Goal: Task Accomplishment & Management: Complete application form

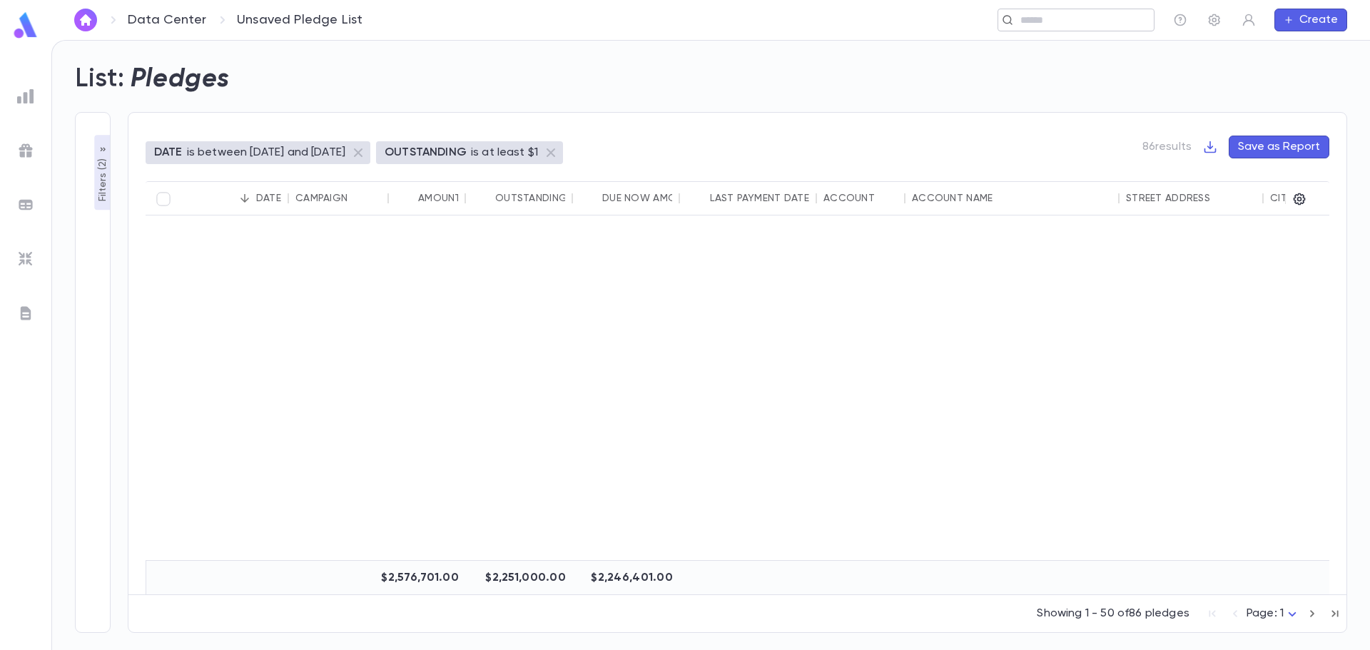
scroll to position [999, 0]
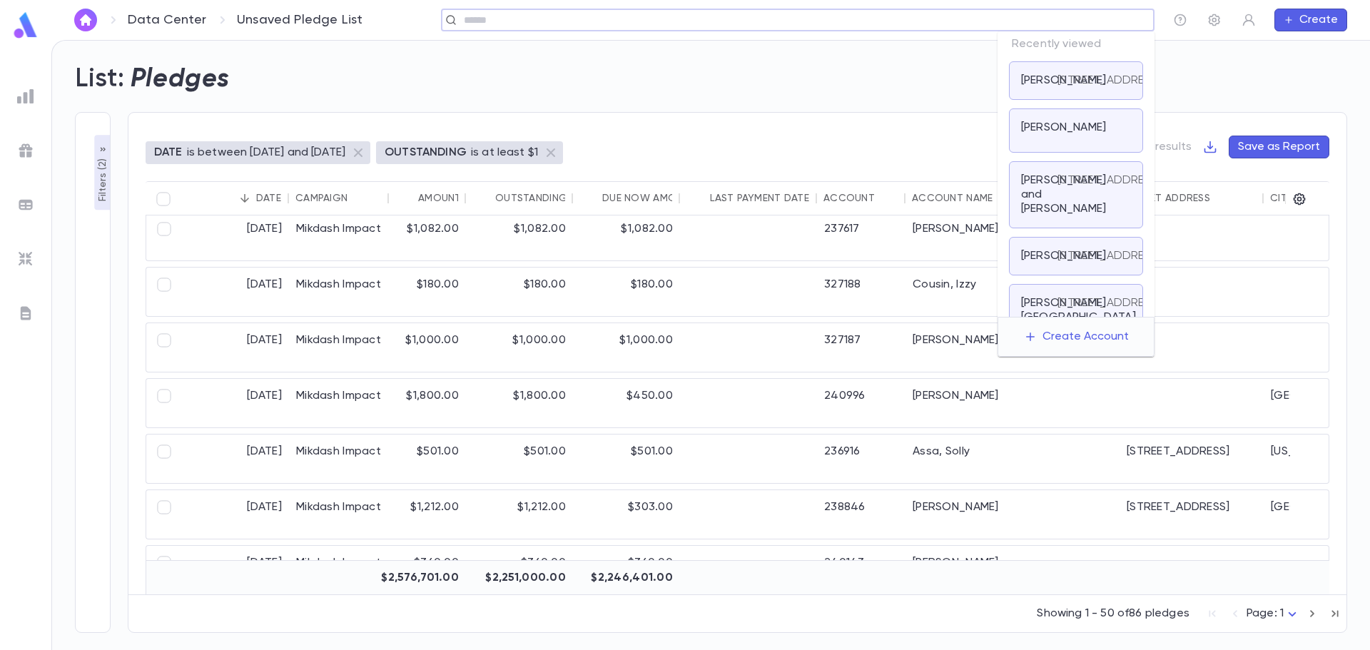
click at [1033, 26] on input "text" at bounding box center [792, 21] width 667 height 14
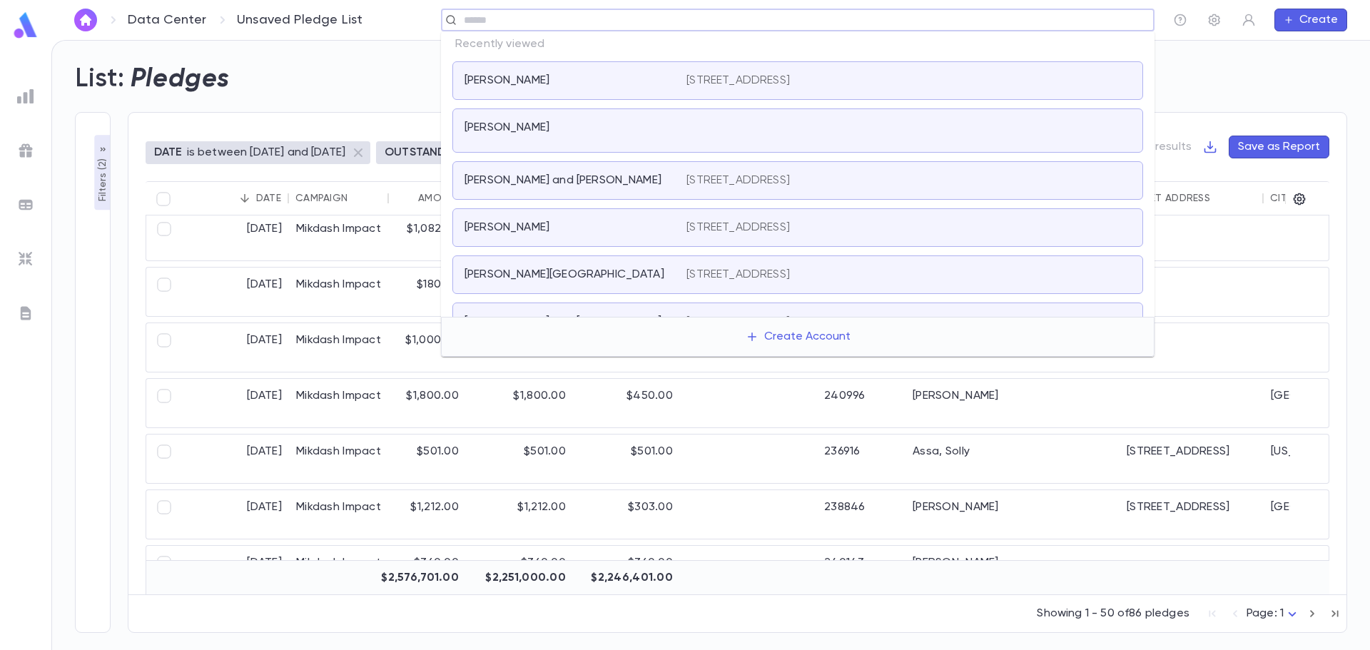
paste input "**********"
type input "**********"
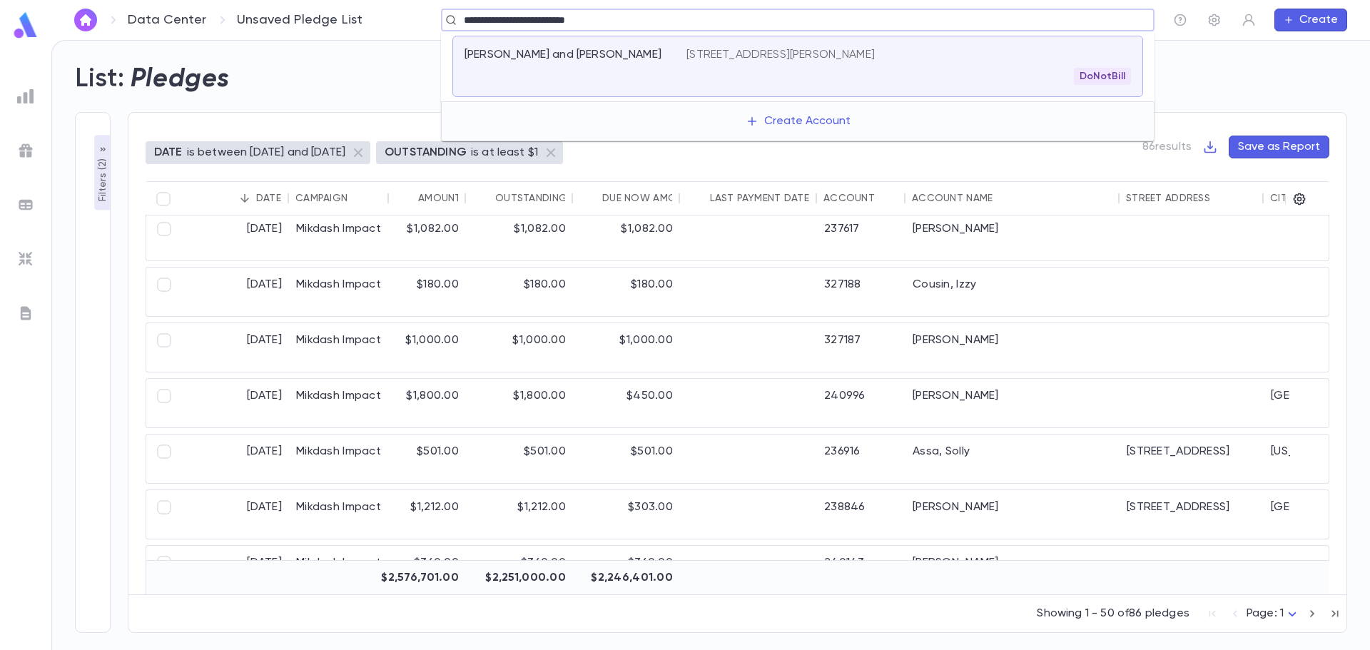
click at [588, 55] on p "[PERSON_NAME] and [PERSON_NAME]" at bounding box center [562, 55] width 197 height 14
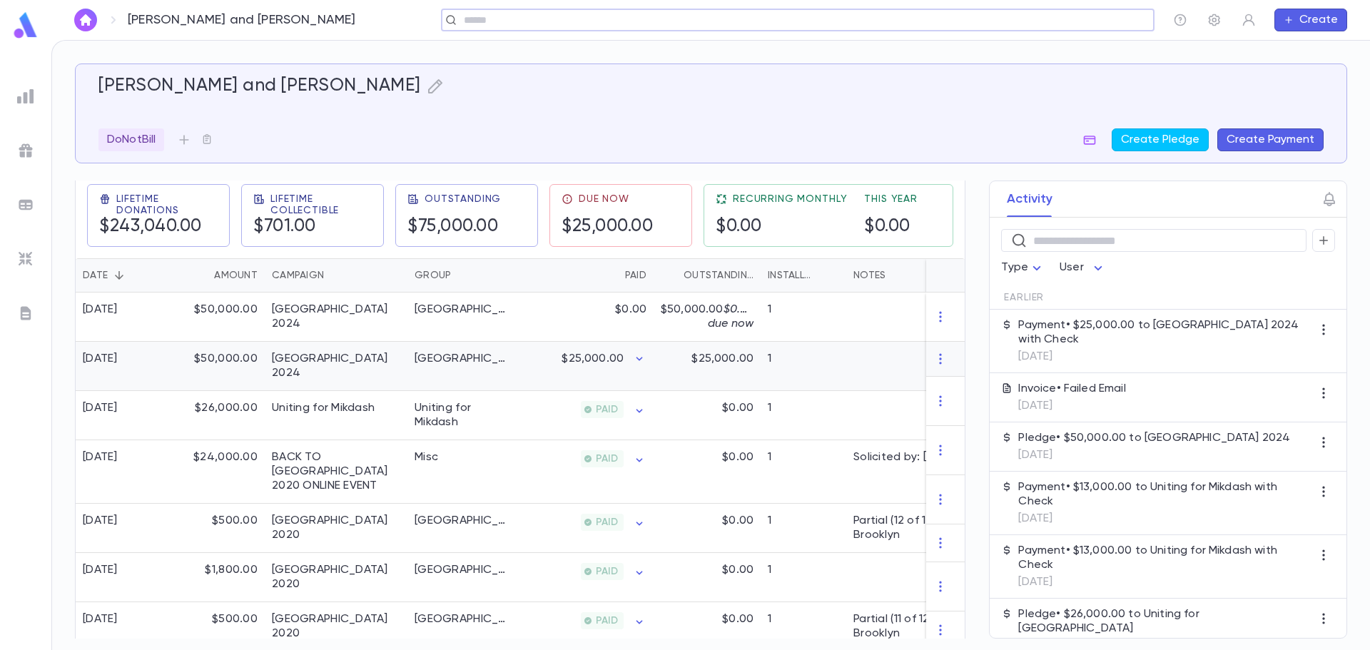
scroll to position [214, 0]
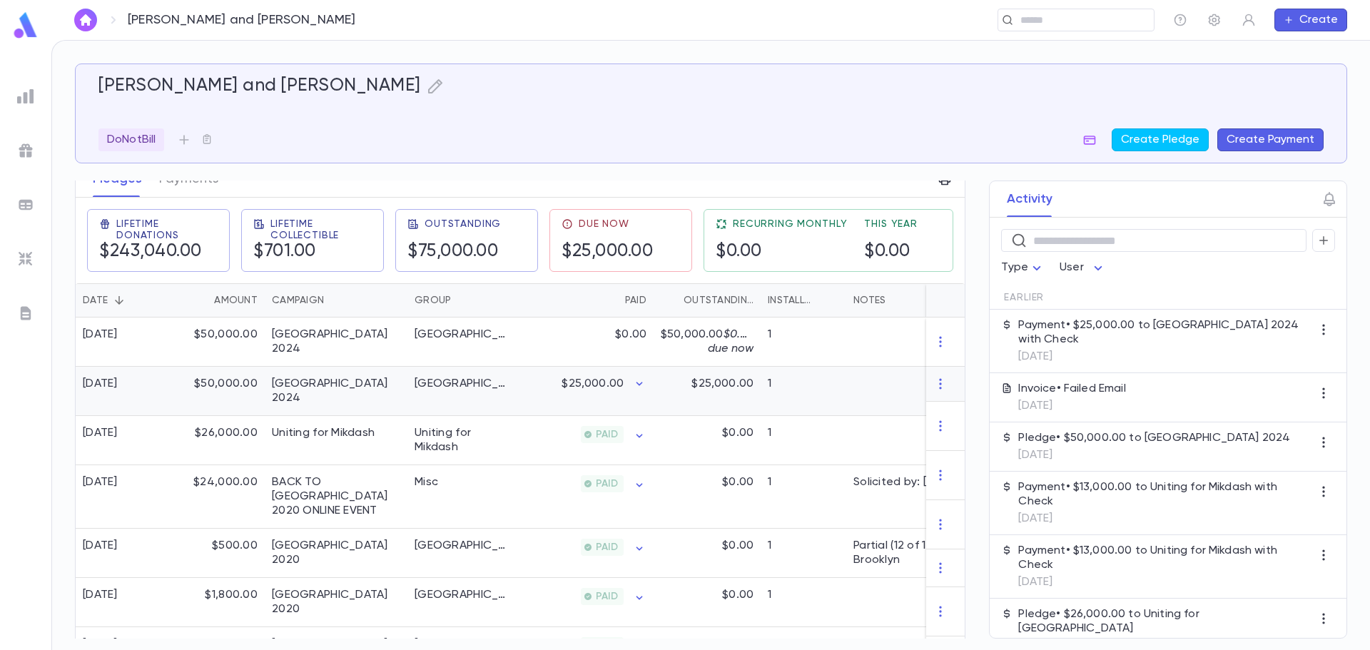
click at [514, 400] on div "[GEOGRAPHIC_DATA]" at bounding box center [460, 391] width 107 height 49
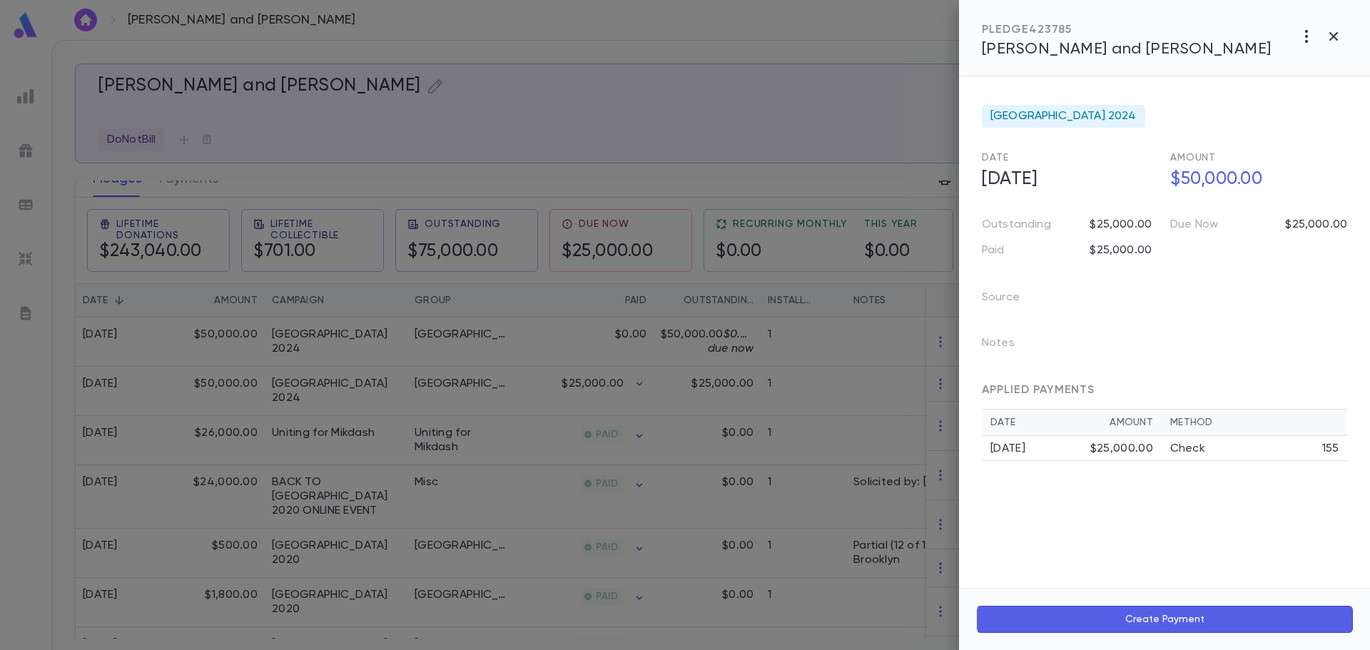
click at [1309, 40] on icon "button" at bounding box center [1306, 36] width 17 height 17
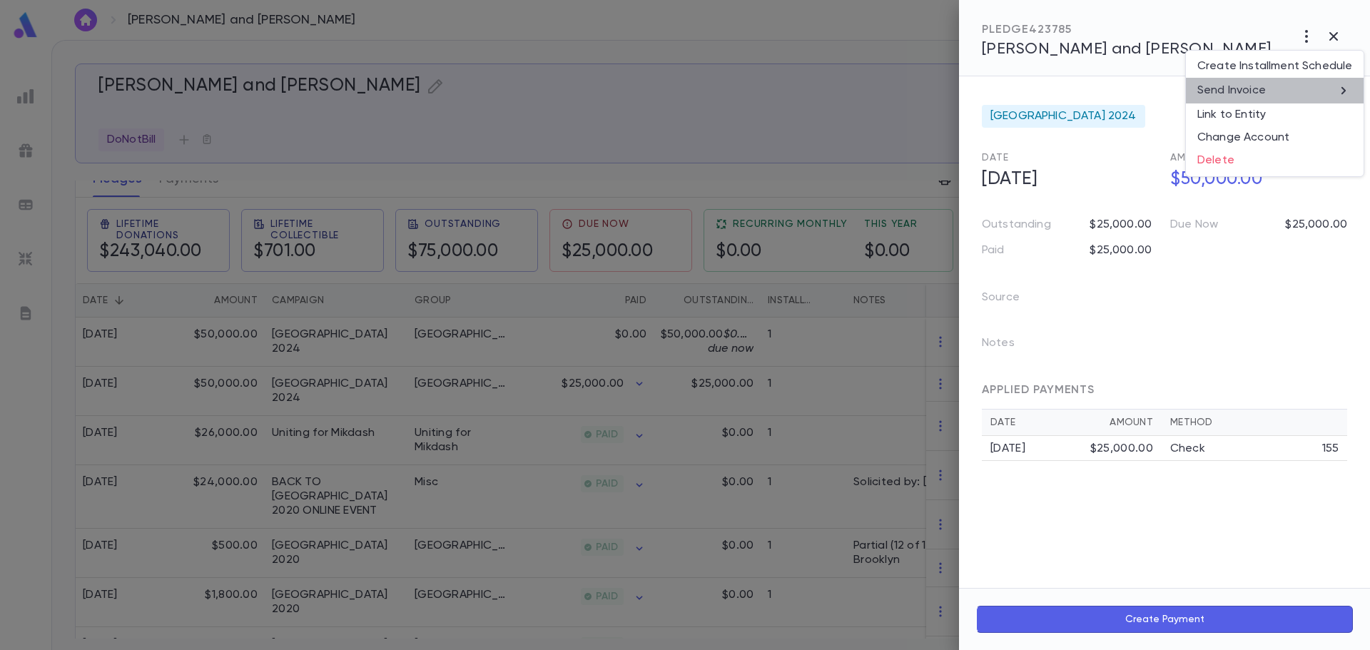
click at [1279, 83] on li "Send Invoice" at bounding box center [1275, 91] width 178 height 26
click at [1328, 92] on li "Email" at bounding box center [1334, 91] width 50 height 26
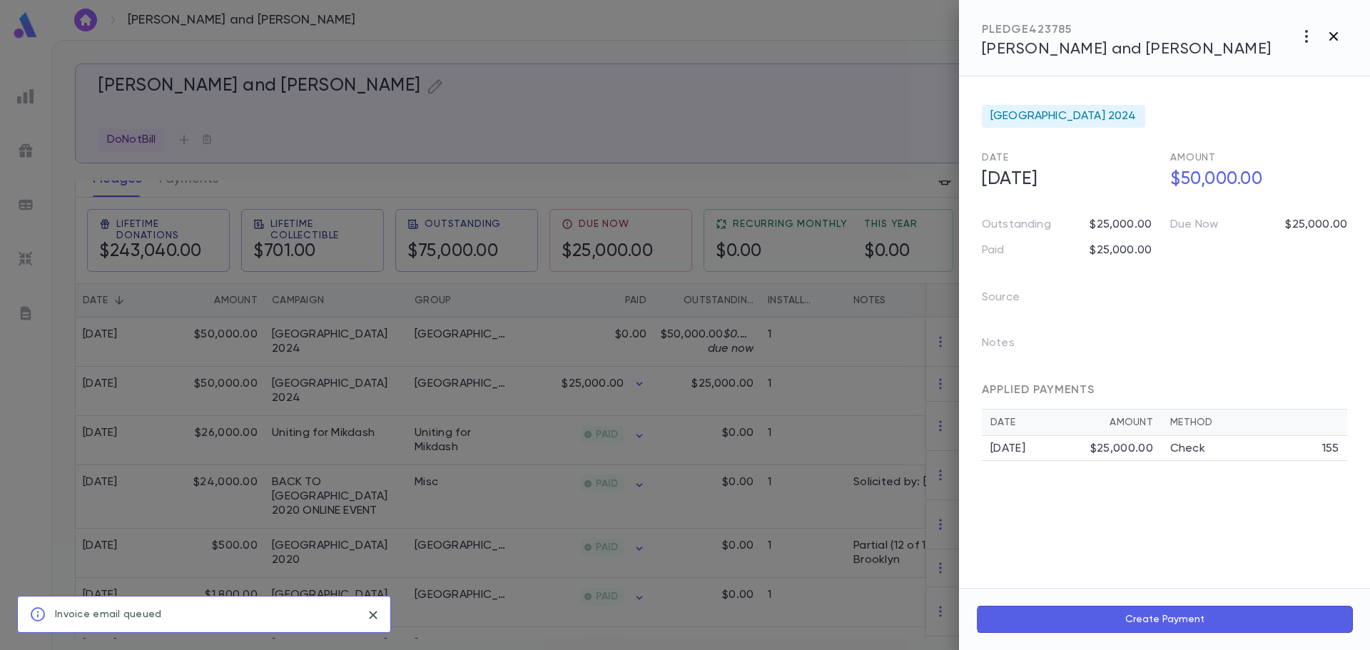
click at [1326, 43] on icon "button" at bounding box center [1333, 36] width 17 height 17
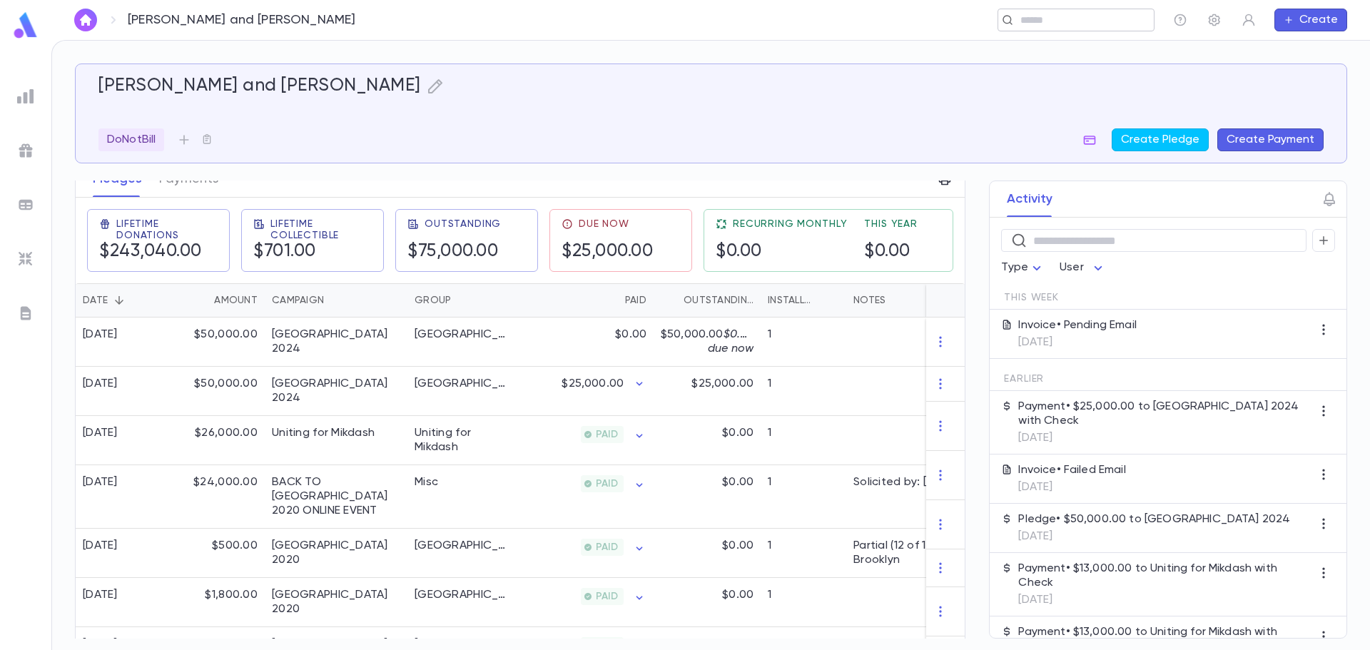
click at [1086, 21] on input "text" at bounding box center [1071, 21] width 111 height 14
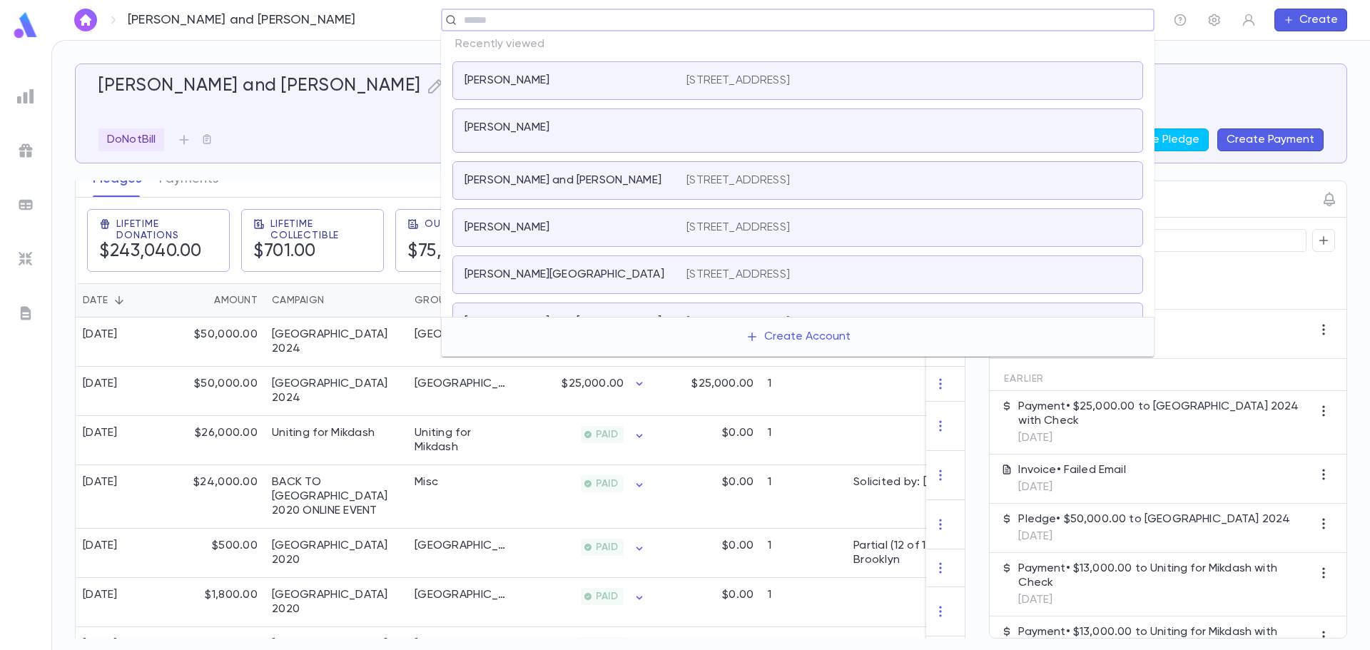
paste input "**********"
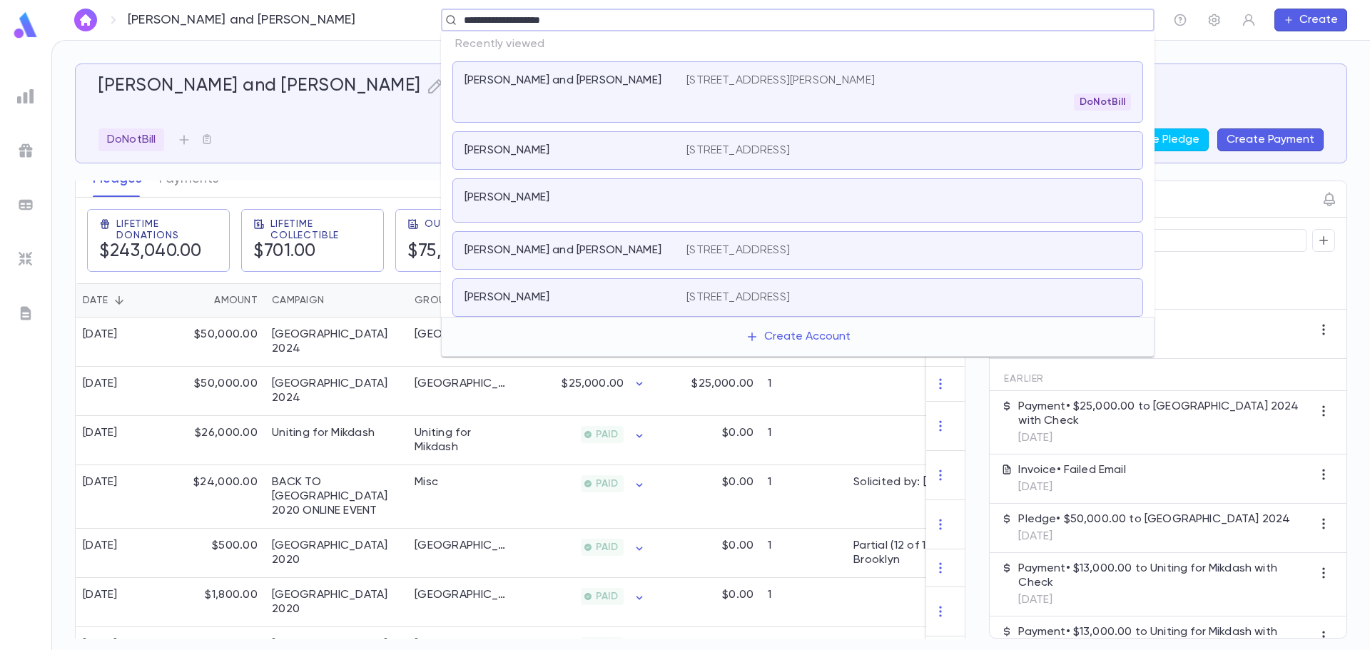
type input "**********"
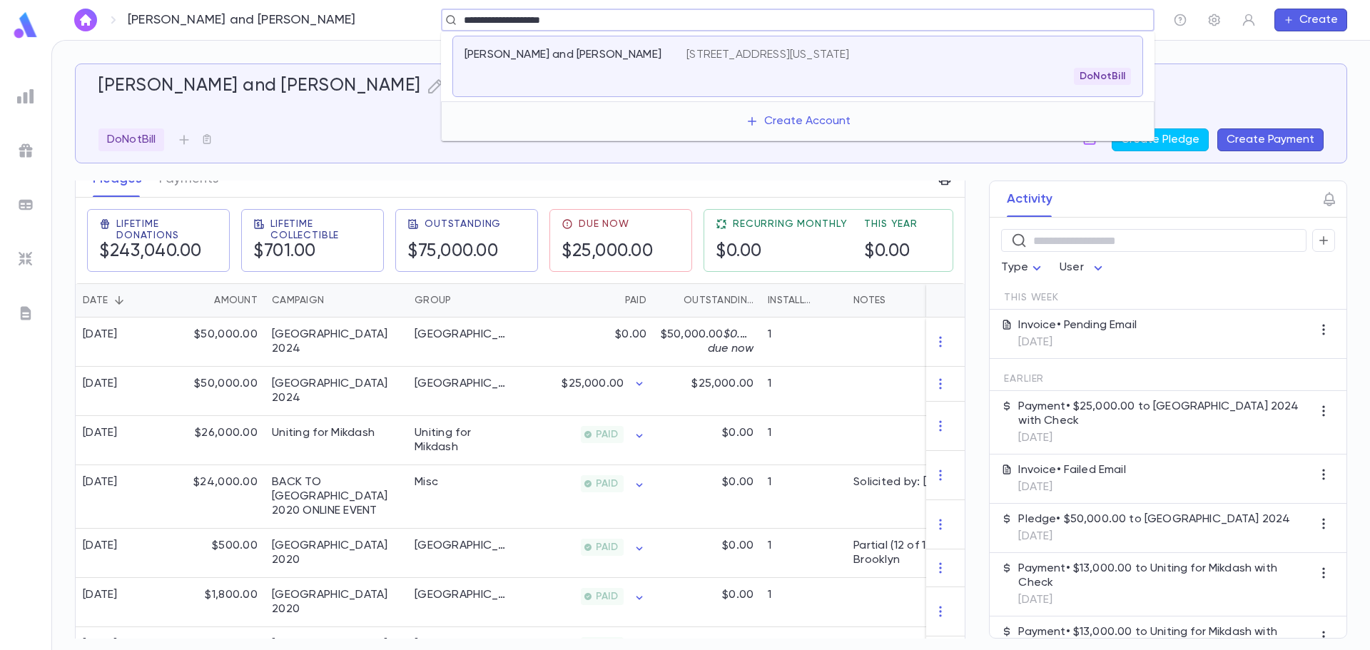
click at [766, 71] on div "DoNotBill" at bounding box center [908, 76] width 445 height 17
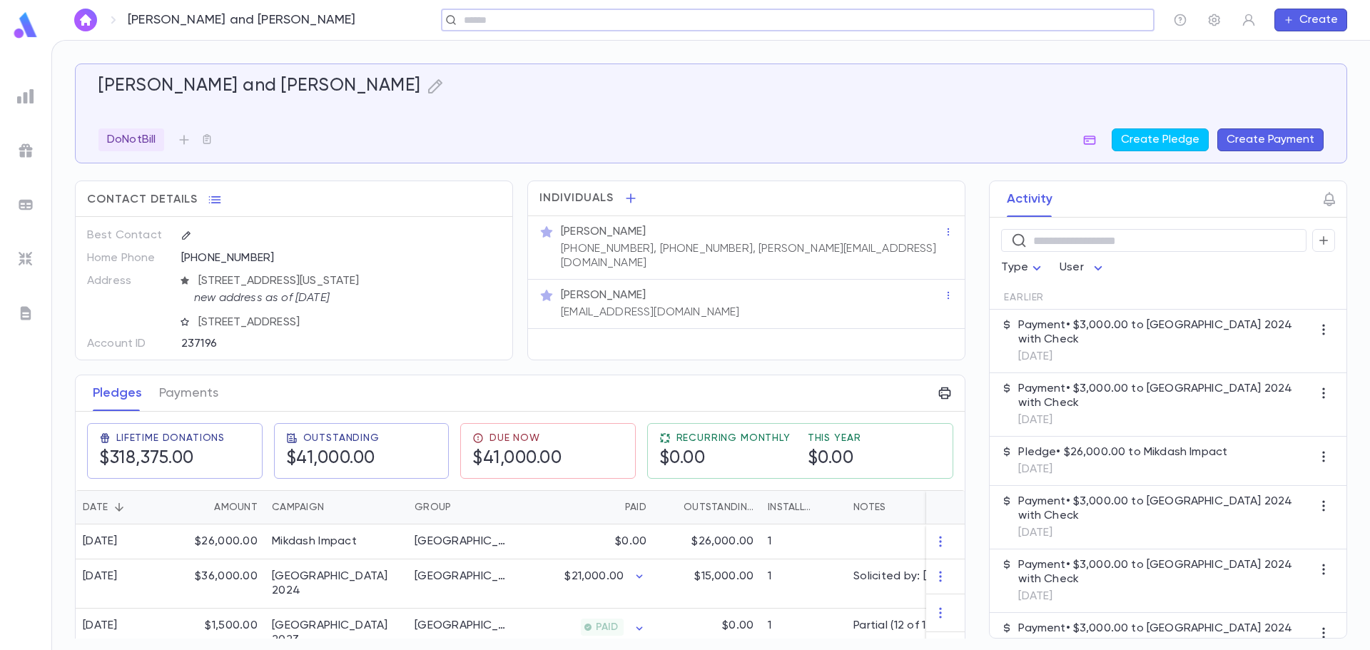
scroll to position [143, 0]
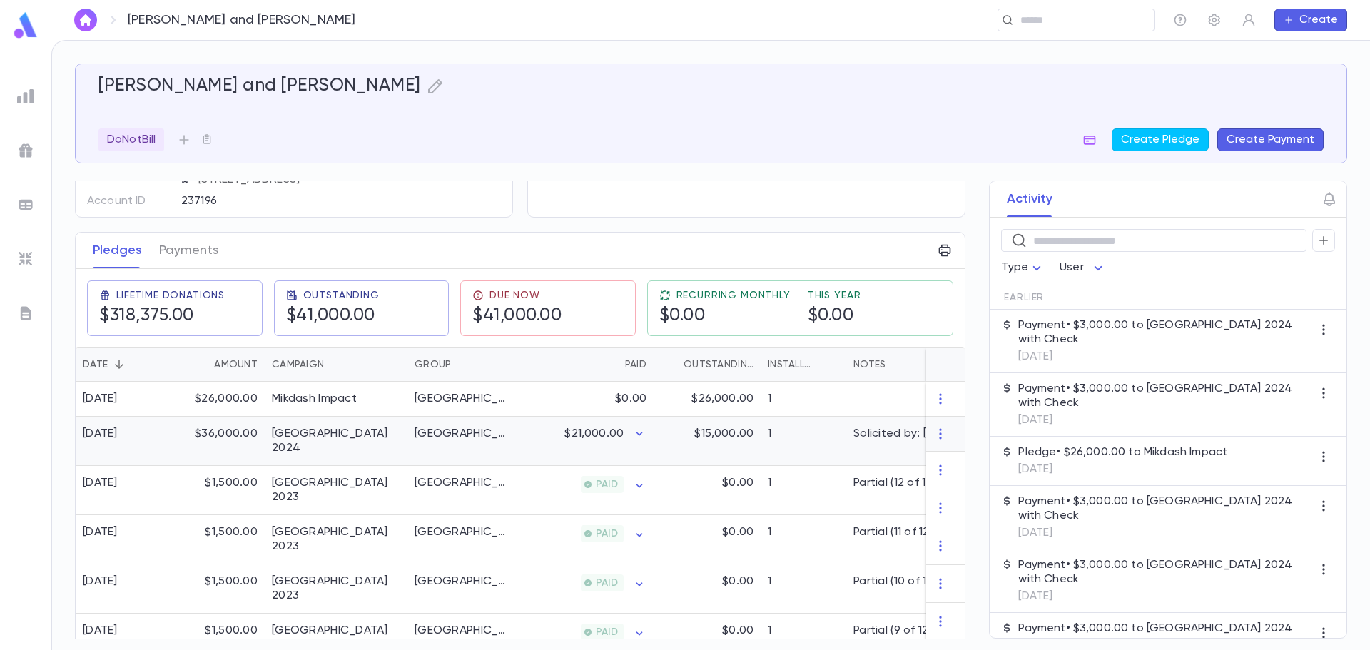
click at [449, 438] on div "[GEOGRAPHIC_DATA]" at bounding box center [461, 434] width 93 height 14
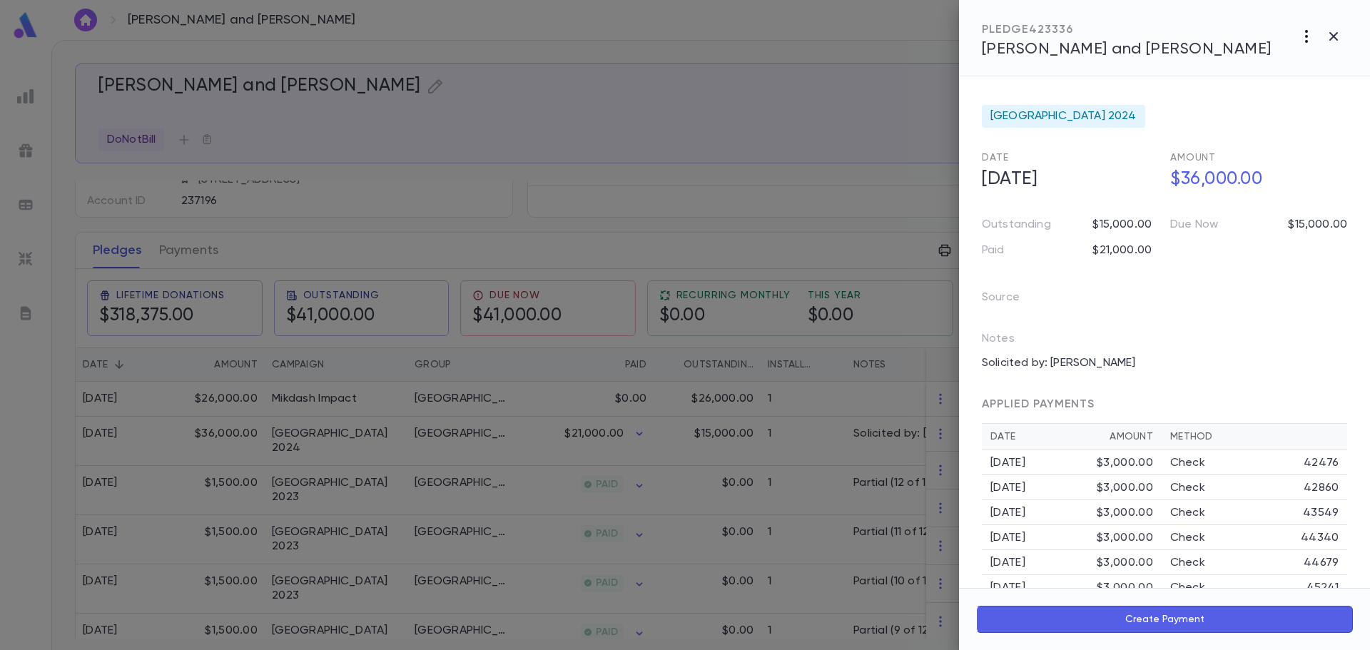
click at [1305, 37] on icon "button" at bounding box center [1306, 36] width 17 height 17
click at [1279, 88] on li "Send Invoice" at bounding box center [1275, 91] width 178 height 26
click at [1336, 86] on li "Email" at bounding box center [1334, 91] width 50 height 26
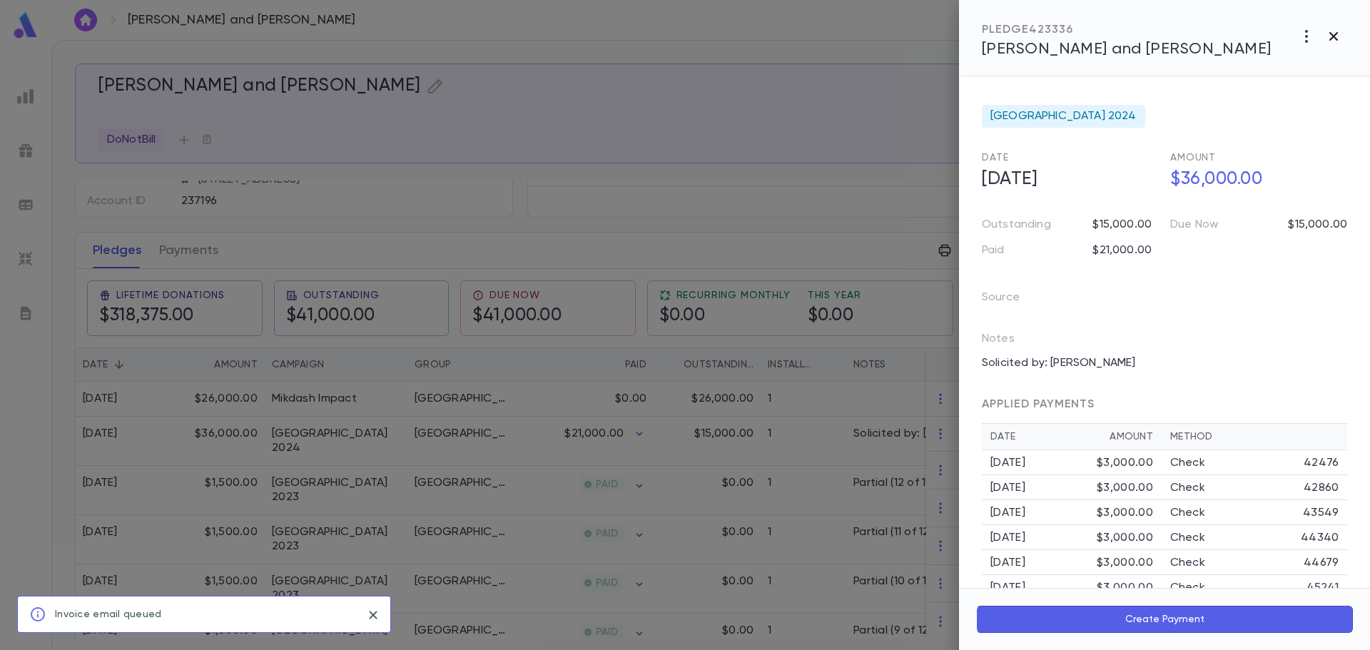
click at [1326, 39] on icon "button" at bounding box center [1333, 36] width 17 height 17
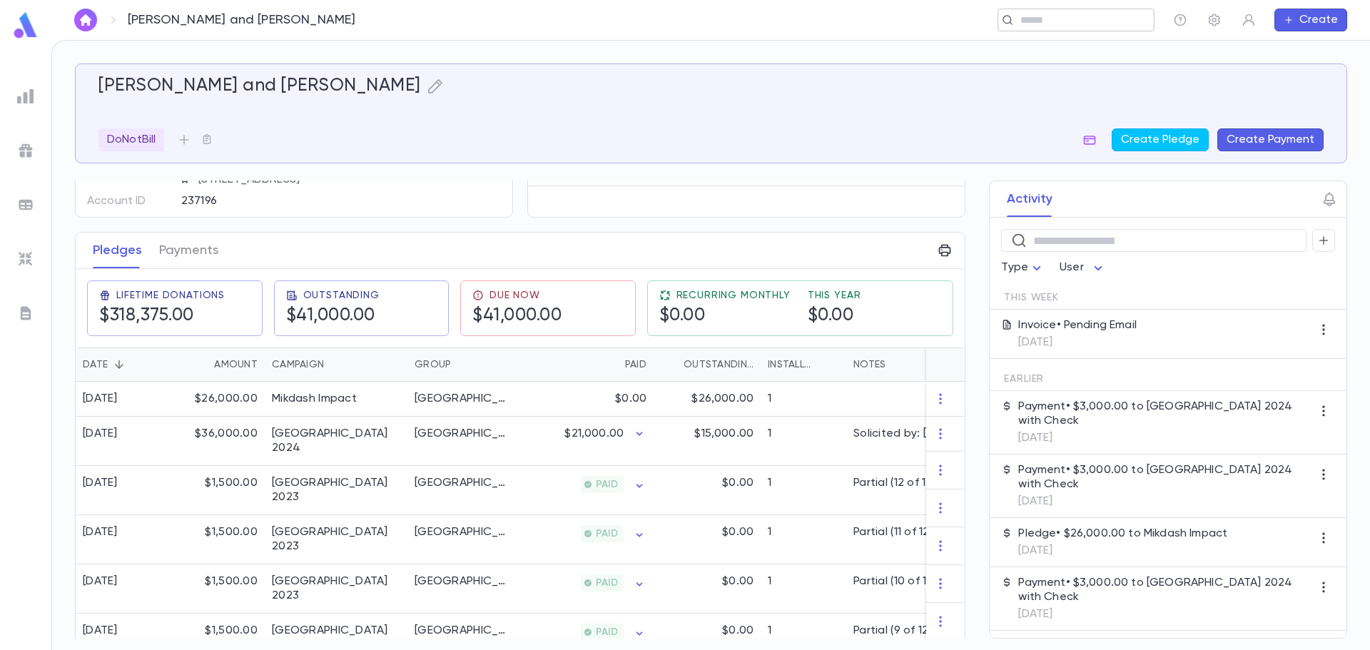
click at [1067, 27] on div "​" at bounding box center [1075, 20] width 157 height 23
paste input "**********"
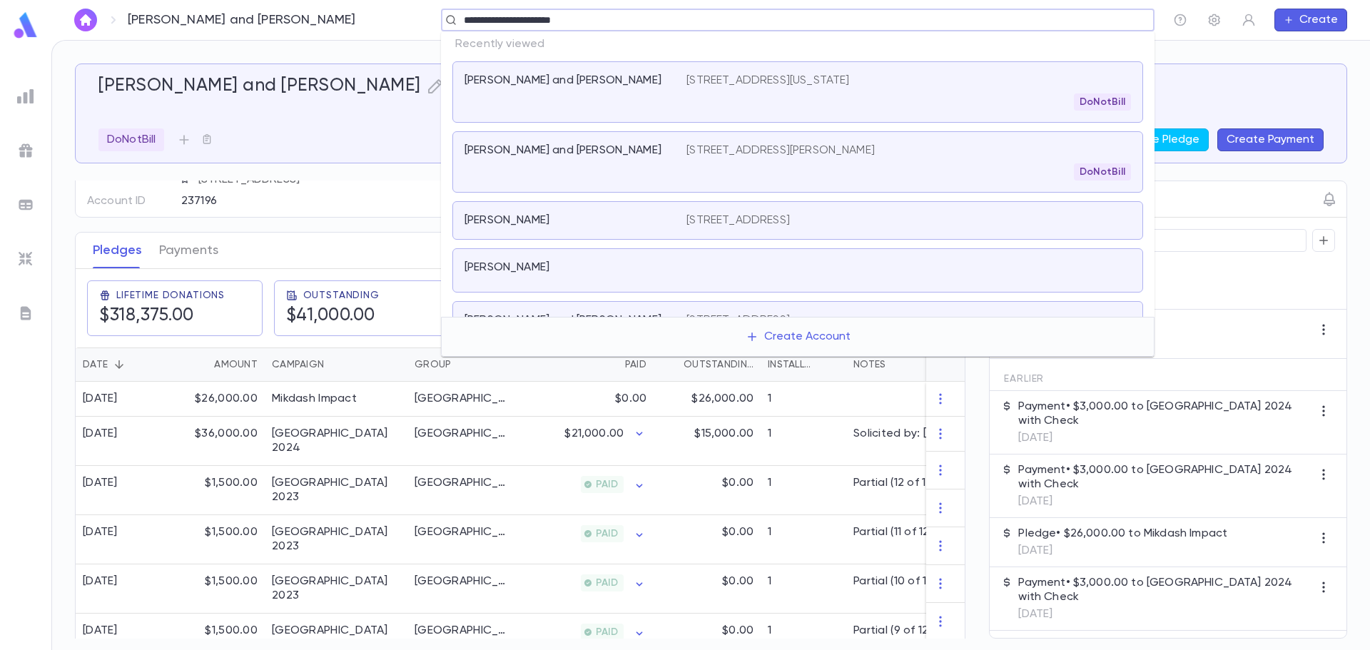
type input "**********"
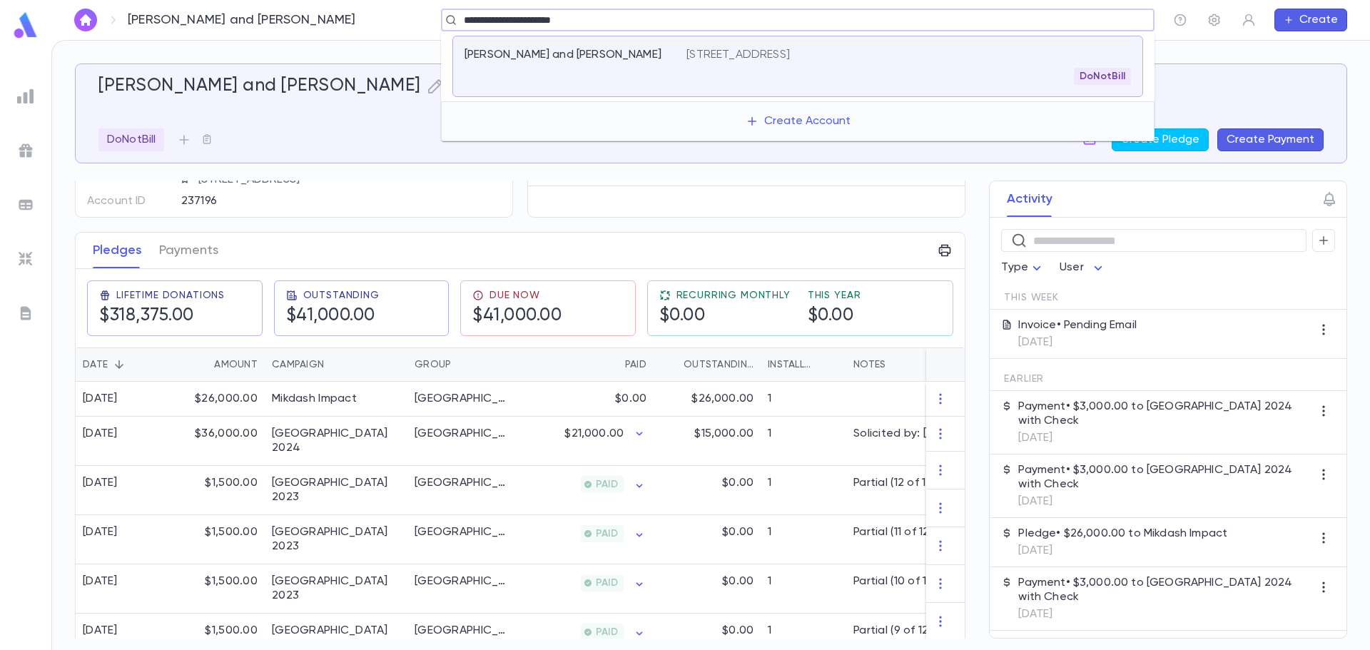
click at [790, 60] on p "[STREET_ADDRESS]" at bounding box center [737, 55] width 103 height 14
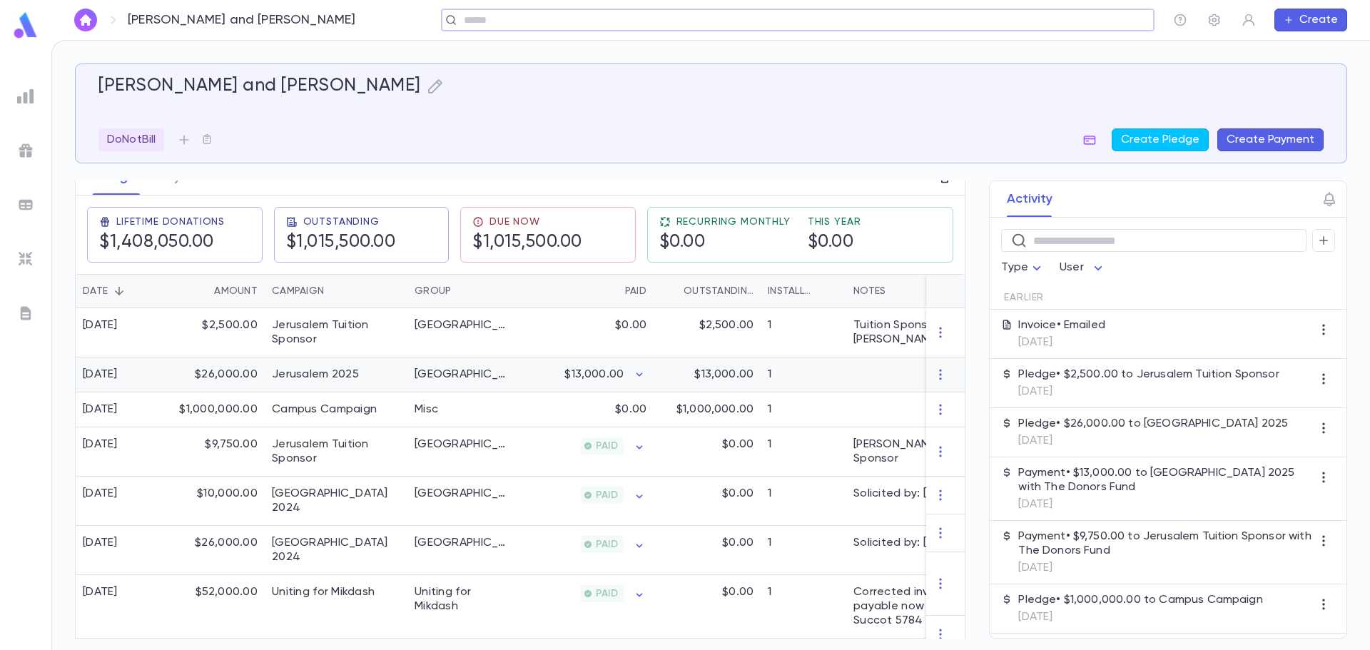
scroll to position [285, 0]
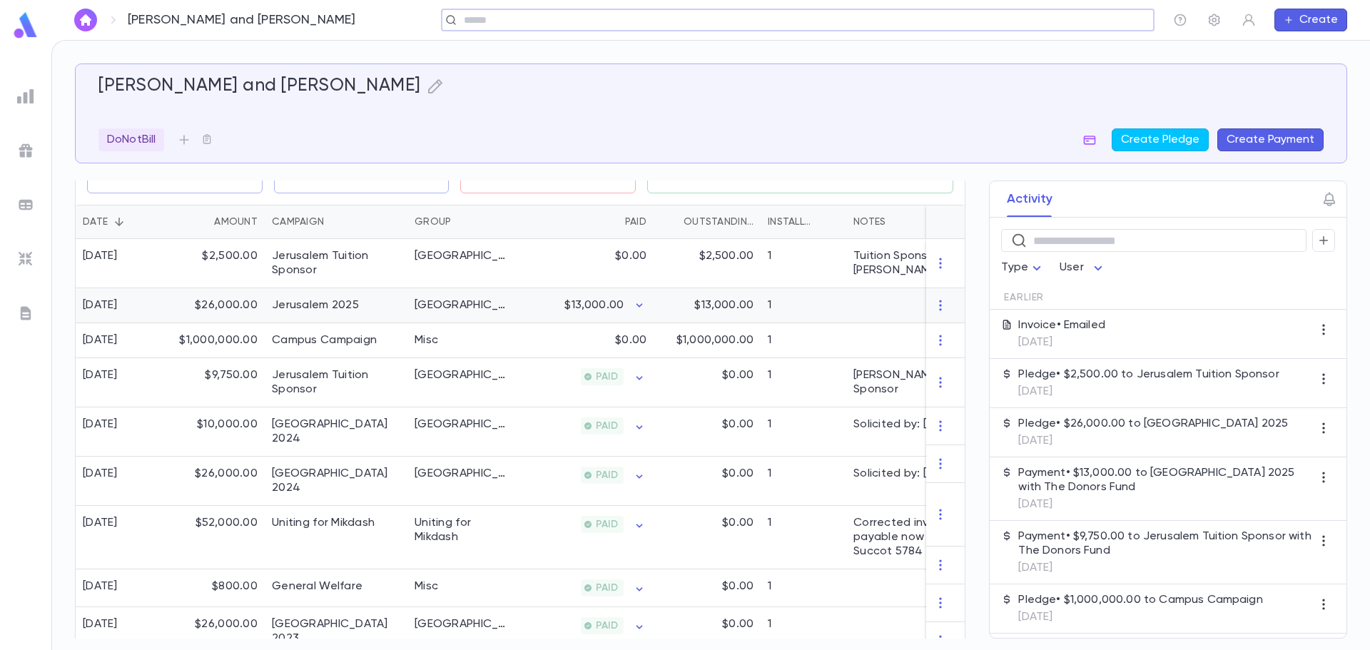
click at [318, 307] on div "Jerusalem 2025" at bounding box center [315, 305] width 87 height 14
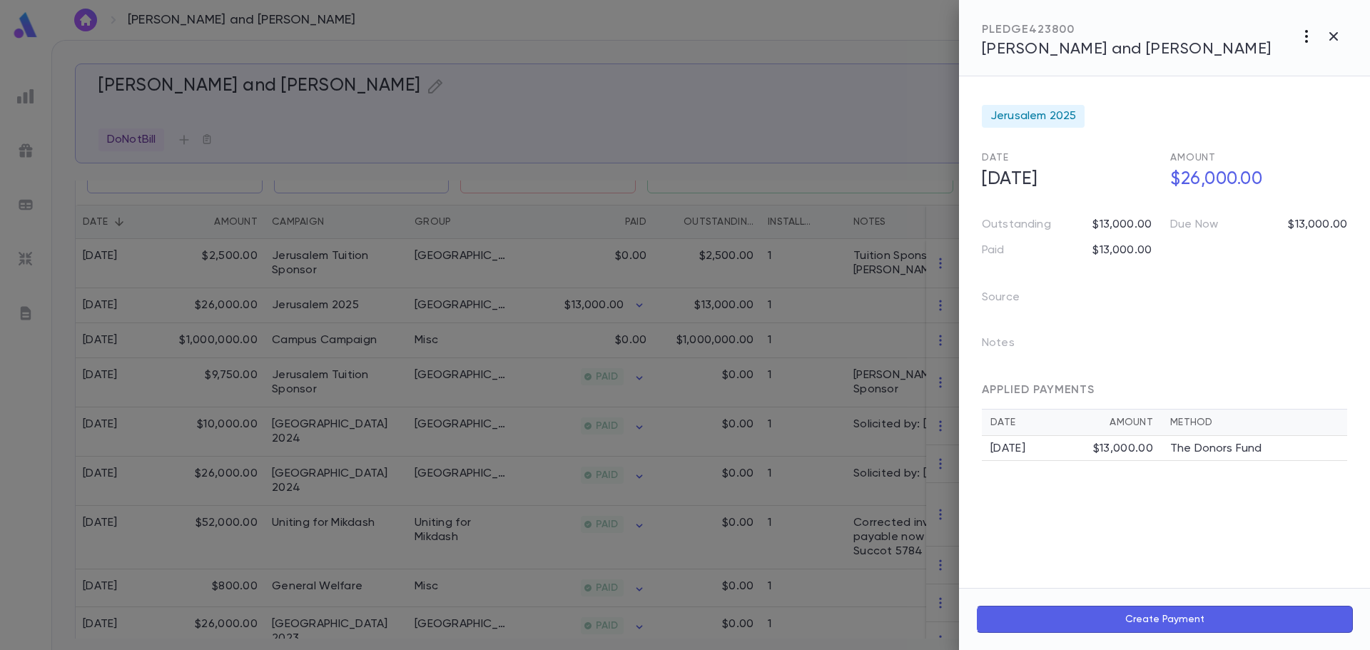
click at [1311, 33] on icon "button" at bounding box center [1306, 36] width 17 height 17
click at [1297, 86] on li "Send Invoice" at bounding box center [1275, 91] width 178 height 26
click at [1325, 91] on li "Email" at bounding box center [1334, 91] width 50 height 26
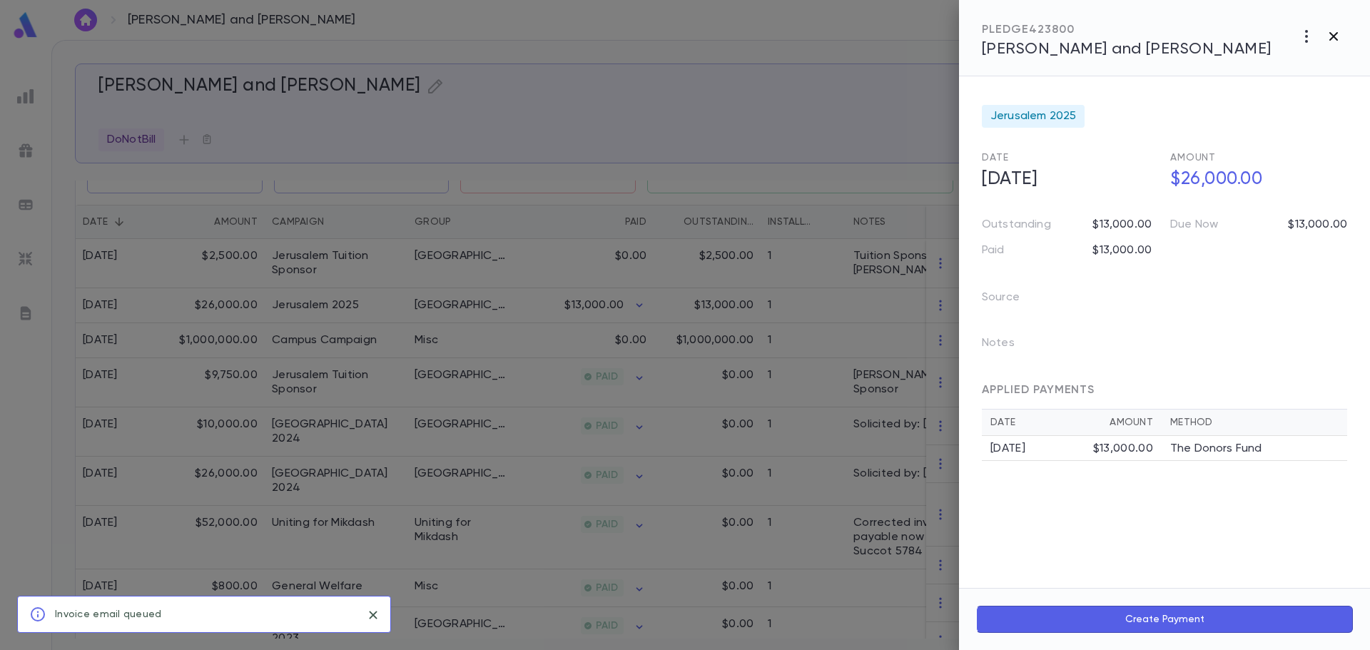
click at [1336, 39] on icon "button" at bounding box center [1333, 36] width 9 height 9
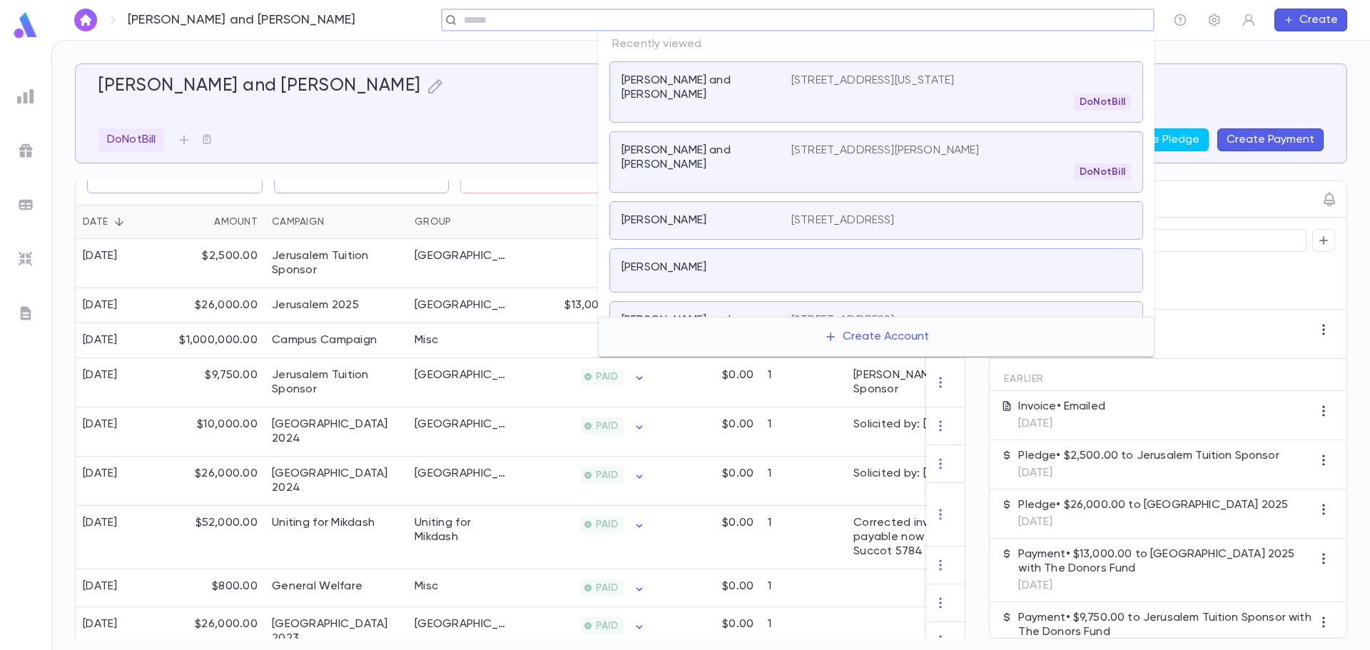
click at [1077, 24] on input "text" at bounding box center [792, 21] width 667 height 14
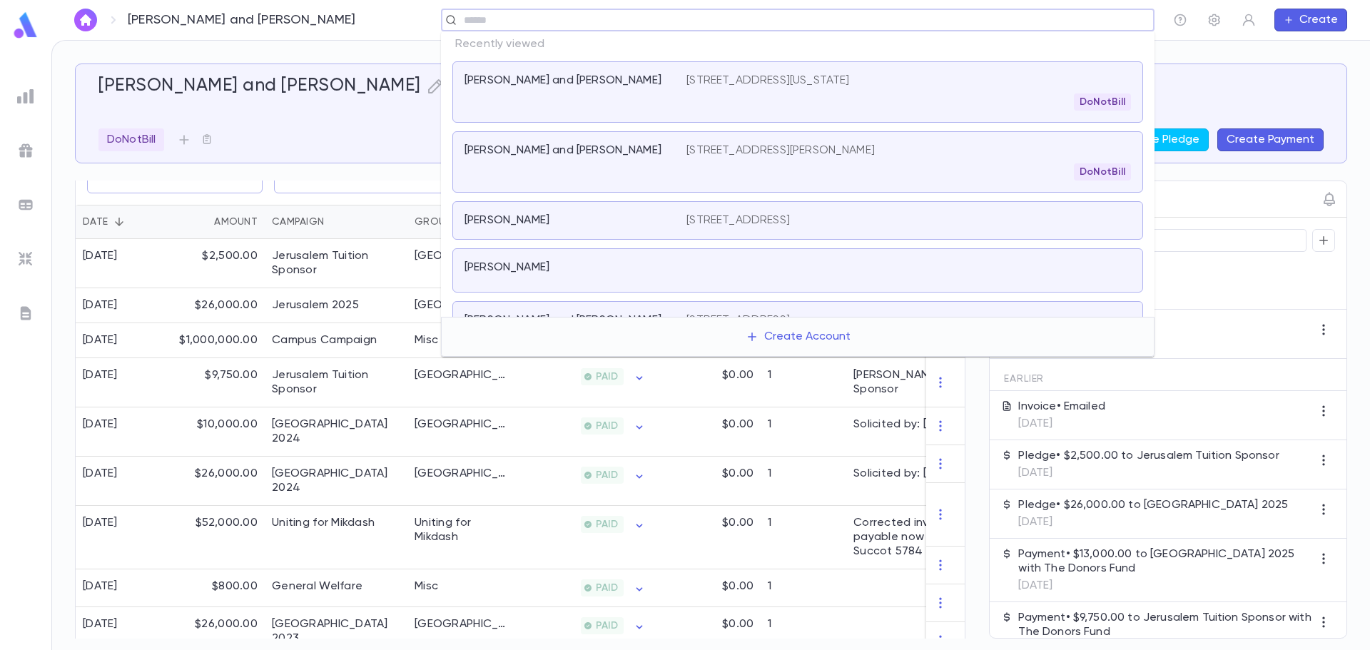
paste input "**********"
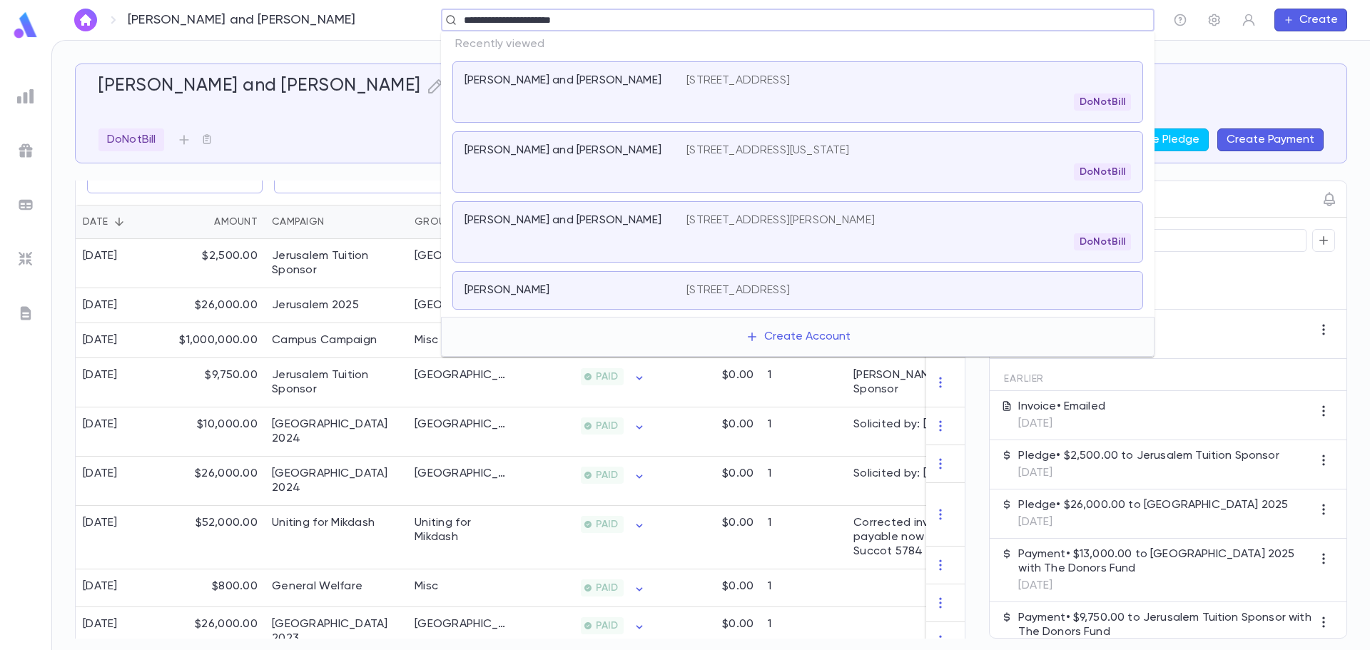
type input "**********"
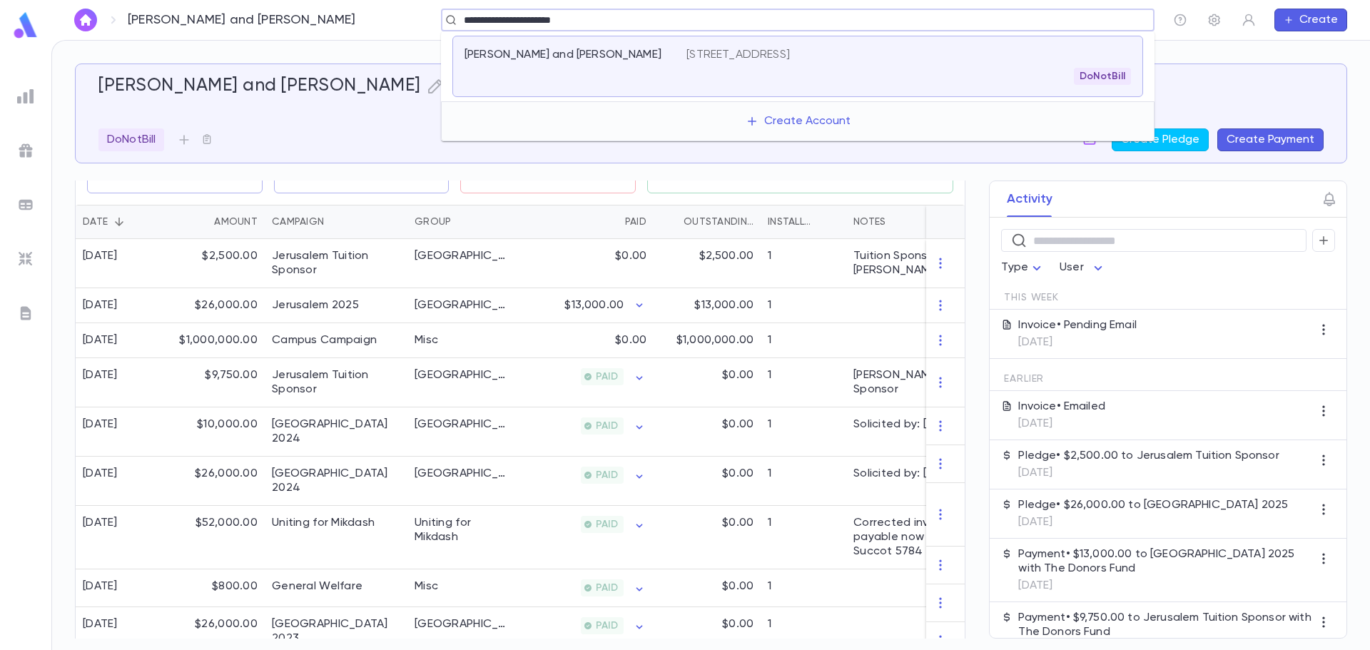
click at [790, 57] on p "[STREET_ADDRESS]" at bounding box center [737, 55] width 103 height 14
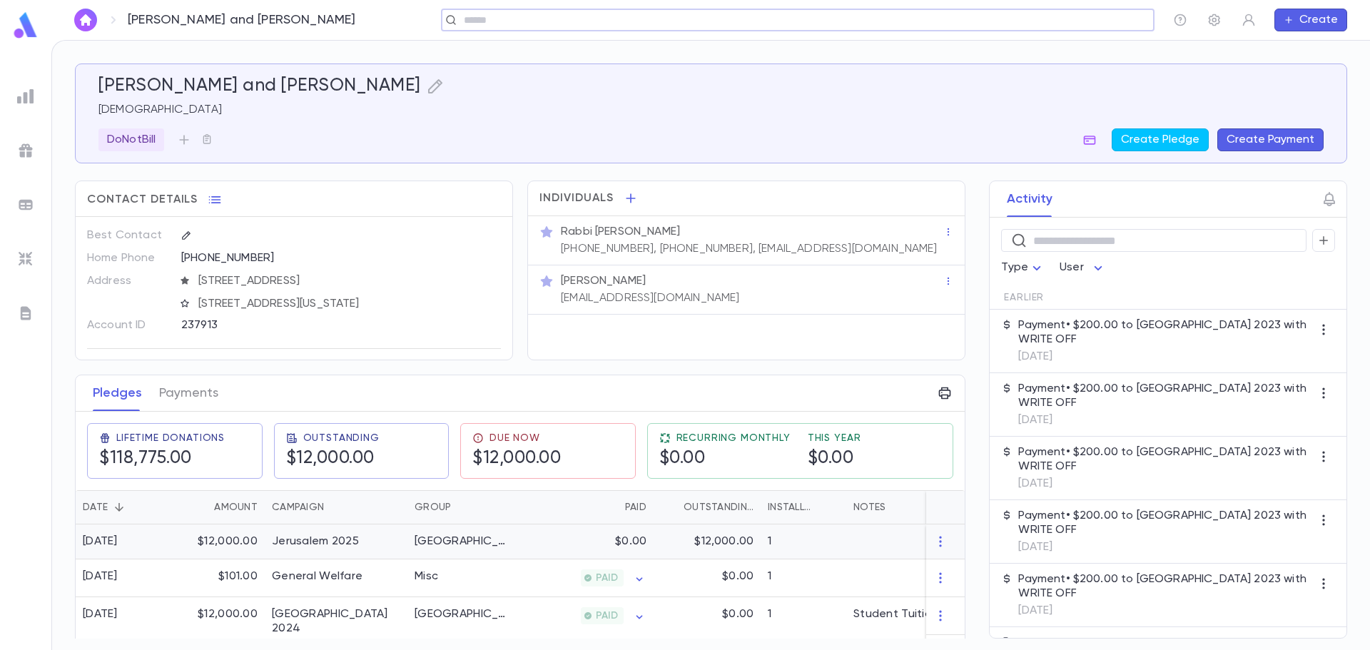
scroll to position [71, 0]
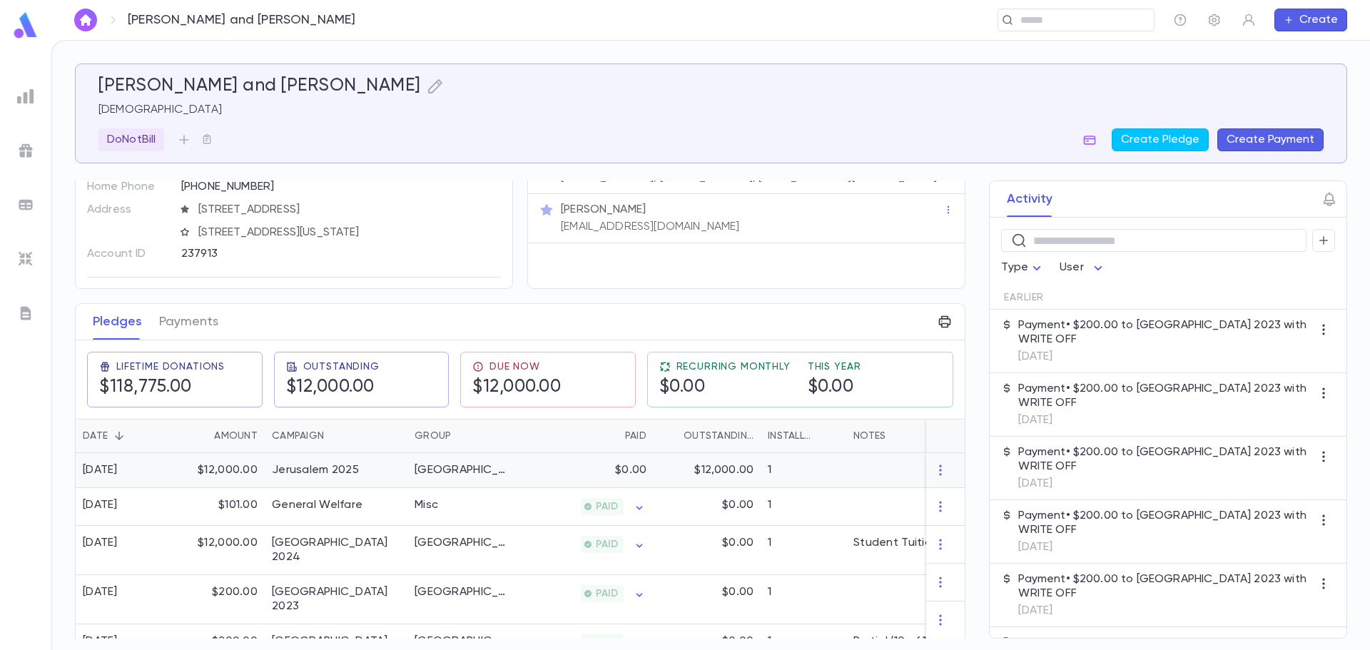
click at [631, 464] on p "$0.00" at bounding box center [630, 470] width 31 height 14
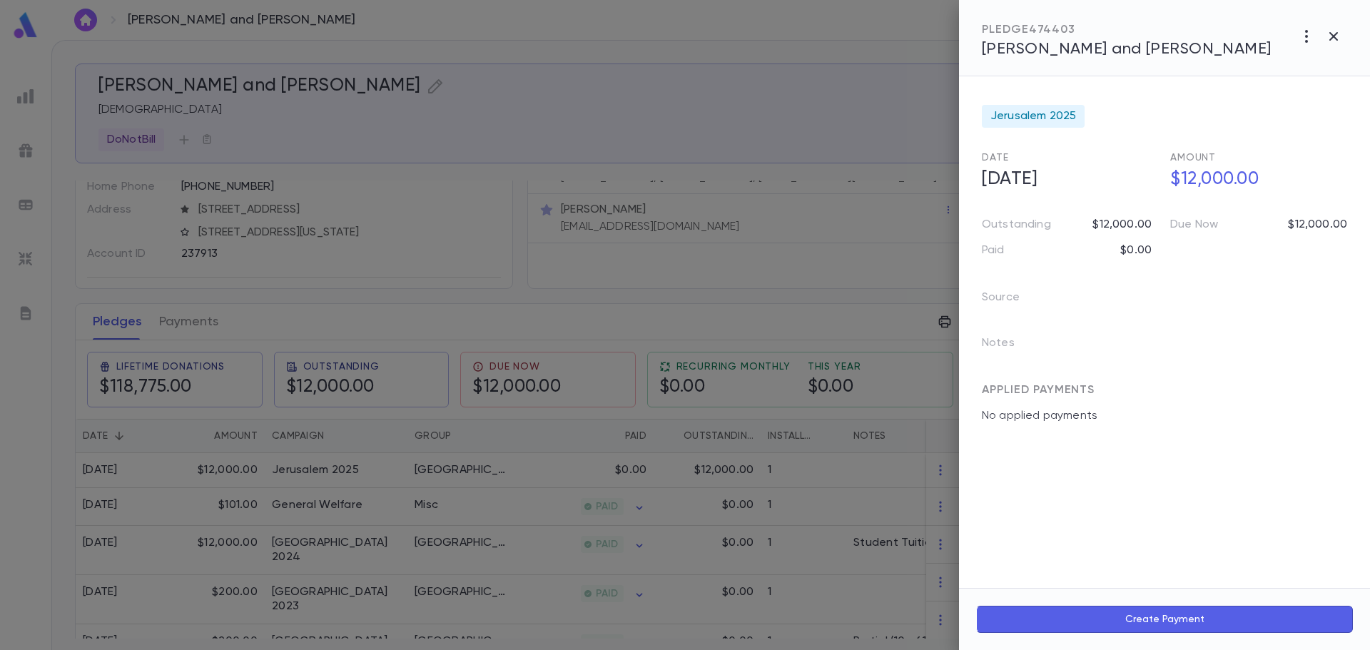
click at [1300, 39] on icon "button" at bounding box center [1306, 36] width 17 height 17
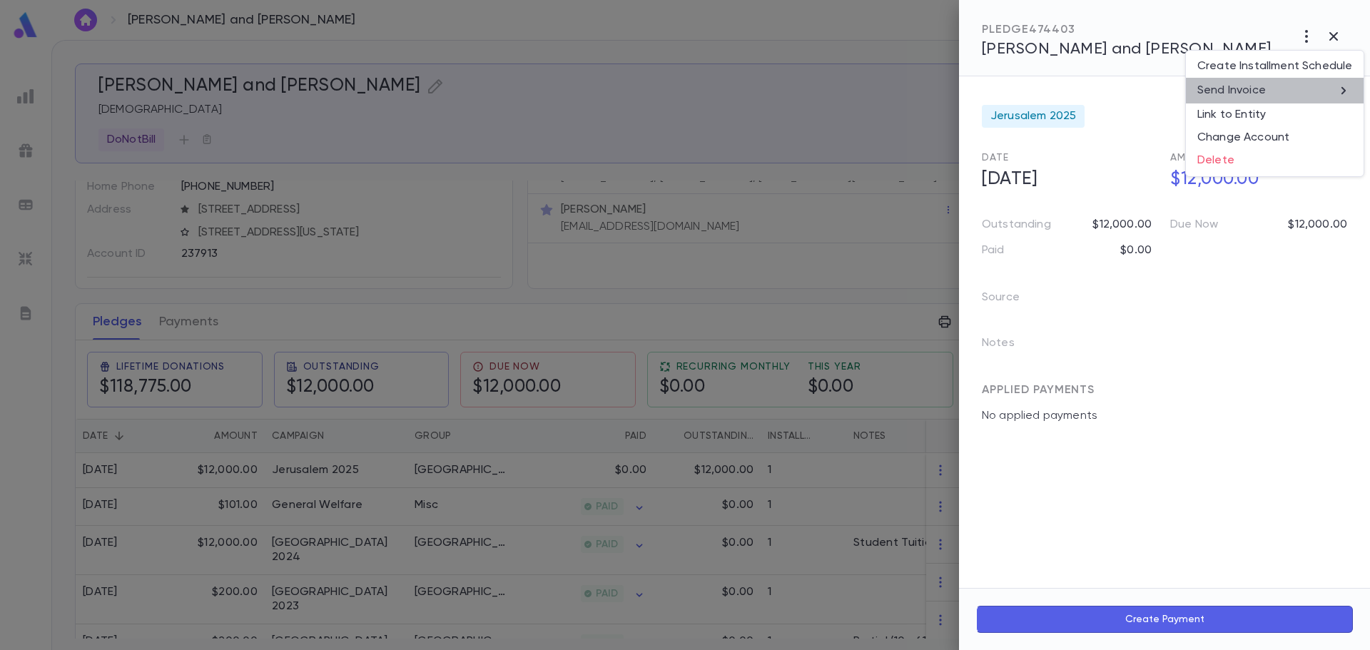
click at [1277, 94] on li "Send Invoice" at bounding box center [1275, 91] width 178 height 26
click at [1332, 93] on li "Email" at bounding box center [1334, 91] width 50 height 26
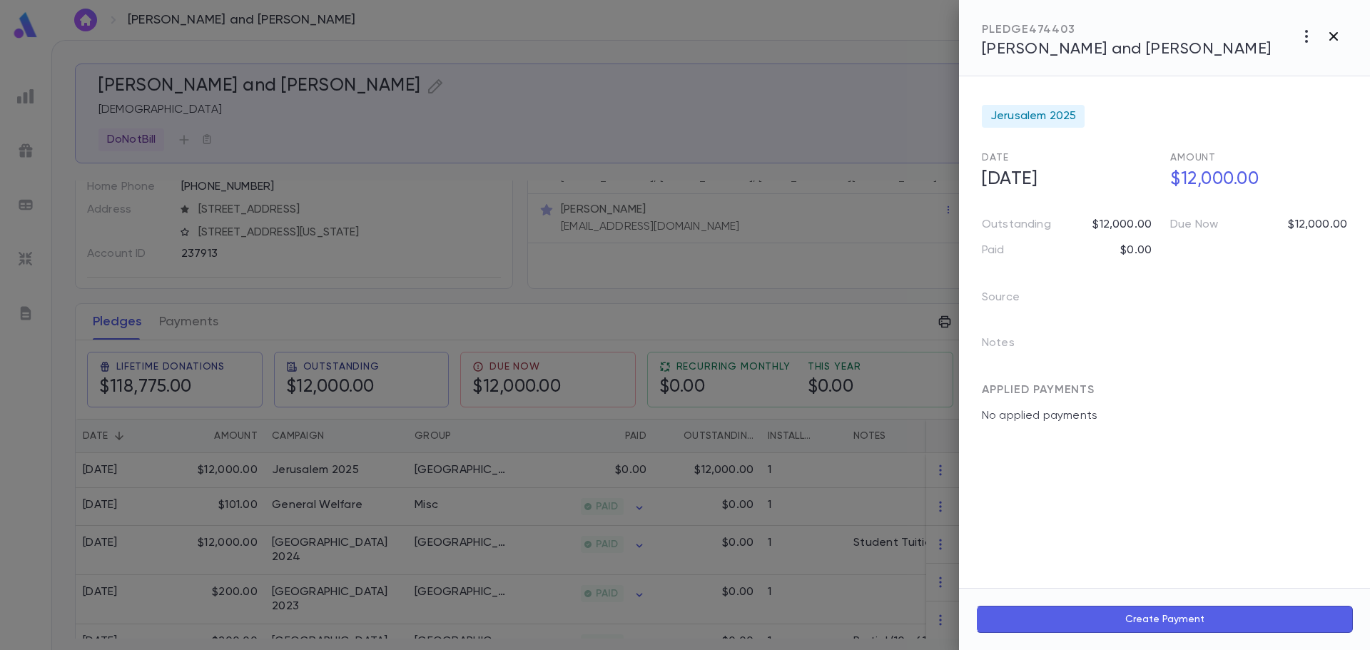
click at [1339, 37] on icon "button" at bounding box center [1333, 36] width 17 height 17
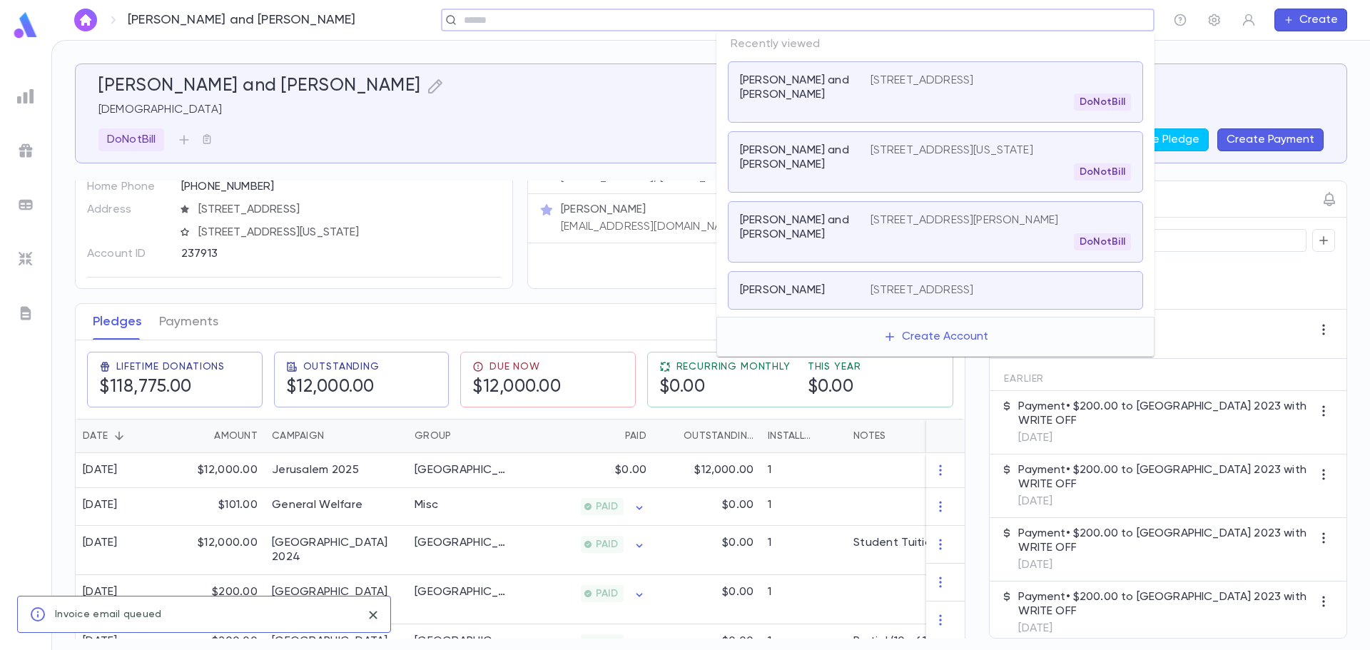
click at [1037, 22] on input "text" at bounding box center [792, 21] width 667 height 14
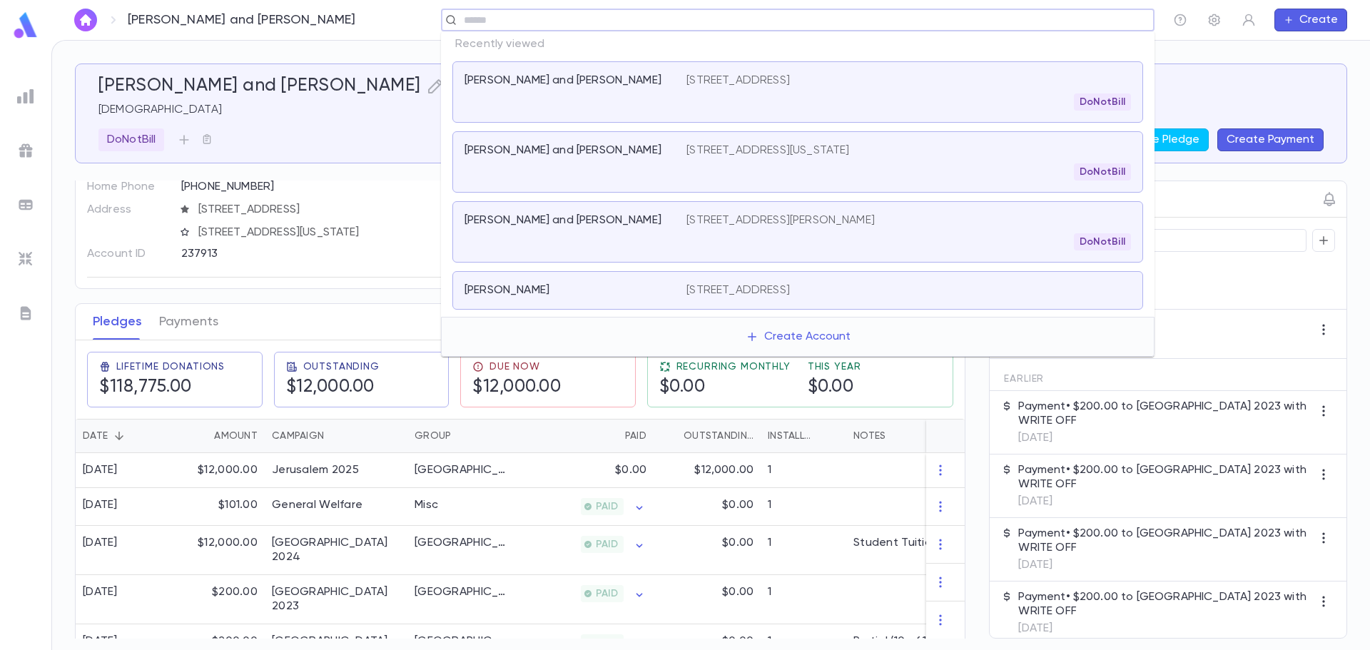
paste input "**********"
type input "**********"
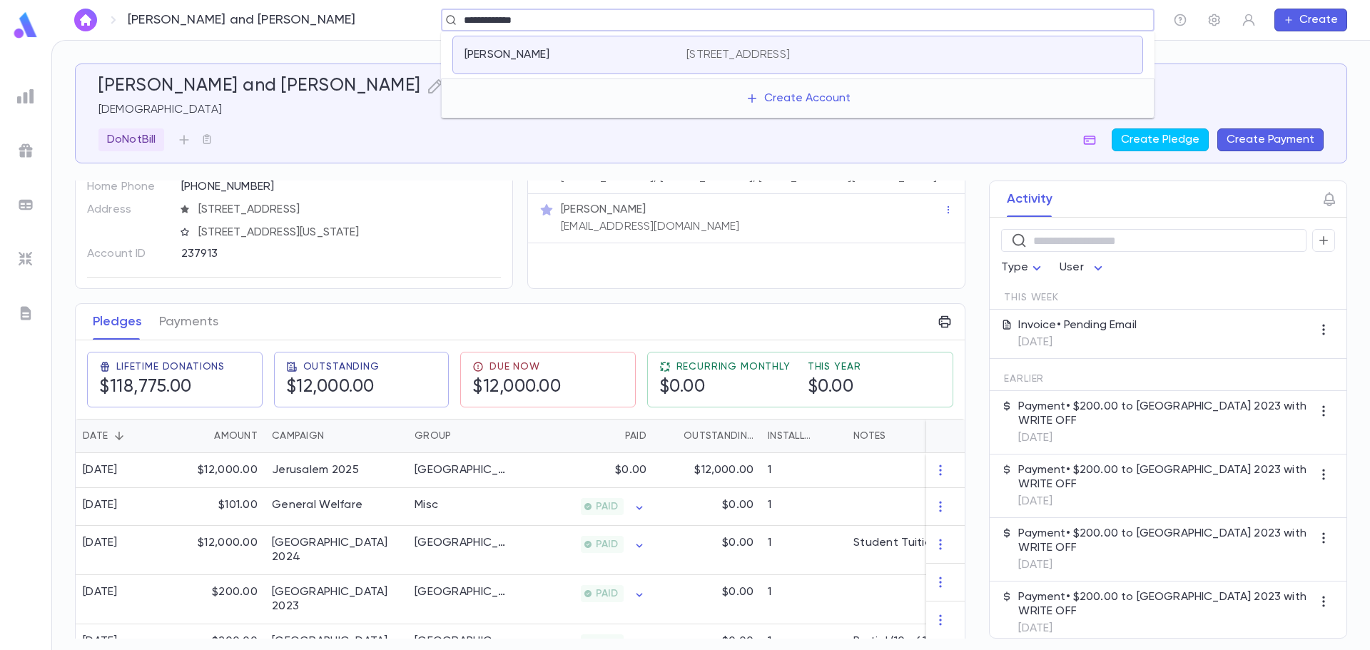
click at [845, 61] on div "[PERSON_NAME] [STREET_ADDRESS]" at bounding box center [797, 55] width 691 height 39
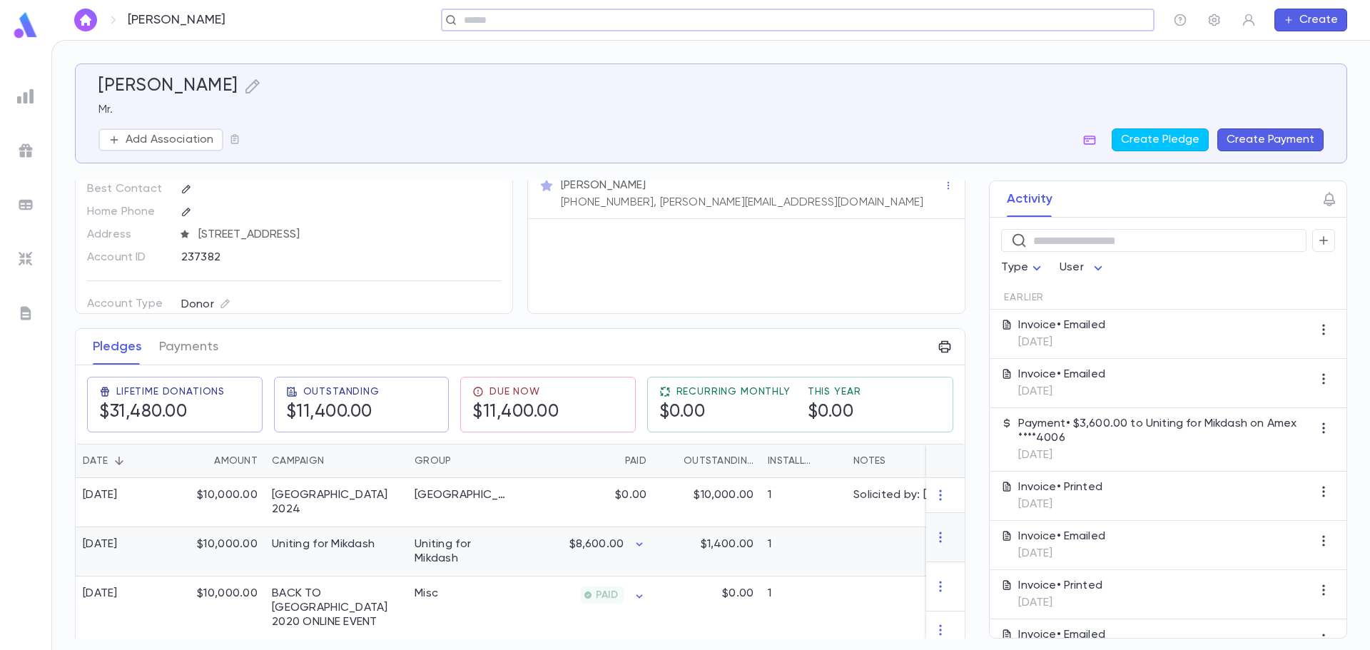
scroll to position [71, 0]
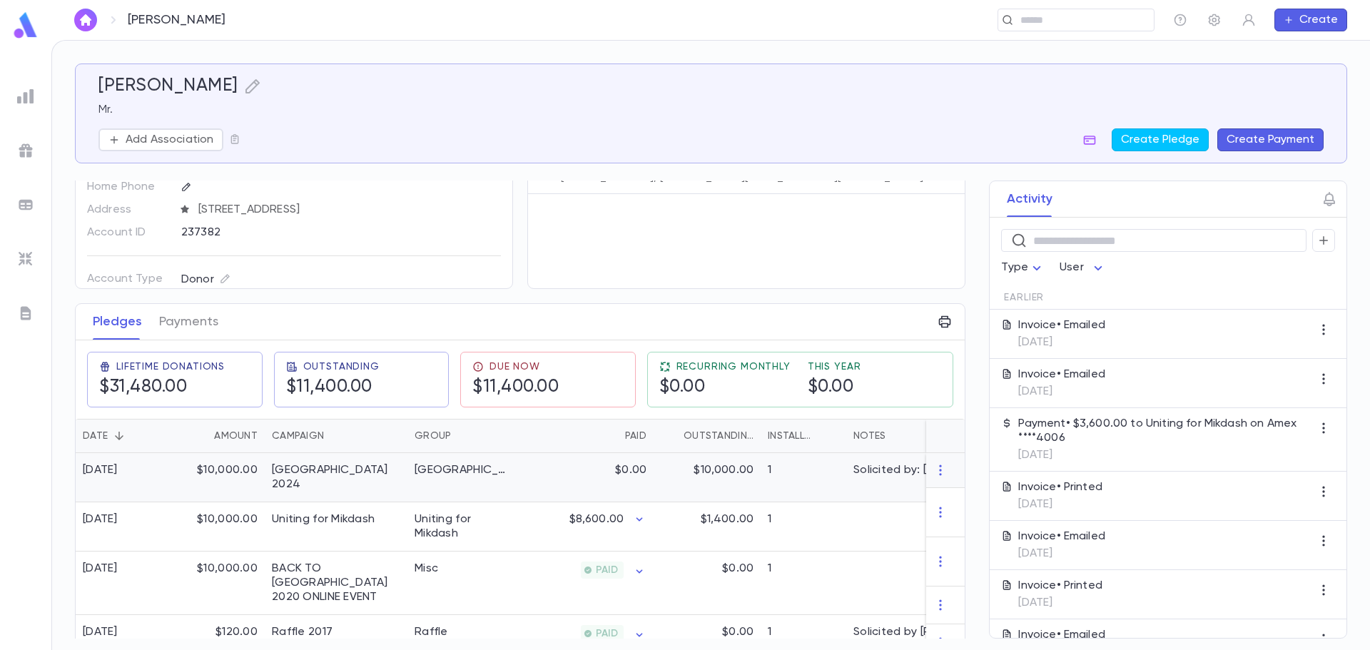
click at [516, 463] on div "$0.00" at bounding box center [583, 477] width 139 height 49
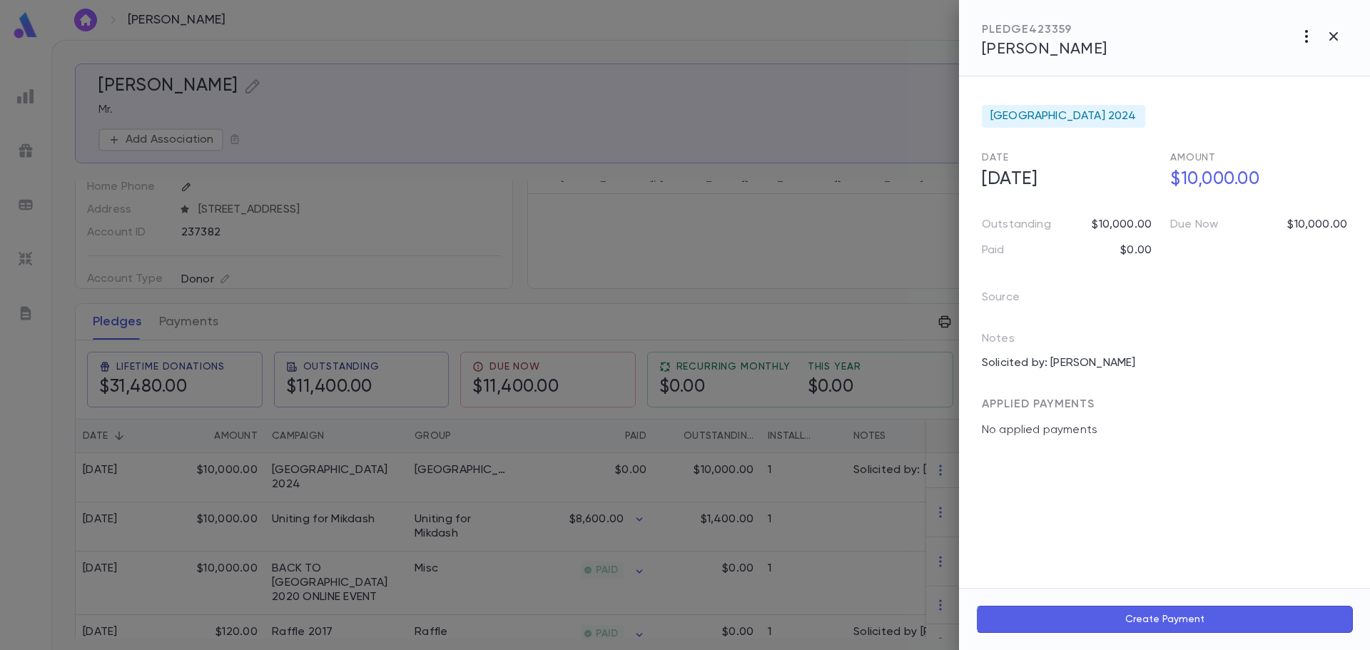
click at [1307, 36] on icon "button" at bounding box center [1306, 36] width 3 height 13
click at [1258, 88] on p "Send Invoice" at bounding box center [1231, 90] width 68 height 14
click at [1329, 91] on li "Email" at bounding box center [1334, 91] width 50 height 26
click at [751, 273] on div at bounding box center [685, 325] width 1370 height 650
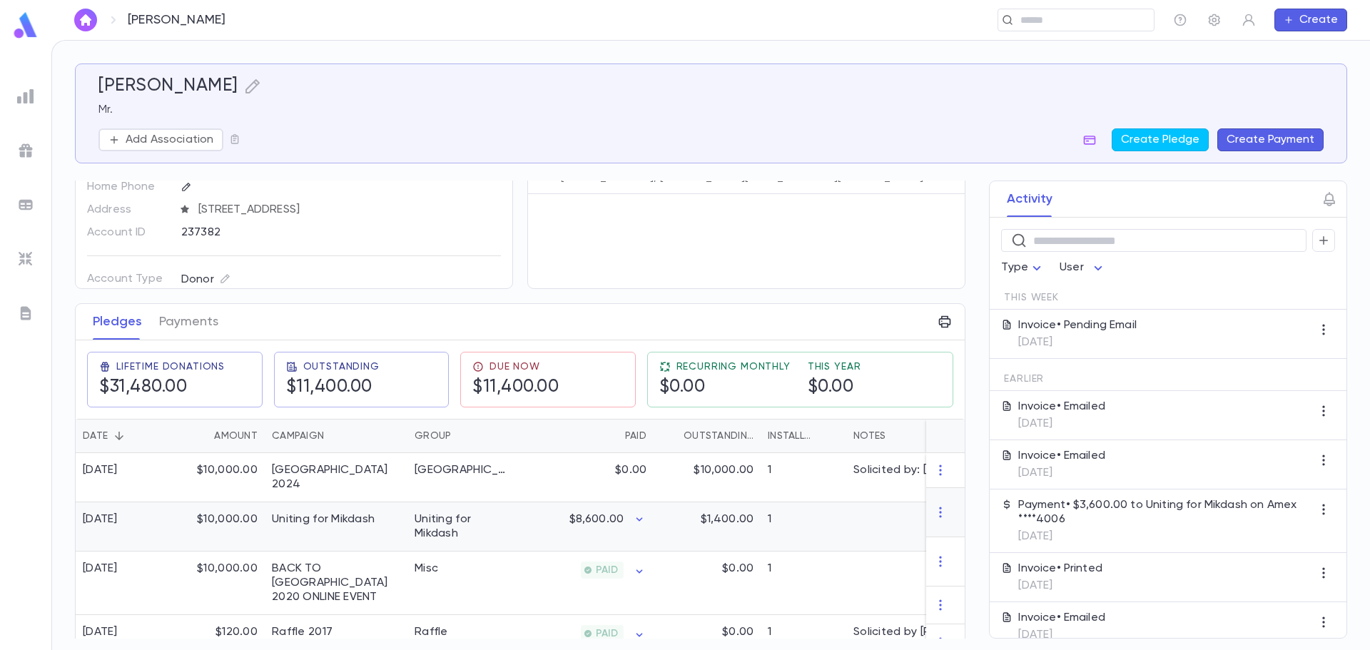
click at [648, 515] on div "$8,600.00" at bounding box center [583, 526] width 139 height 49
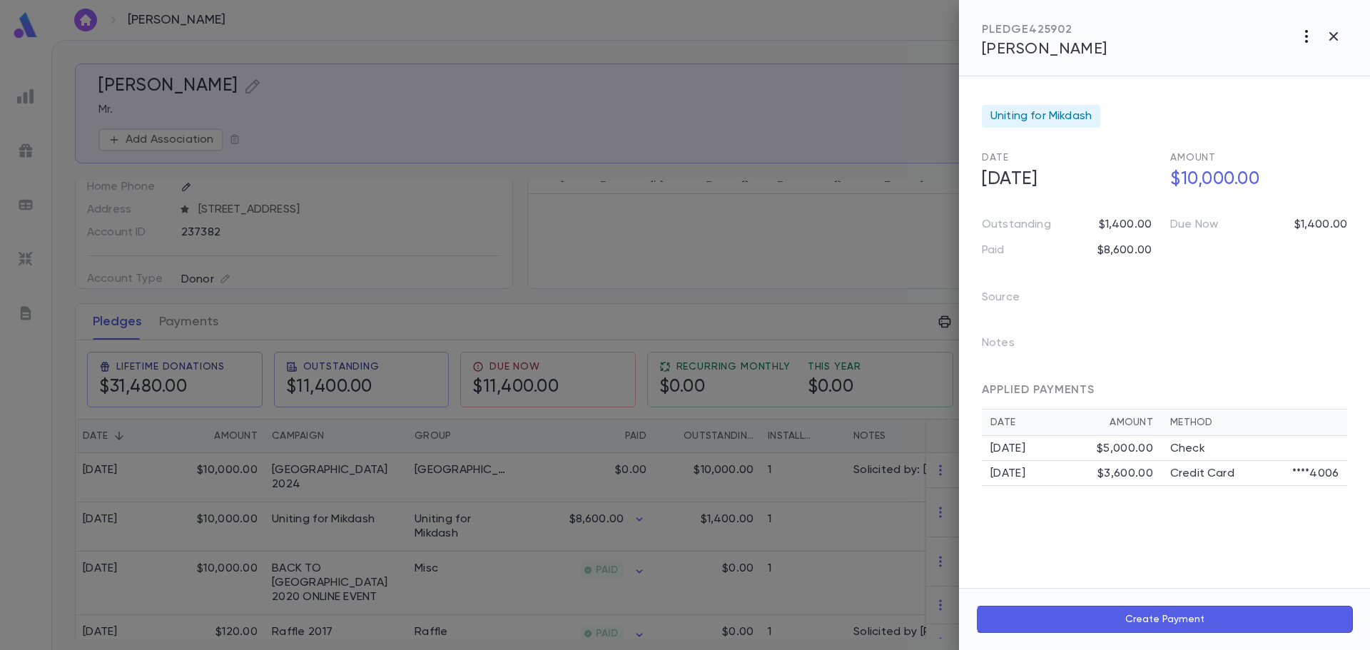
click at [1306, 36] on icon "button" at bounding box center [1306, 36] width 3 height 13
click at [1250, 101] on li "Send Invoice" at bounding box center [1275, 91] width 178 height 26
click at [1332, 93] on li "Email" at bounding box center [1334, 91] width 50 height 26
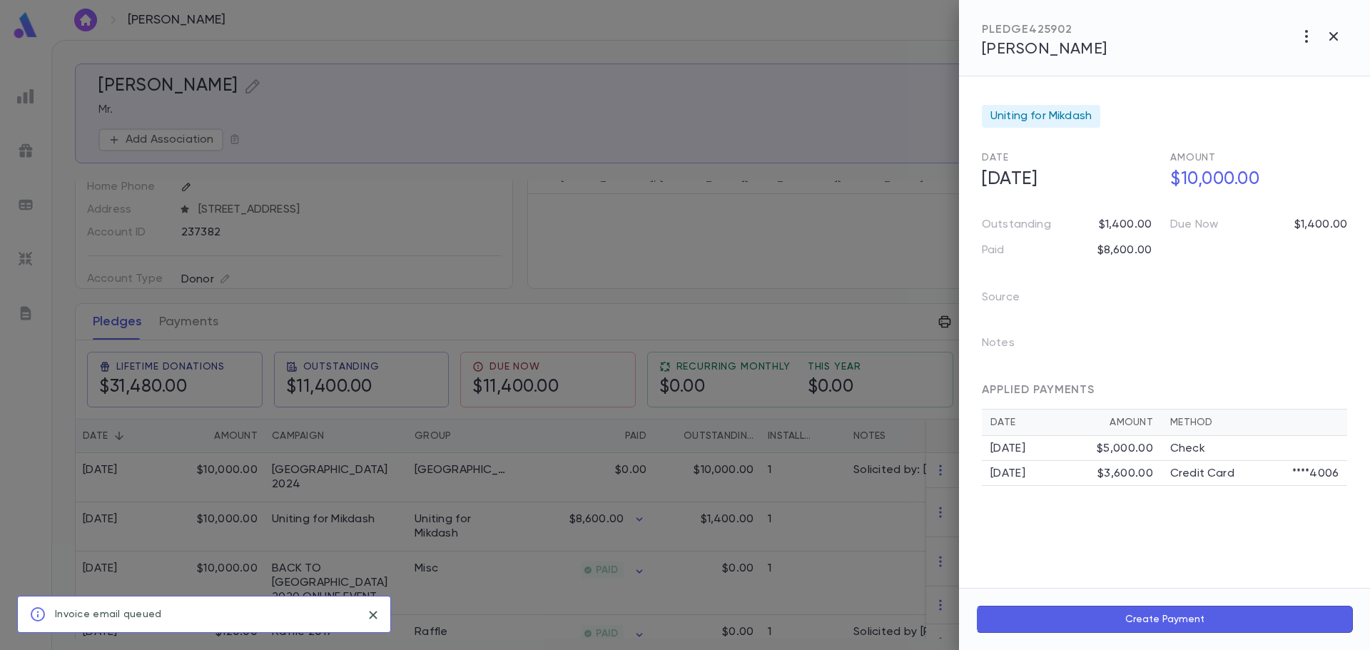
click at [798, 19] on div at bounding box center [685, 325] width 1370 height 650
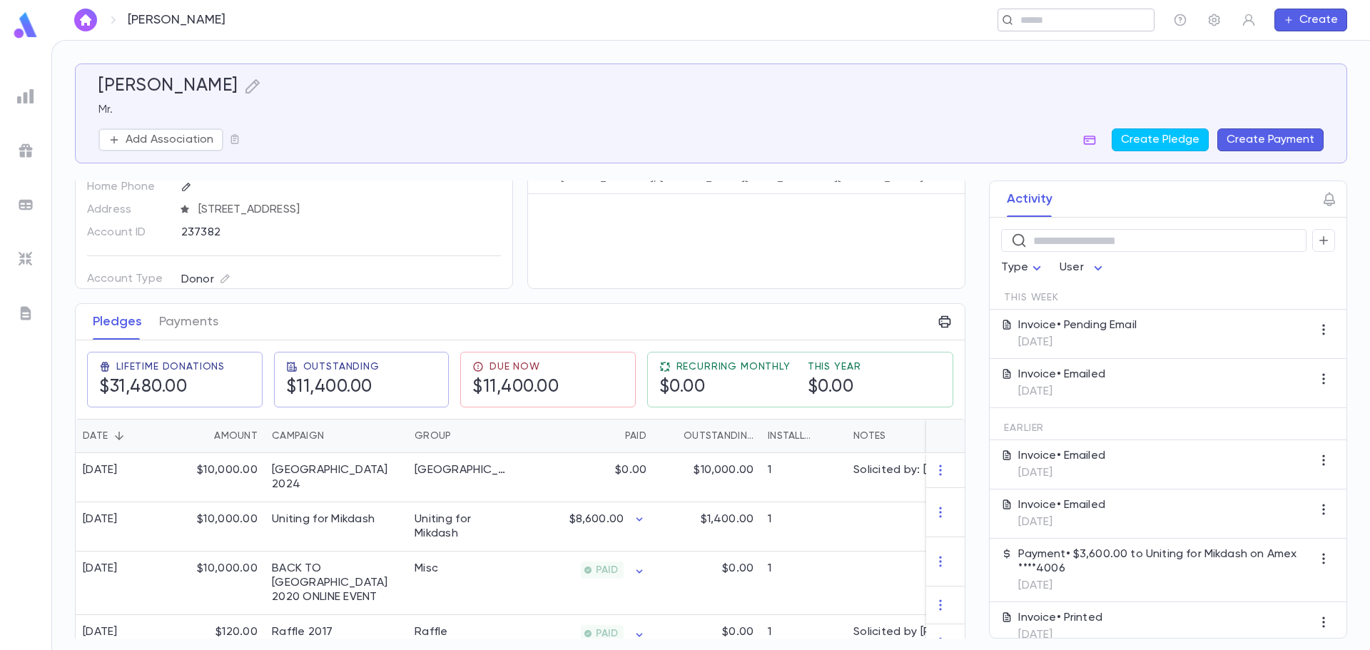
click at [1069, 28] on div "​" at bounding box center [1075, 20] width 157 height 23
paste input "**********"
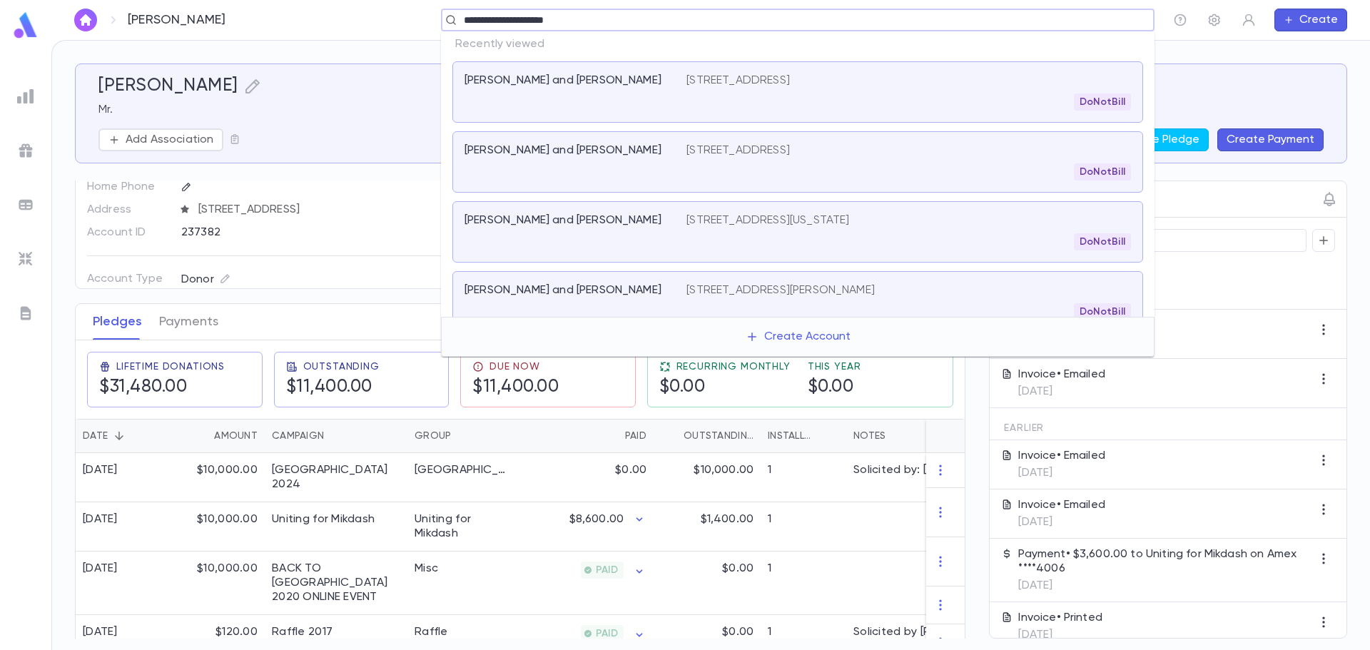
type input "**********"
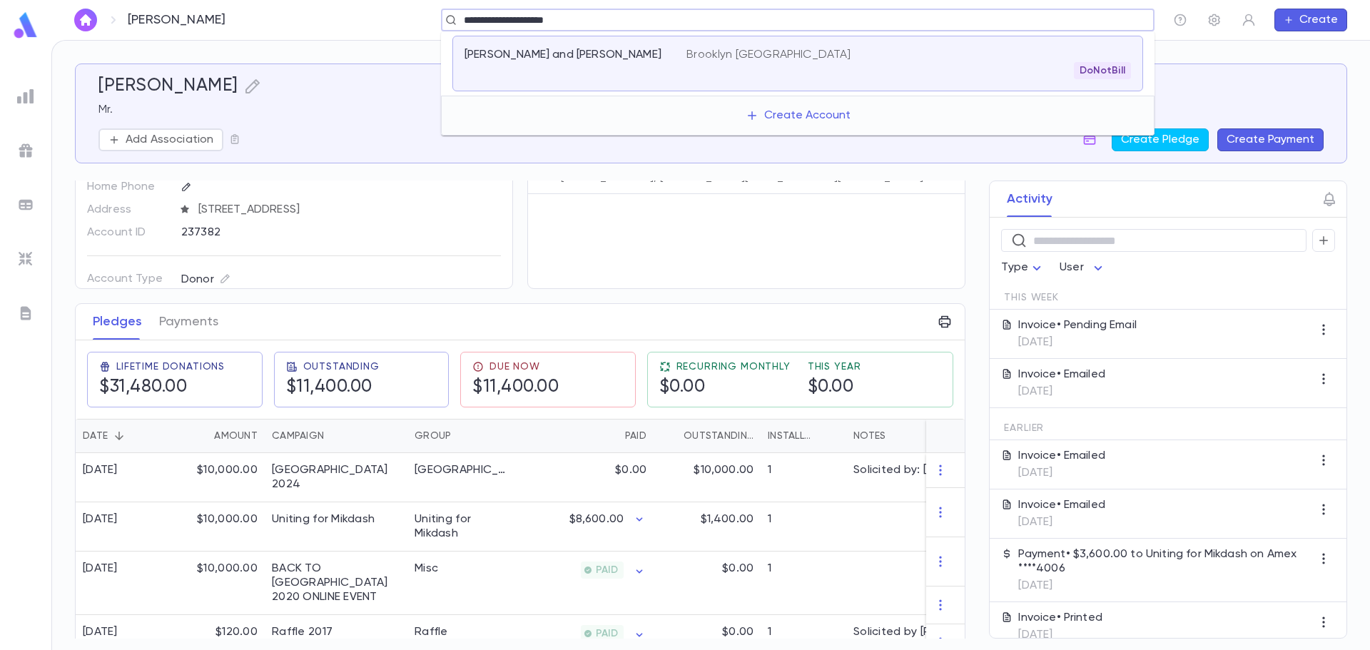
click at [843, 58] on div "Brooklyn [GEOGRAPHIC_DATA] DoNotBill" at bounding box center [908, 63] width 445 height 31
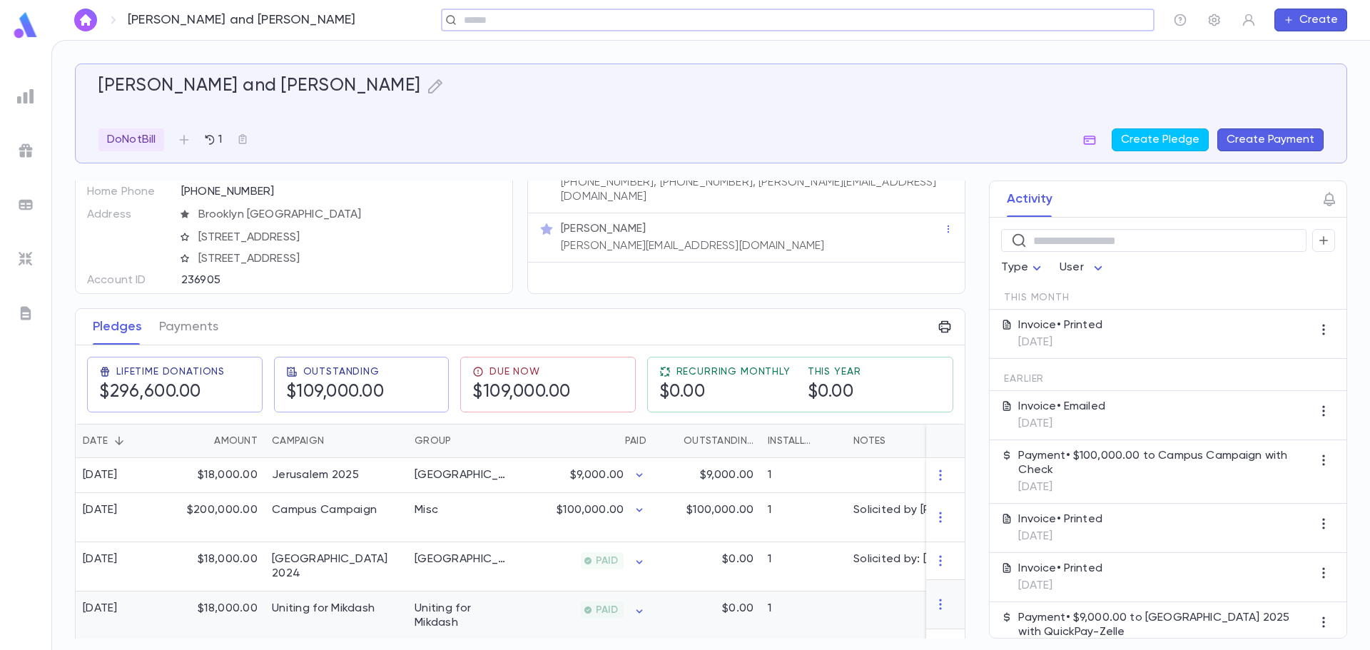
scroll to position [214, 0]
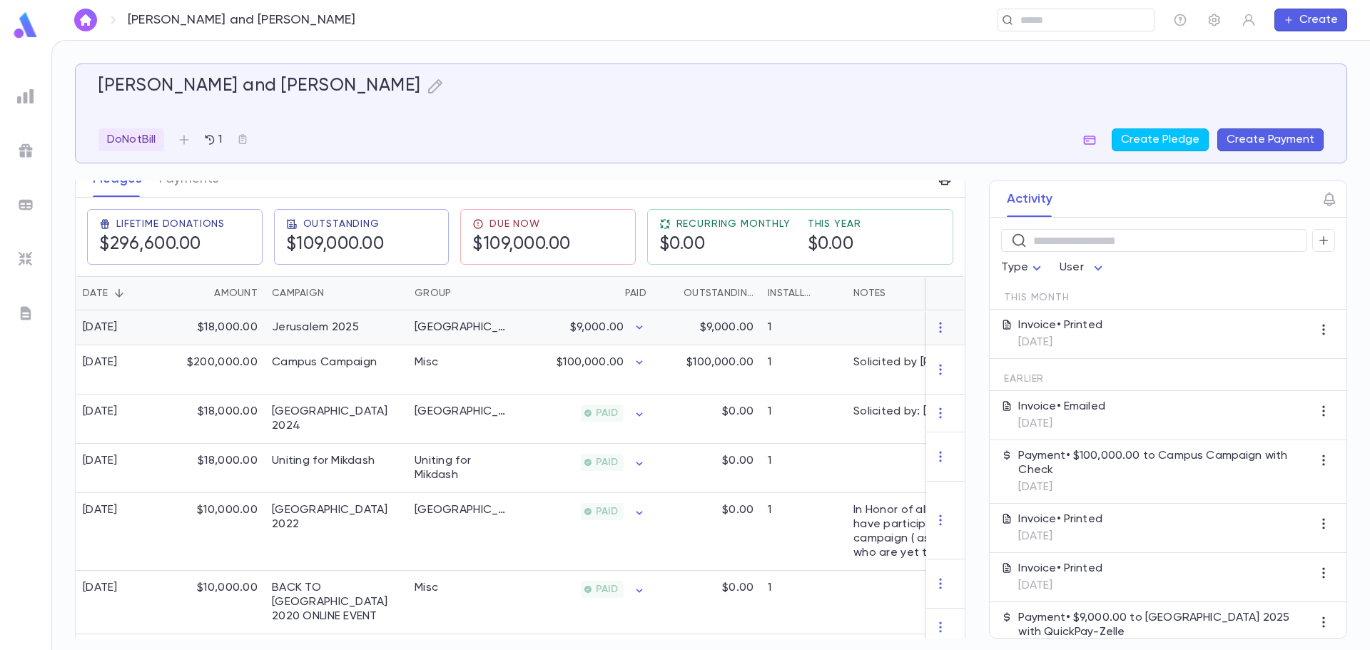
click at [479, 327] on div "[GEOGRAPHIC_DATA]" at bounding box center [460, 327] width 107 height 35
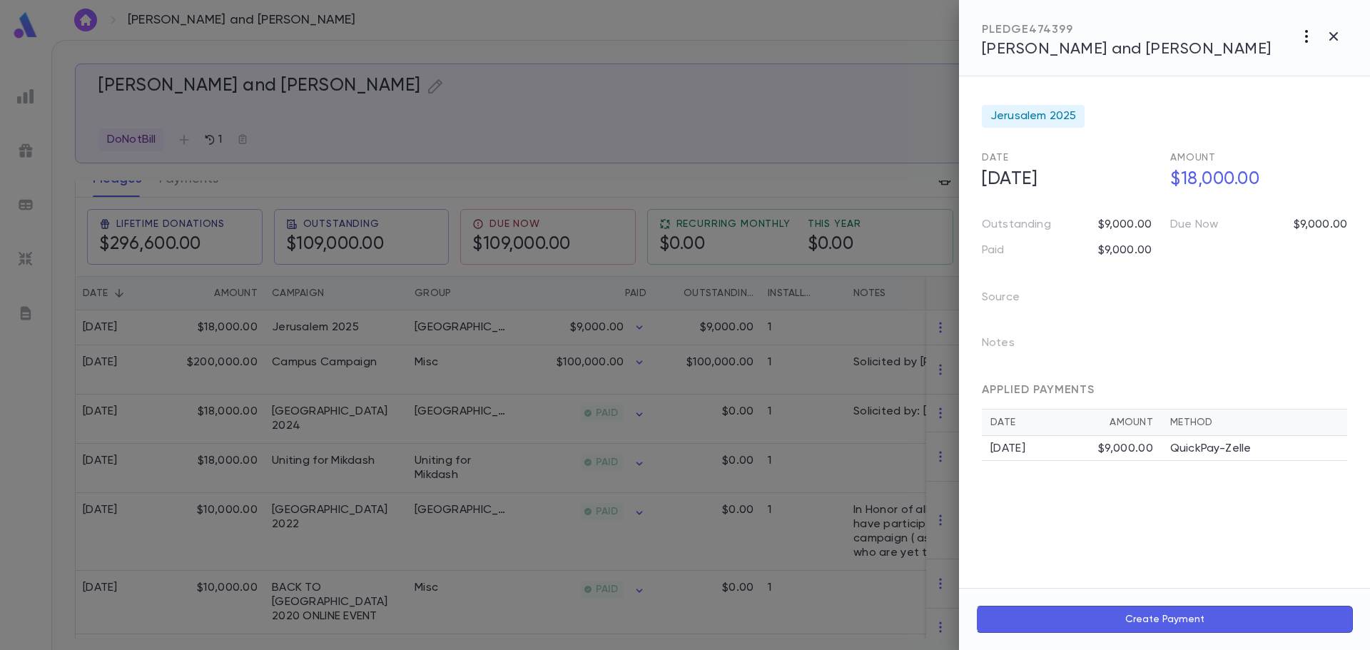
click at [1308, 41] on icon "button" at bounding box center [1306, 36] width 3 height 13
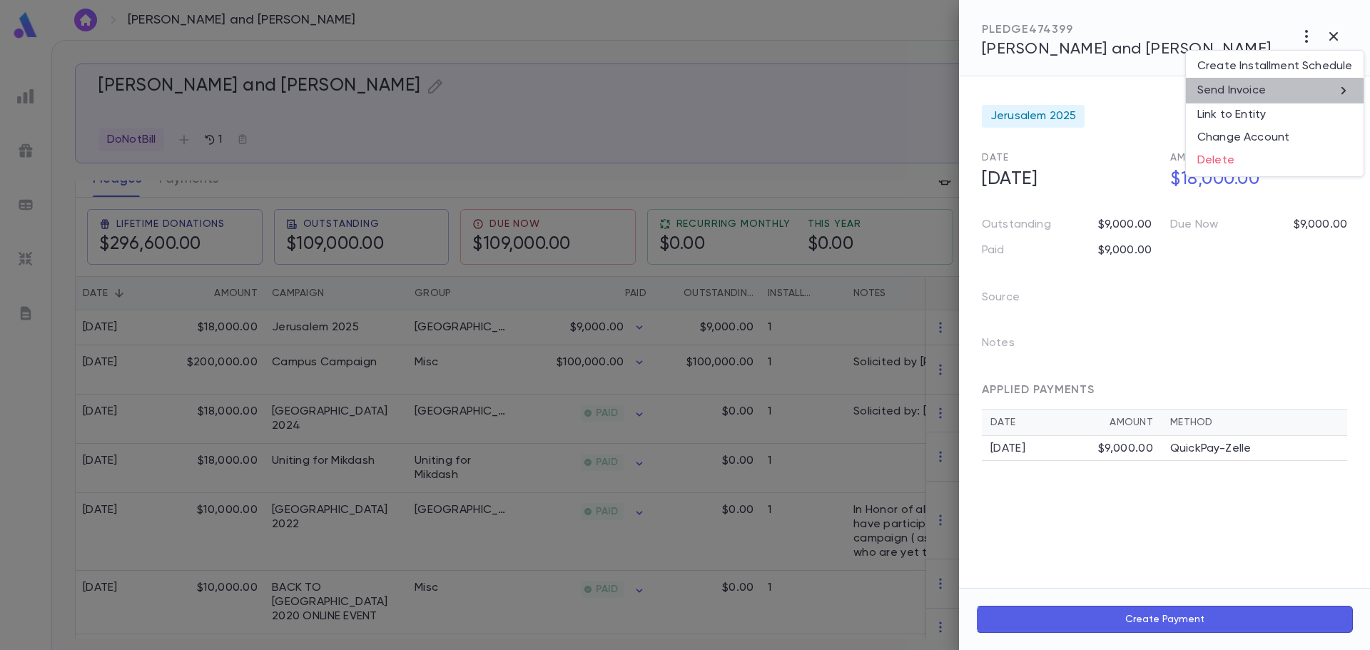
click at [1284, 94] on li "Send Invoice" at bounding box center [1275, 91] width 178 height 26
click at [1334, 93] on li "Email" at bounding box center [1334, 91] width 50 height 26
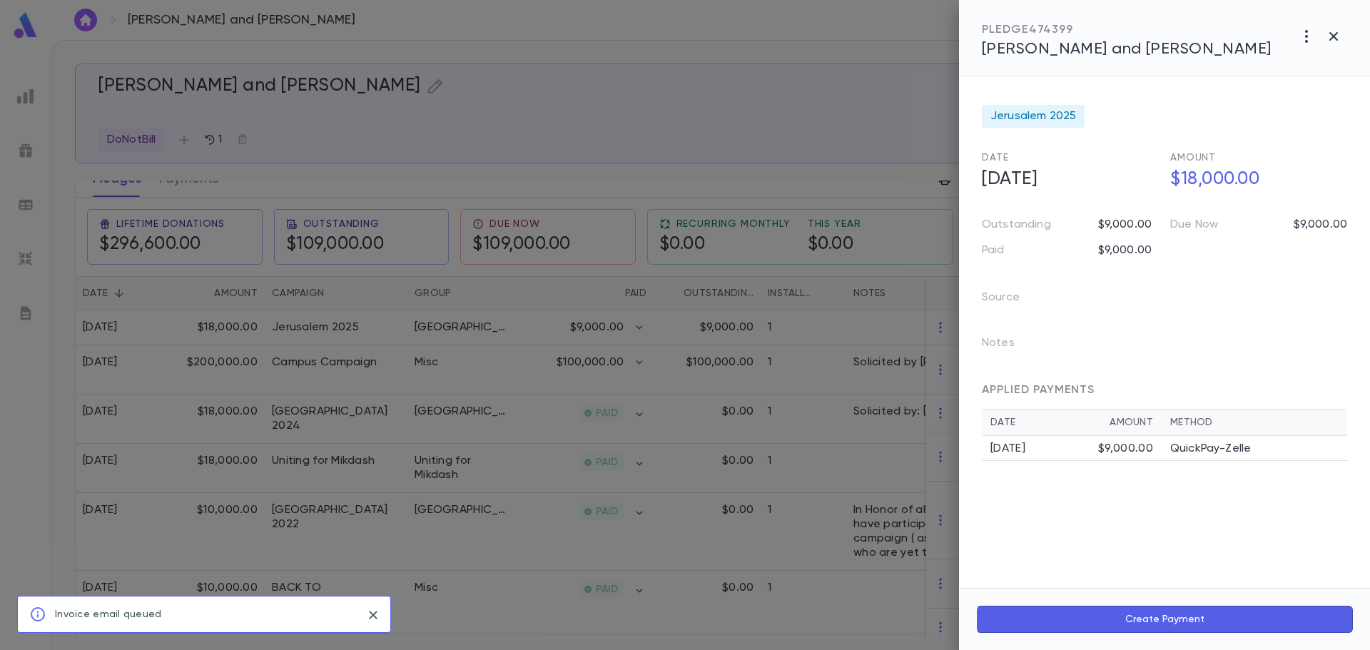
drag, startPoint x: 1336, startPoint y: 39, endPoint x: 1315, endPoint y: 33, distance: 22.2
click at [1336, 39] on icon "button" at bounding box center [1333, 36] width 9 height 9
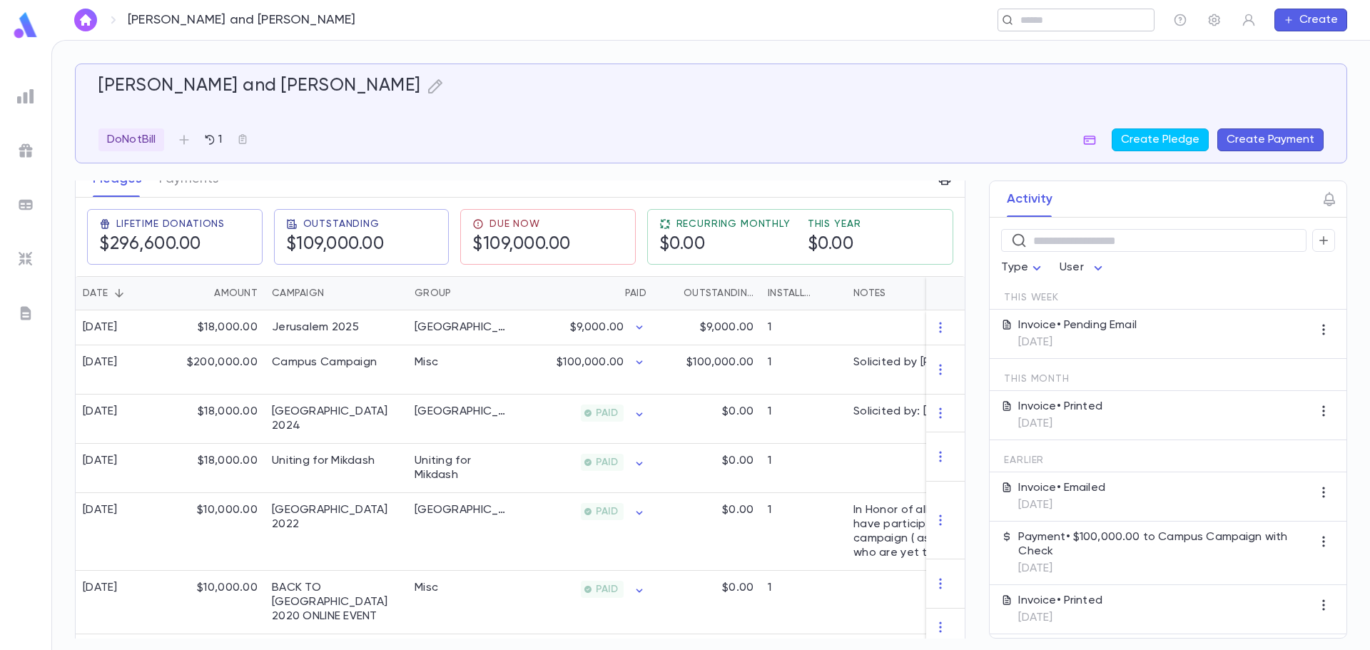
click at [1120, 16] on input "text" at bounding box center [1071, 21] width 111 height 14
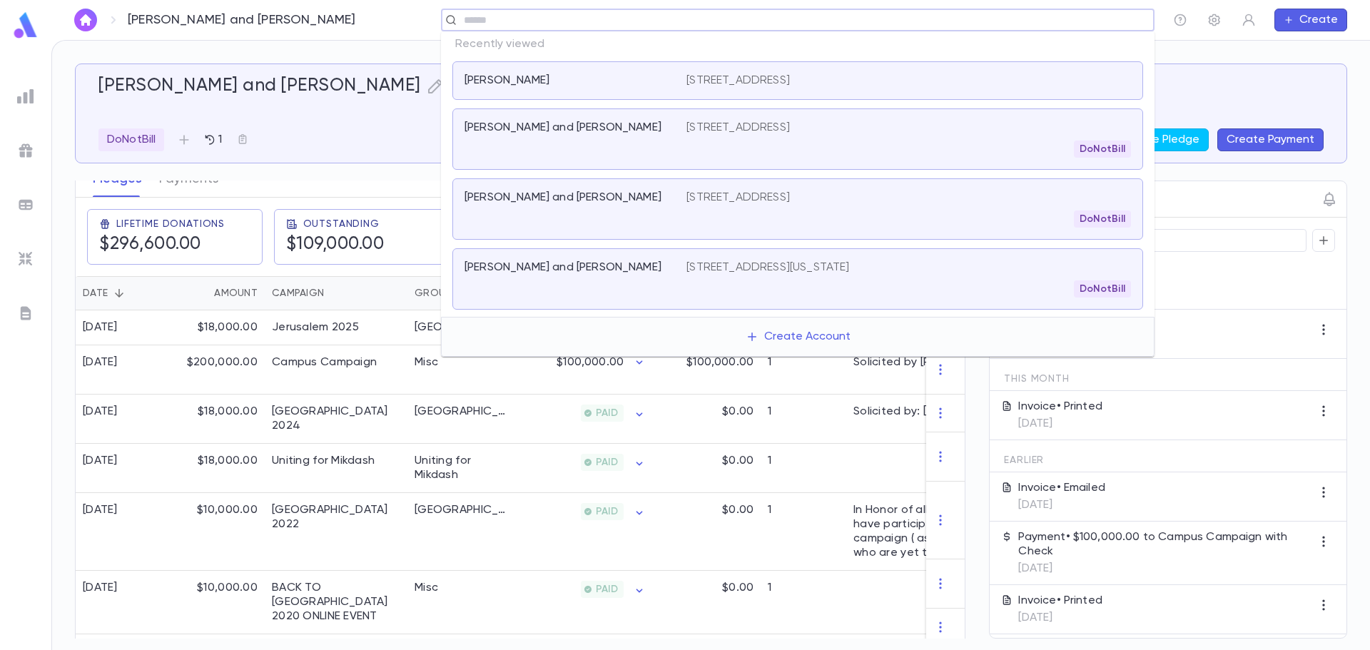
paste input "**********"
type input "**********"
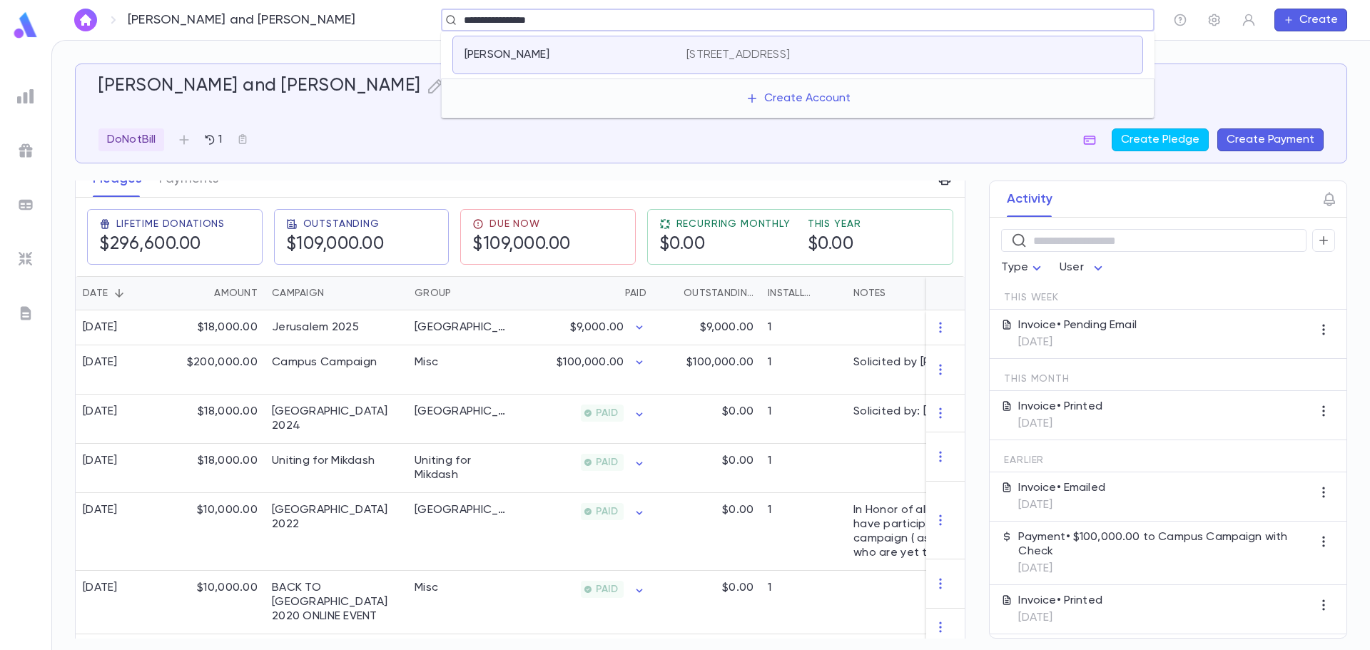
click at [790, 55] on p "[STREET_ADDRESS]" at bounding box center [737, 55] width 103 height 14
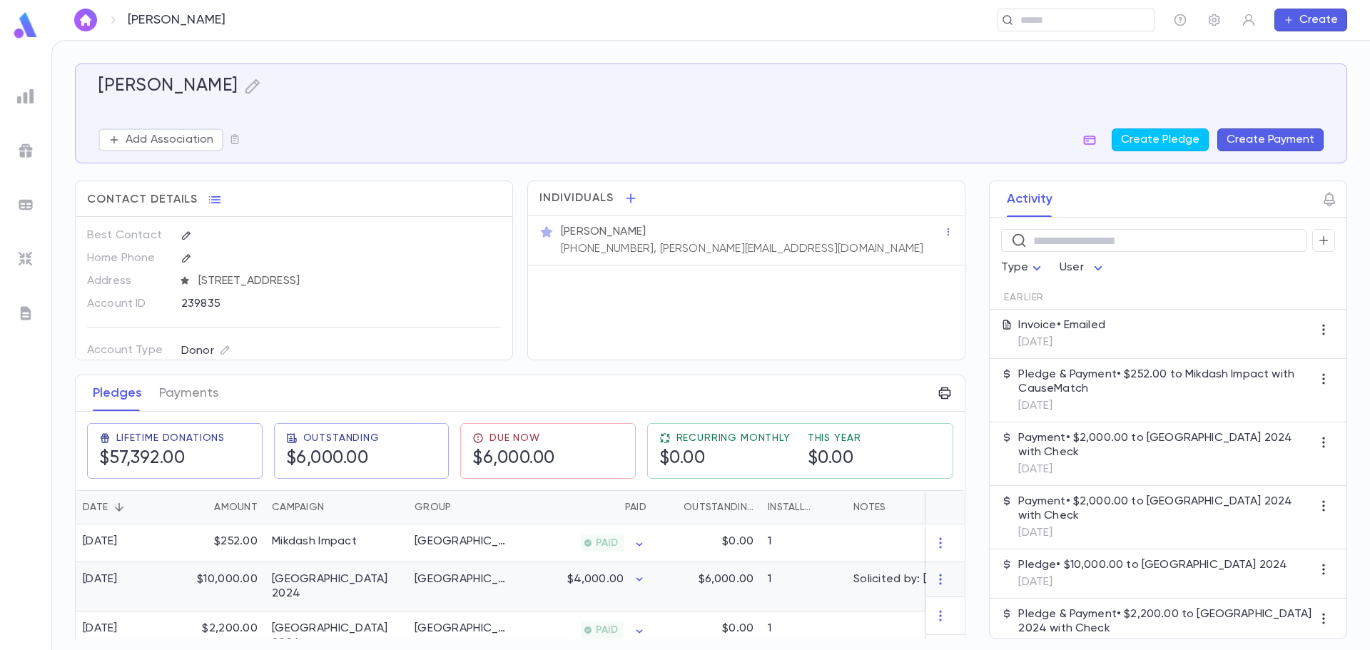
click at [529, 585] on div "$4,000.00" at bounding box center [583, 586] width 139 height 49
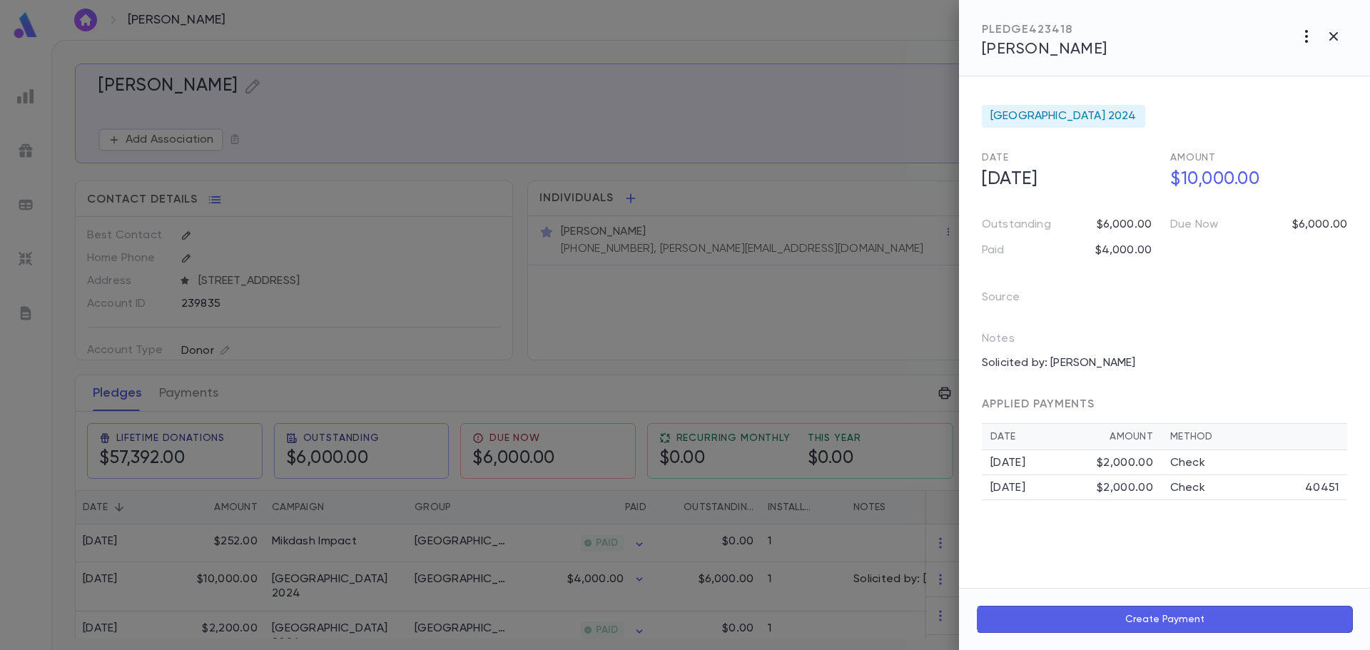
click at [1307, 36] on icon "button" at bounding box center [1306, 36] width 3 height 13
click at [1269, 86] on li "Send Invoice" at bounding box center [1275, 91] width 178 height 26
click at [1335, 91] on li "Email" at bounding box center [1334, 91] width 50 height 26
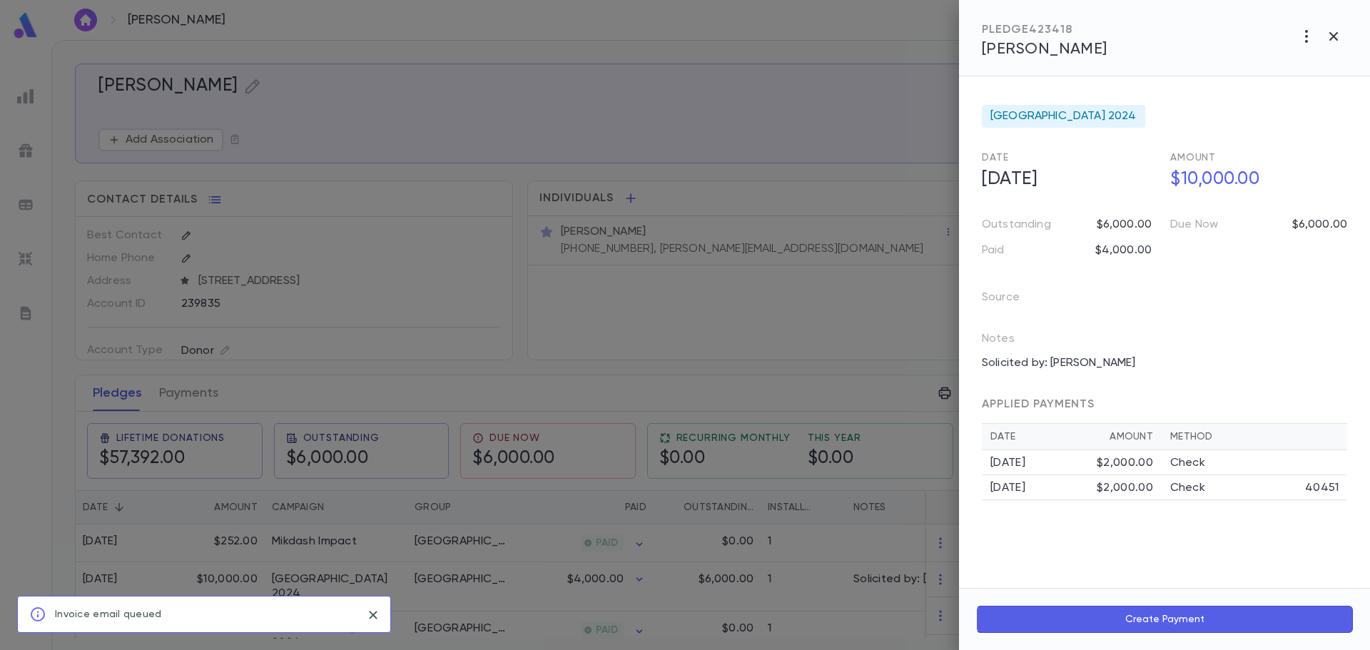
click at [766, 29] on div at bounding box center [685, 325] width 1370 height 650
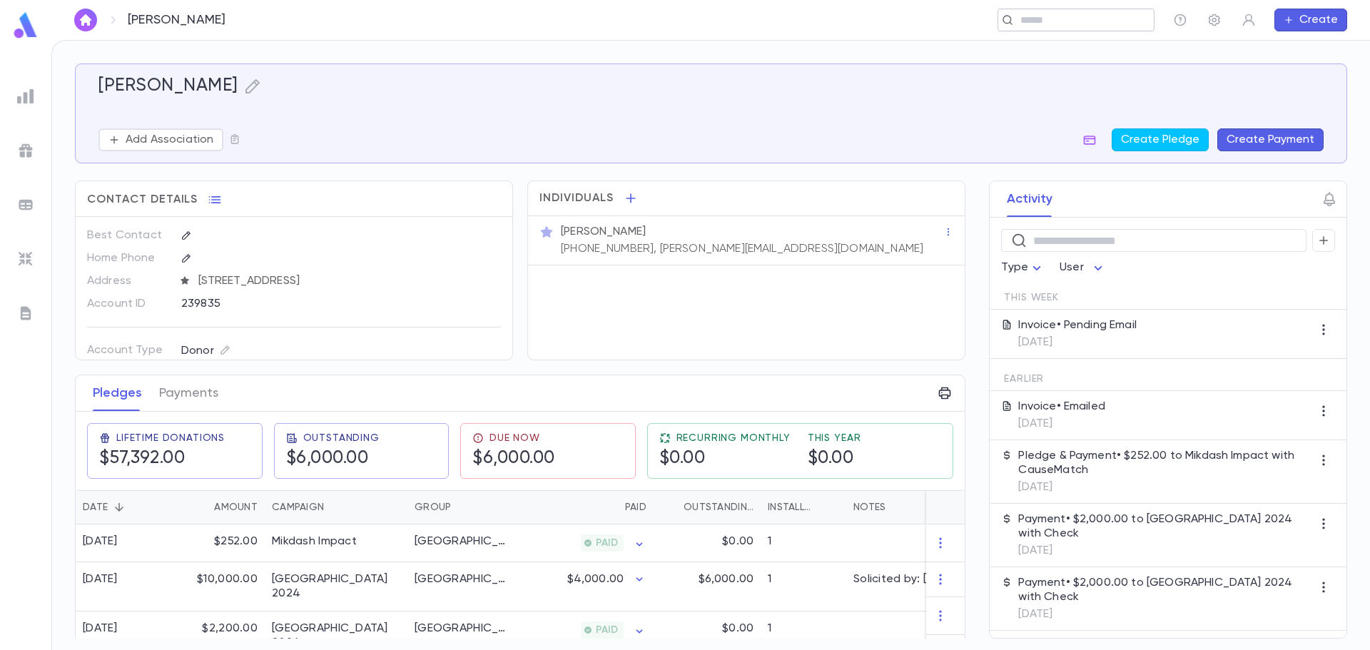
click at [1040, 27] on div "​" at bounding box center [1075, 20] width 157 height 23
paste input "**********"
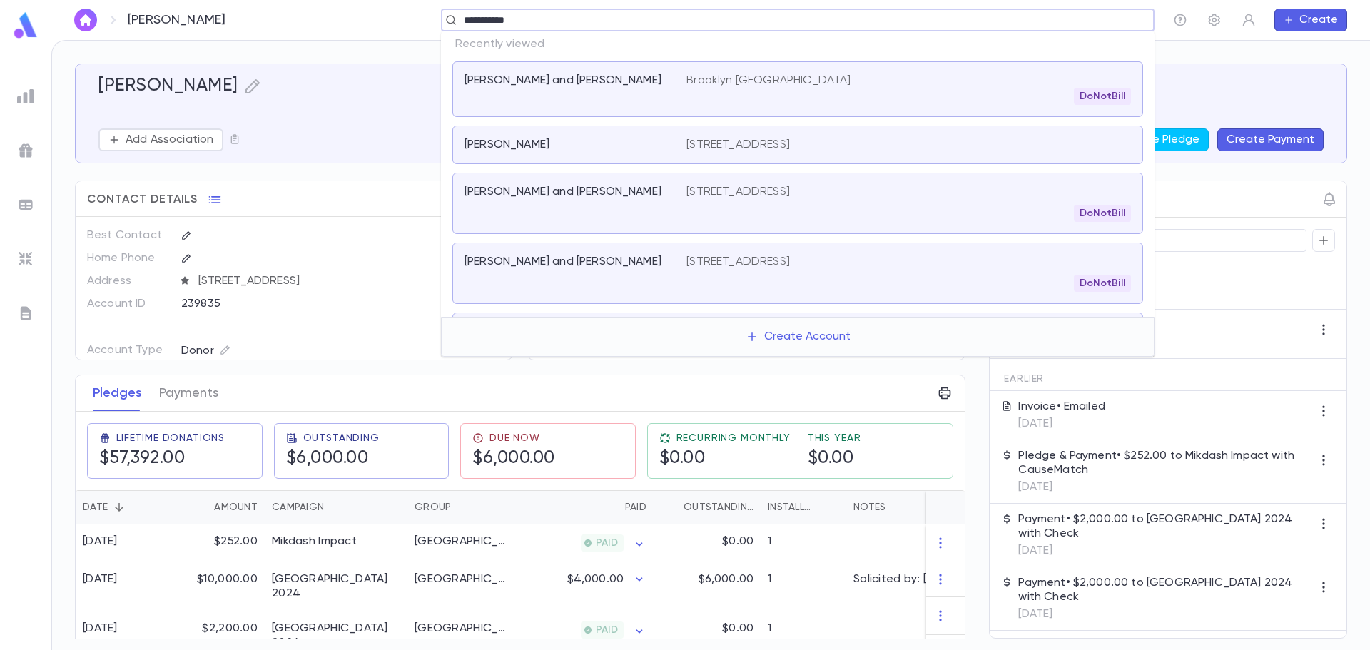
type input "**********"
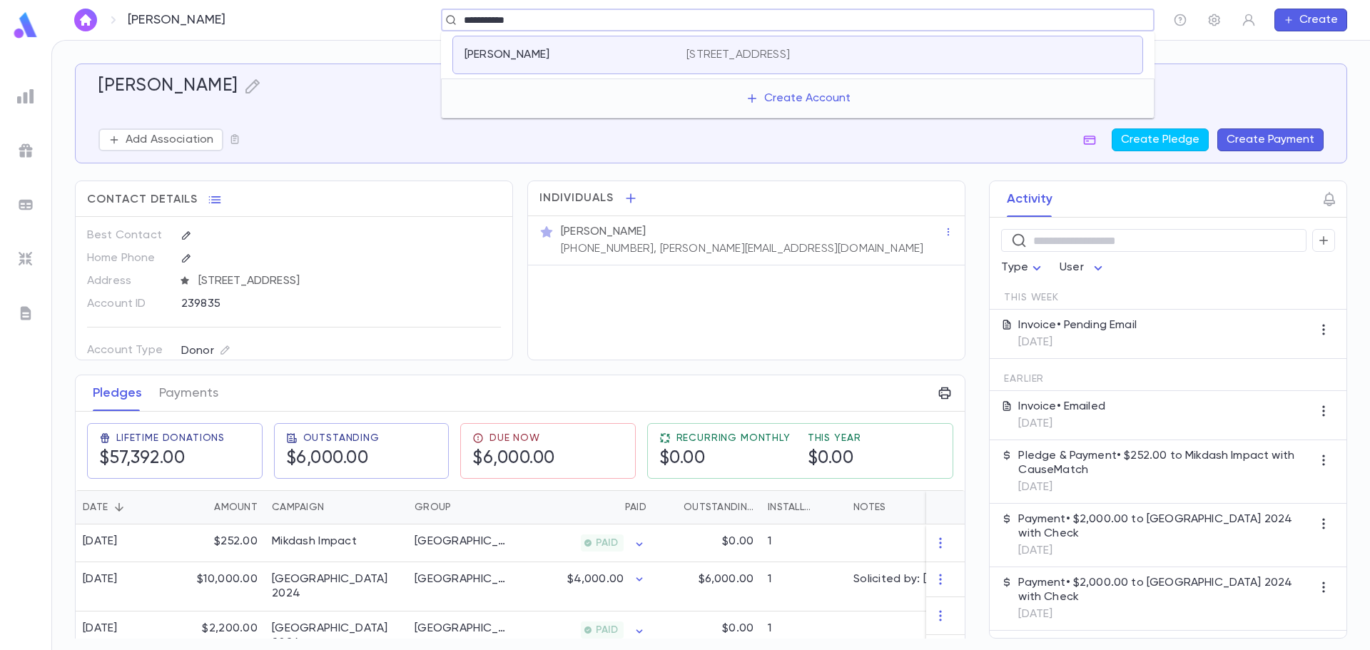
click at [790, 56] on p "[STREET_ADDRESS]" at bounding box center [737, 55] width 103 height 14
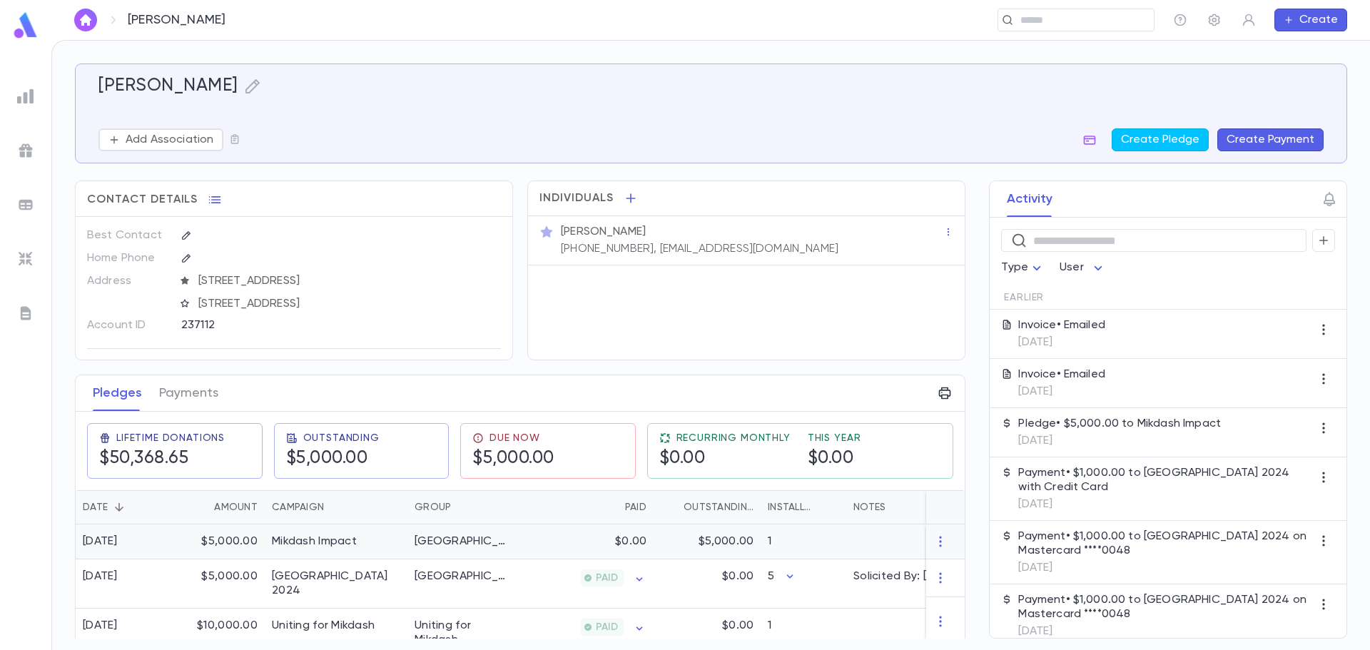
click at [476, 542] on div "[GEOGRAPHIC_DATA]" at bounding box center [460, 541] width 107 height 35
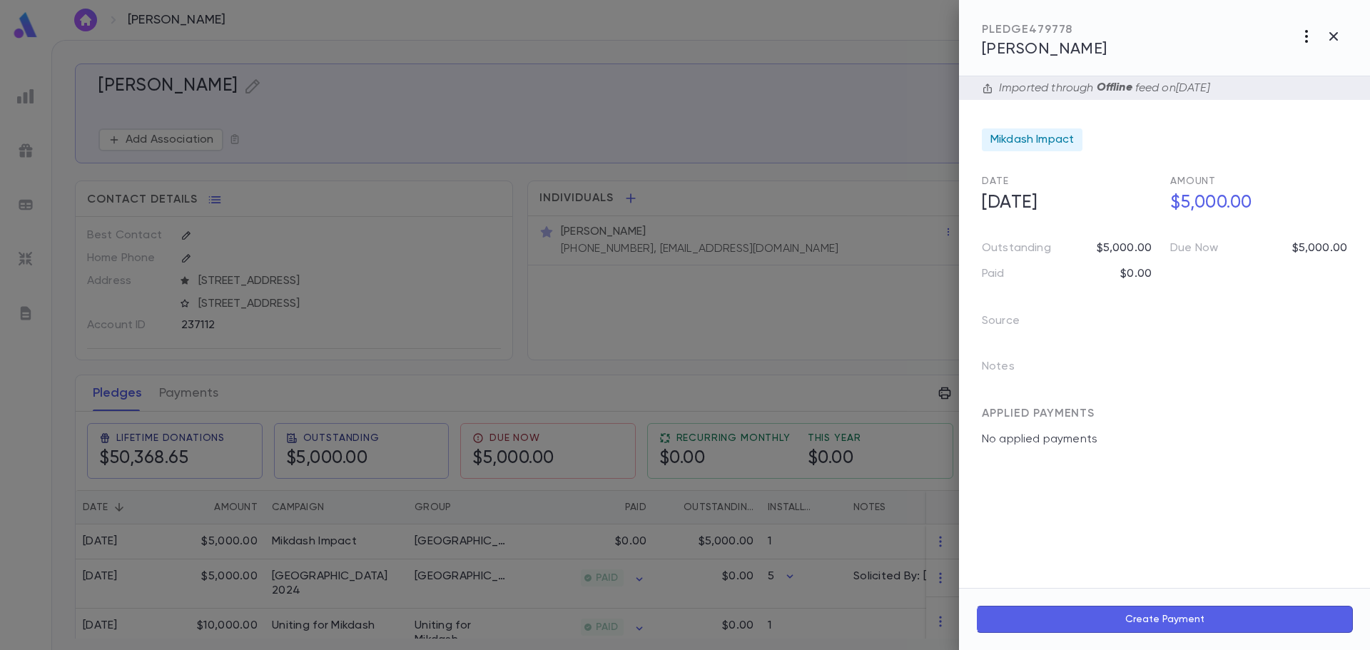
click at [1304, 39] on icon "button" at bounding box center [1306, 36] width 17 height 17
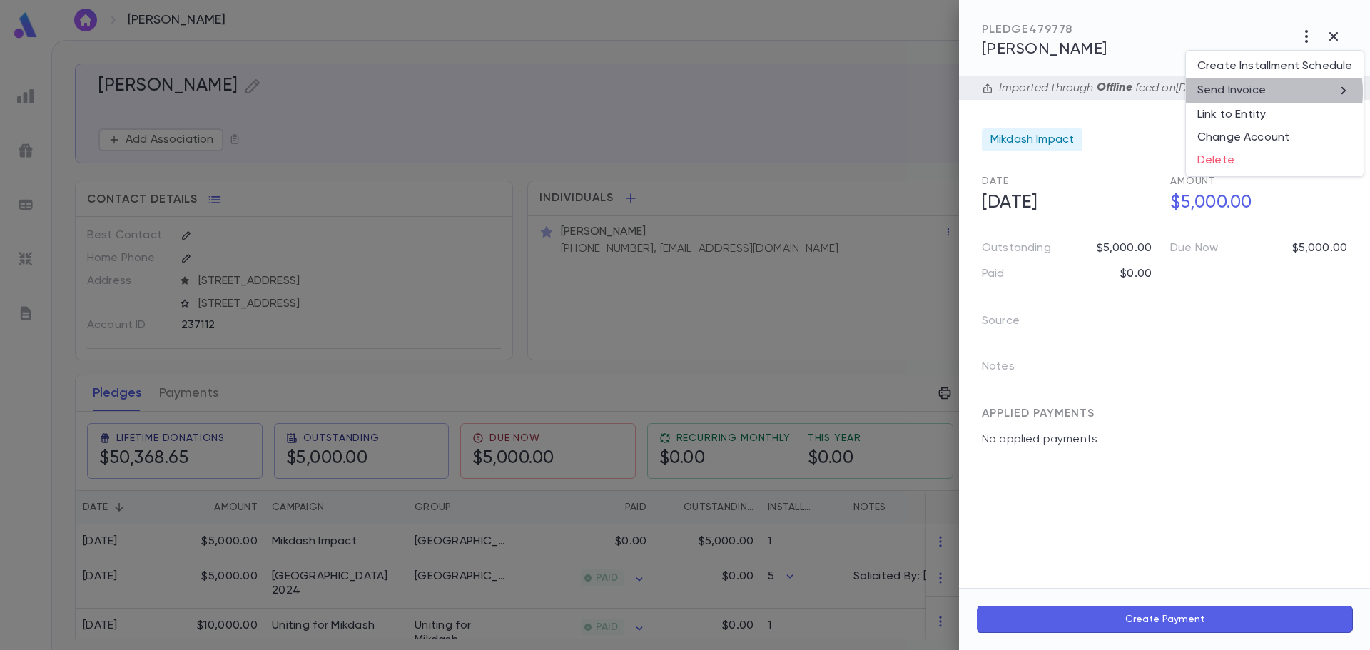
click at [1260, 92] on p "Send Invoice" at bounding box center [1231, 90] width 68 height 14
click at [1331, 85] on li "Email" at bounding box center [1334, 91] width 50 height 26
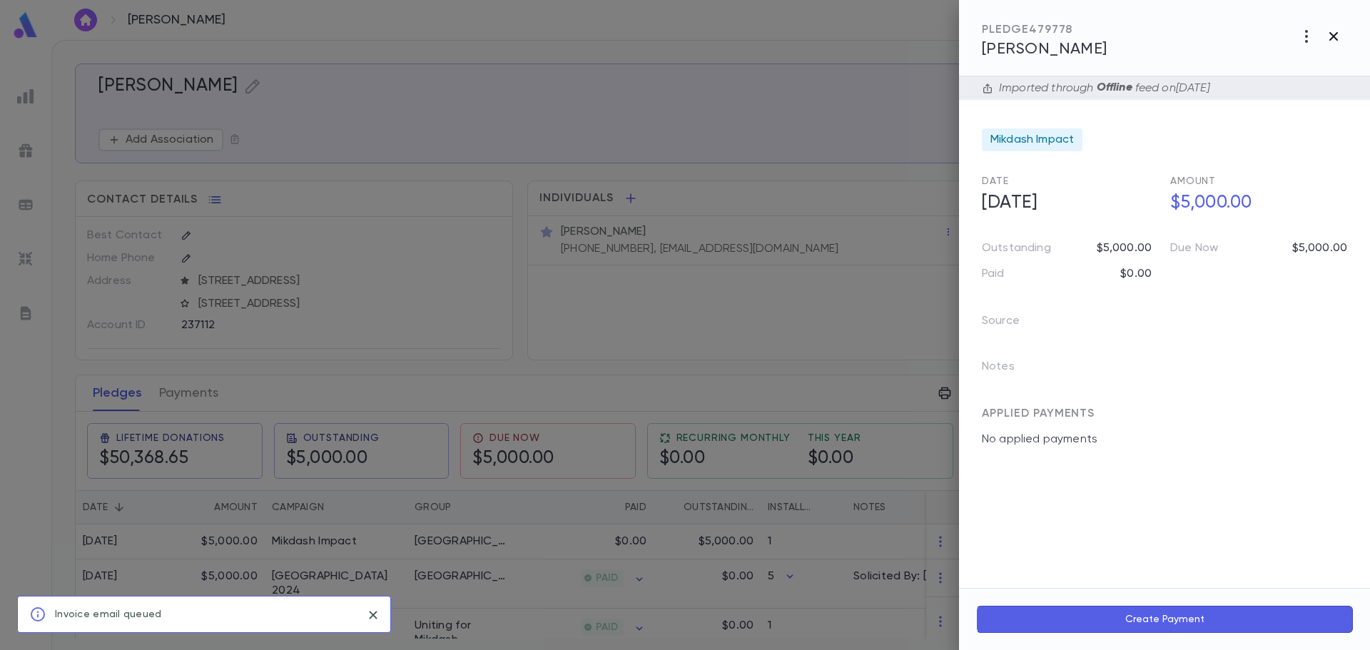
click at [1331, 38] on icon "button" at bounding box center [1333, 36] width 17 height 17
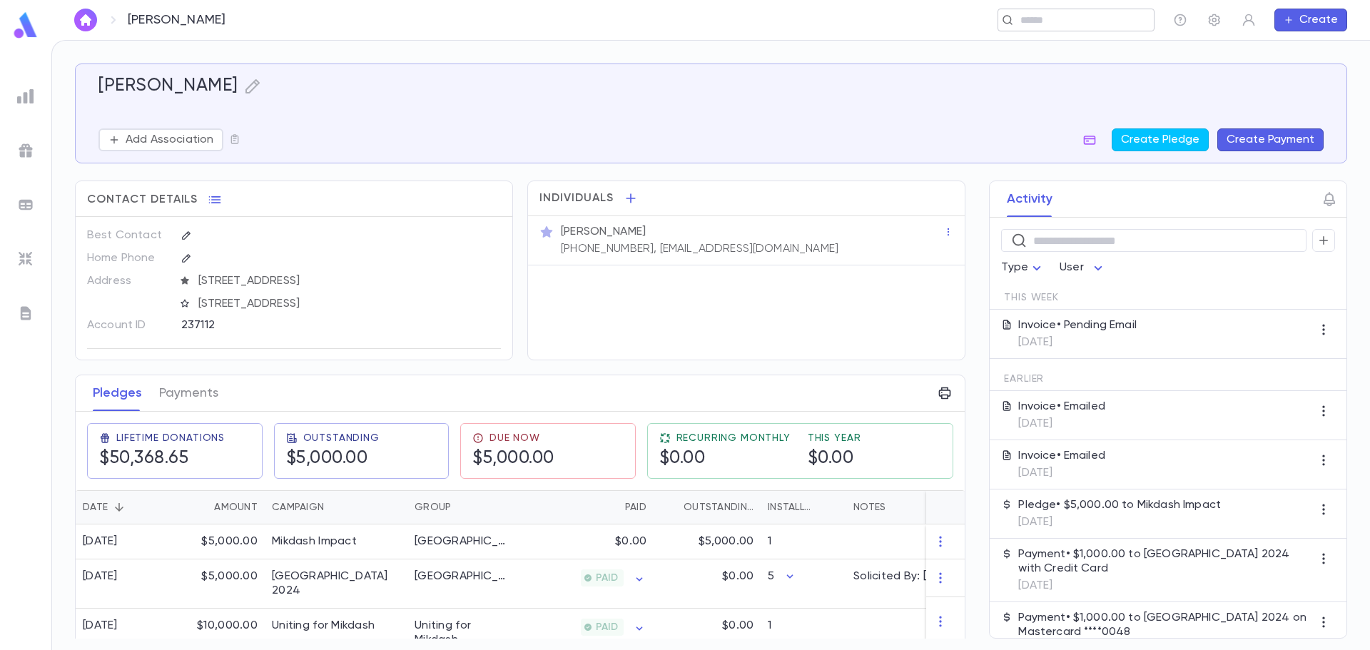
click at [1080, 17] on input "text" at bounding box center [1071, 21] width 111 height 14
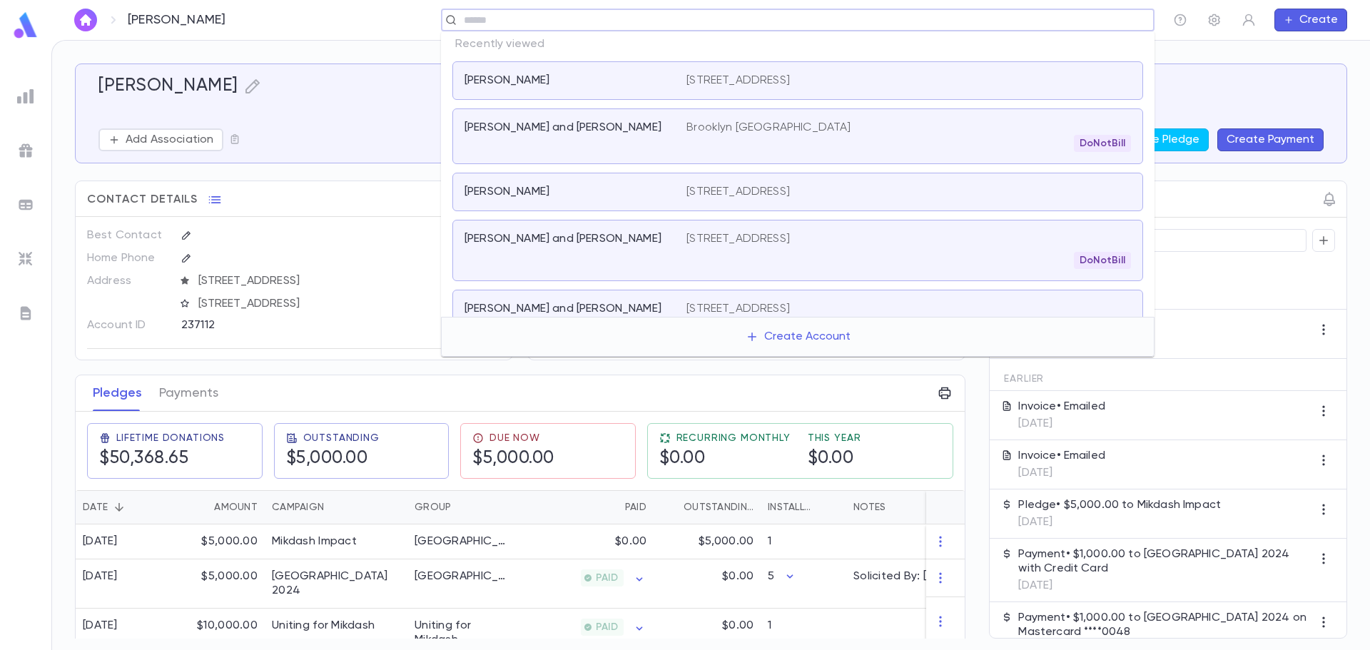
paste input "**********"
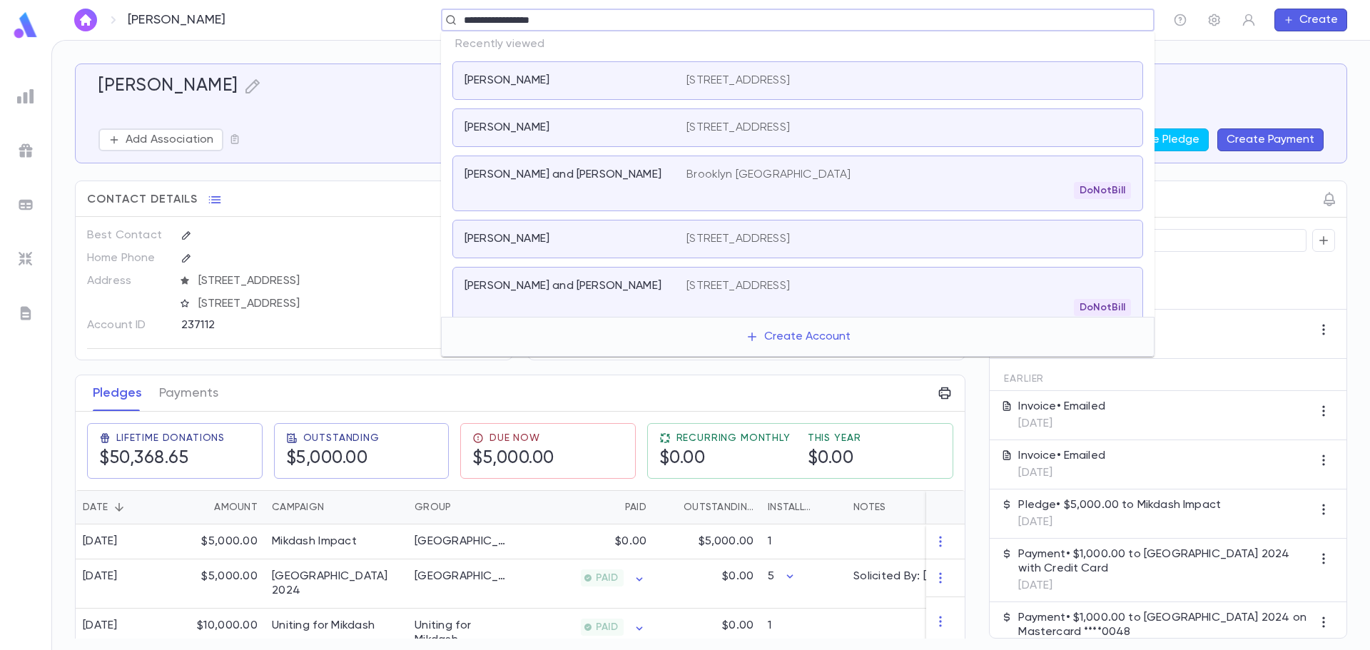
type input "**********"
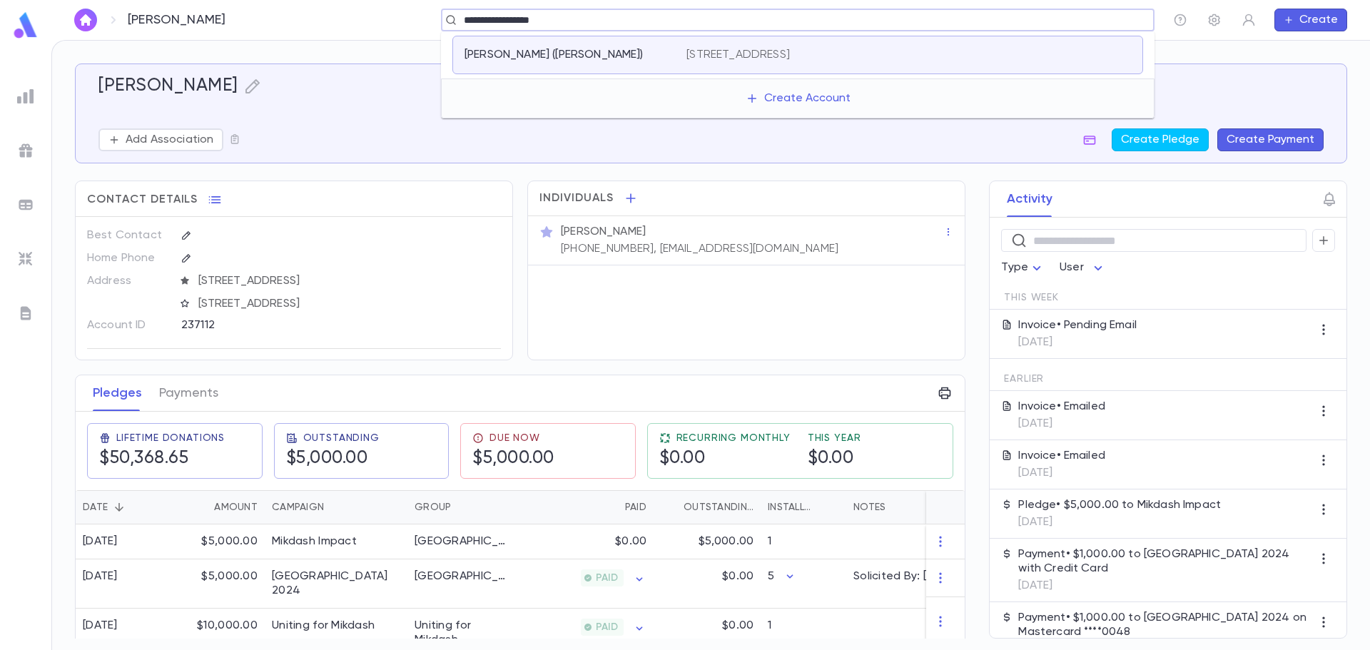
click at [923, 59] on div "[STREET_ADDRESS]" at bounding box center [908, 55] width 445 height 14
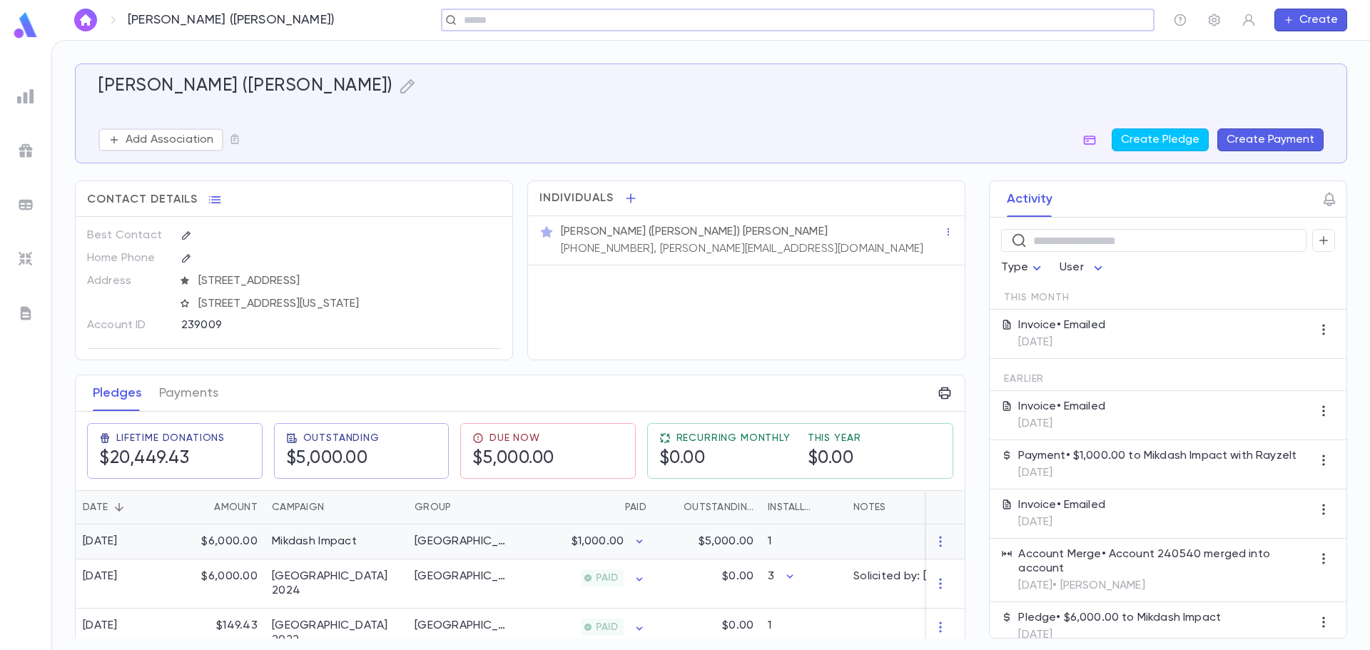
click at [684, 543] on div "$5,000.00" at bounding box center [707, 541] width 107 height 35
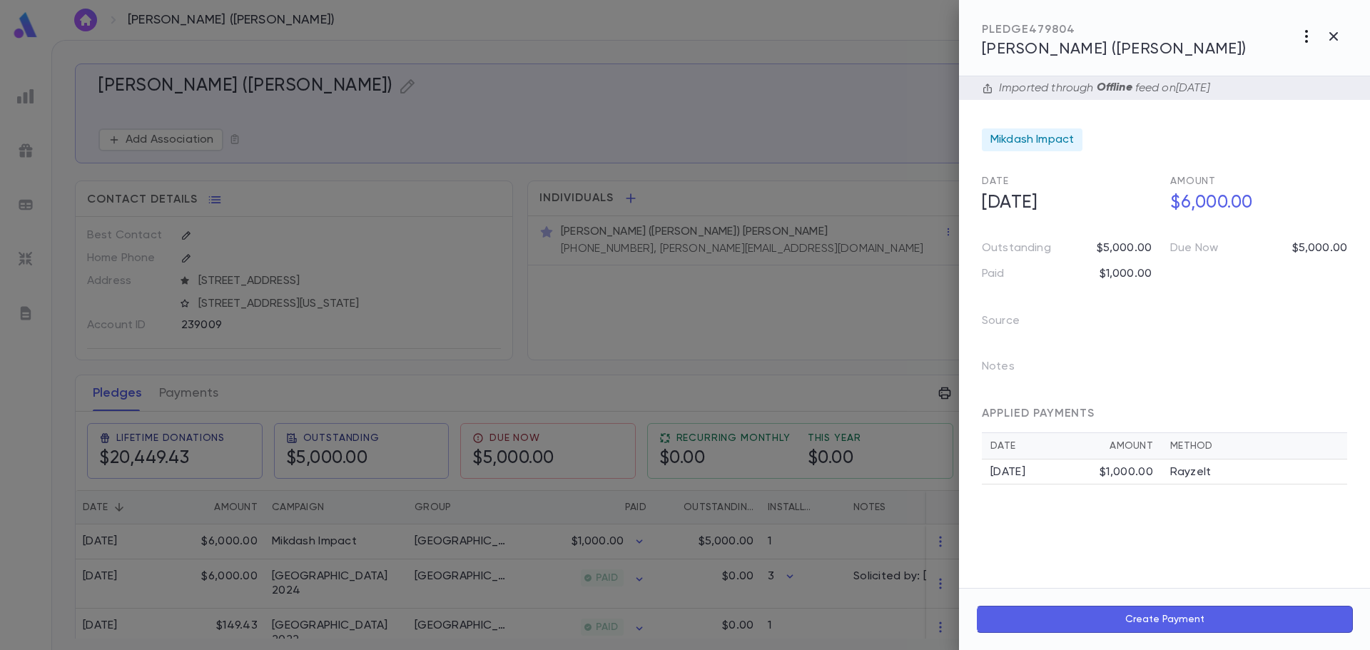
click at [1309, 39] on icon "button" at bounding box center [1306, 36] width 17 height 17
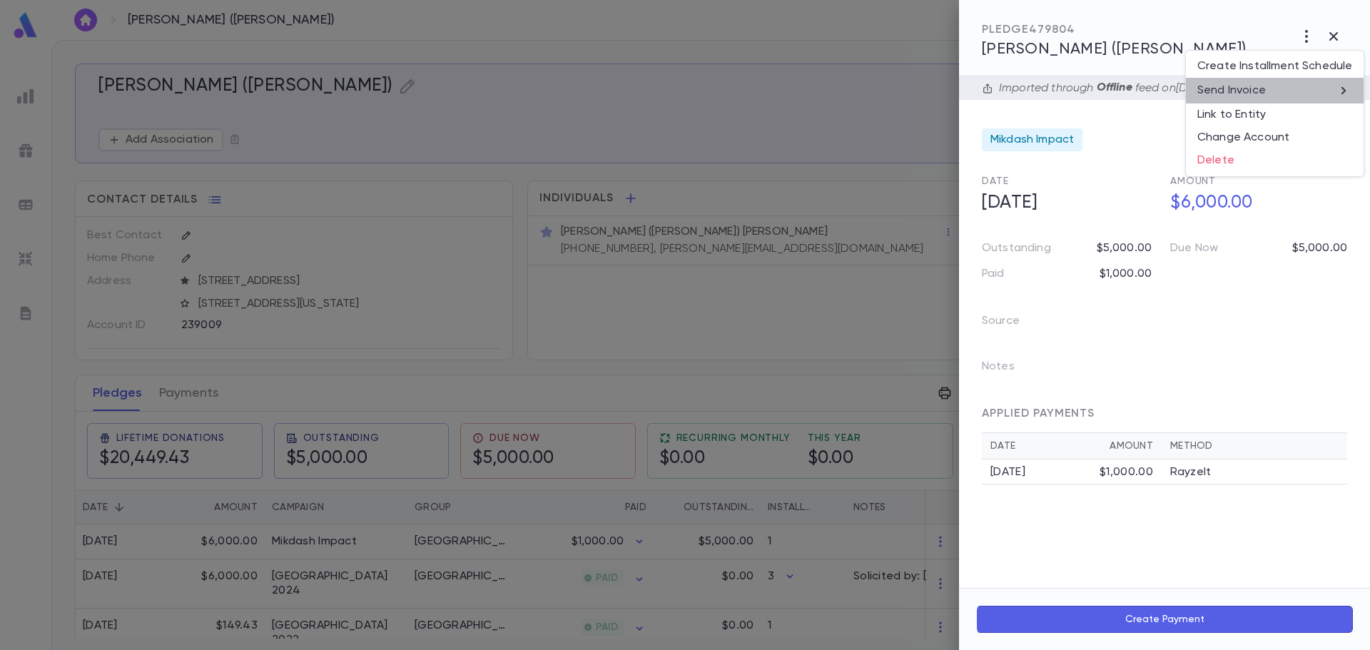
click at [1287, 84] on li "Send Invoice" at bounding box center [1275, 91] width 178 height 26
click at [1337, 91] on li "Email" at bounding box center [1334, 91] width 50 height 26
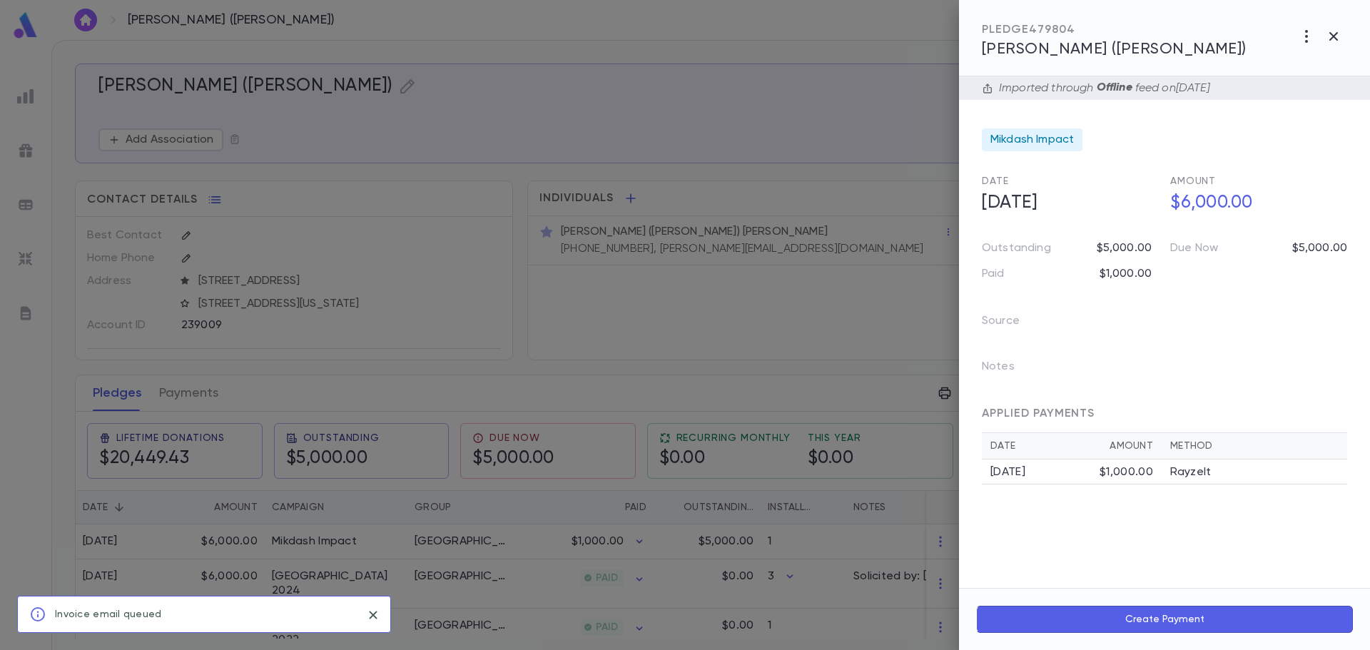
click at [858, 36] on div at bounding box center [685, 325] width 1370 height 650
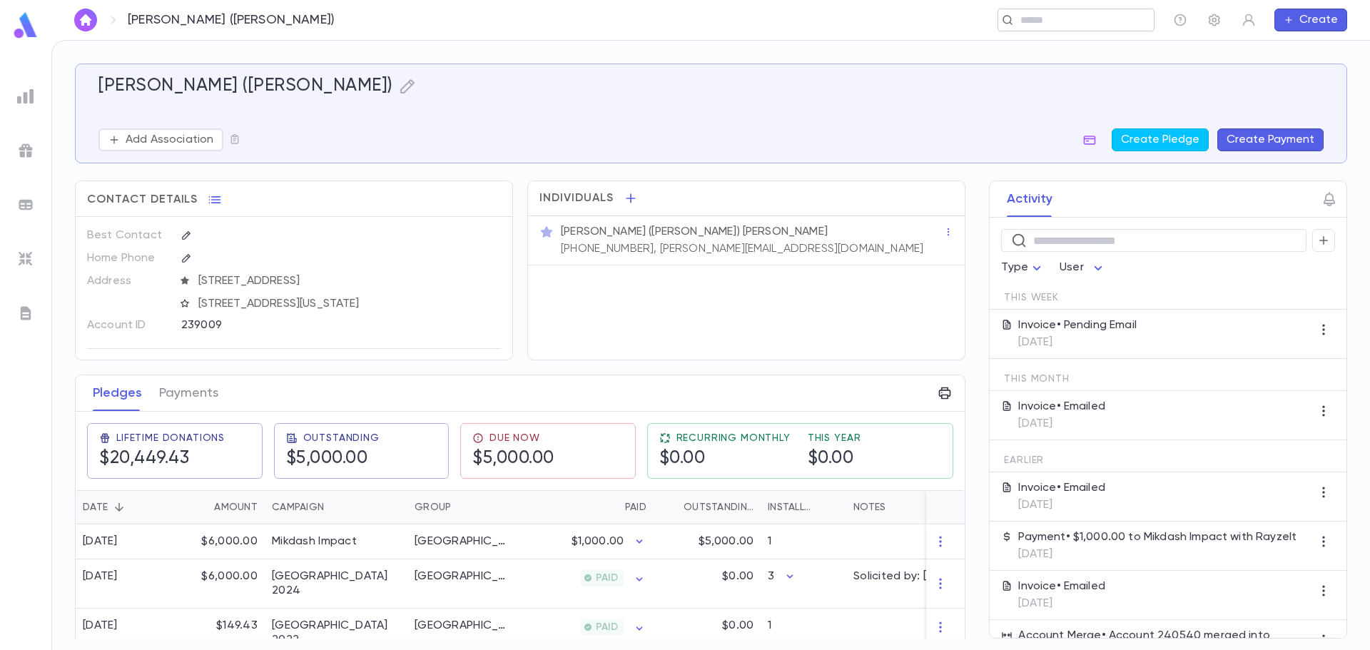
click at [1100, 28] on div "​" at bounding box center [1075, 20] width 157 height 23
paste input "**********"
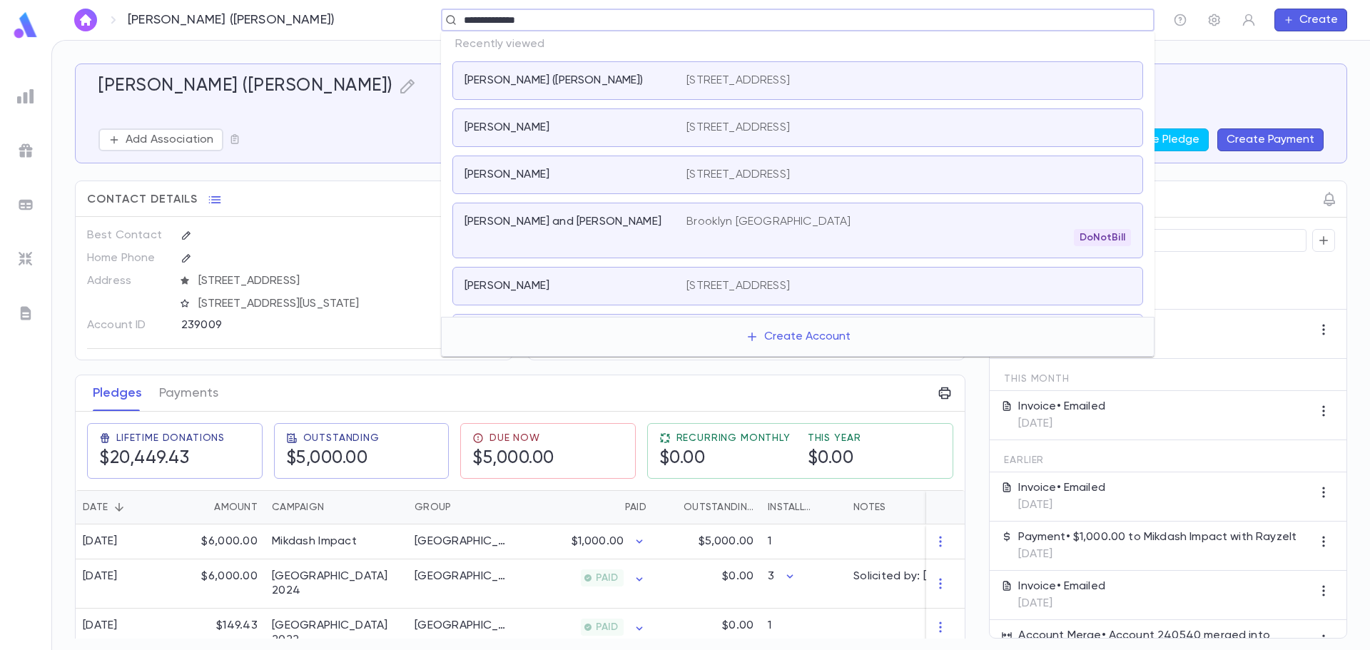
type input "**********"
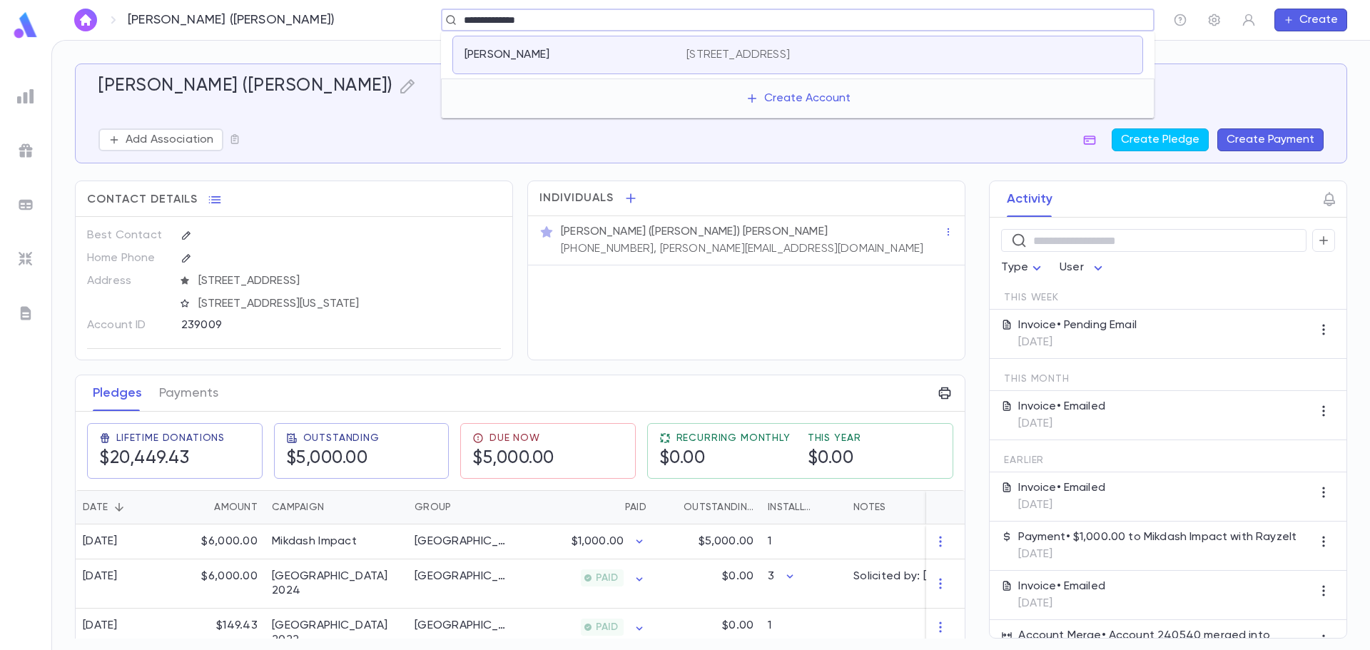
click at [927, 50] on div "[STREET_ADDRESS]" at bounding box center [908, 55] width 445 height 14
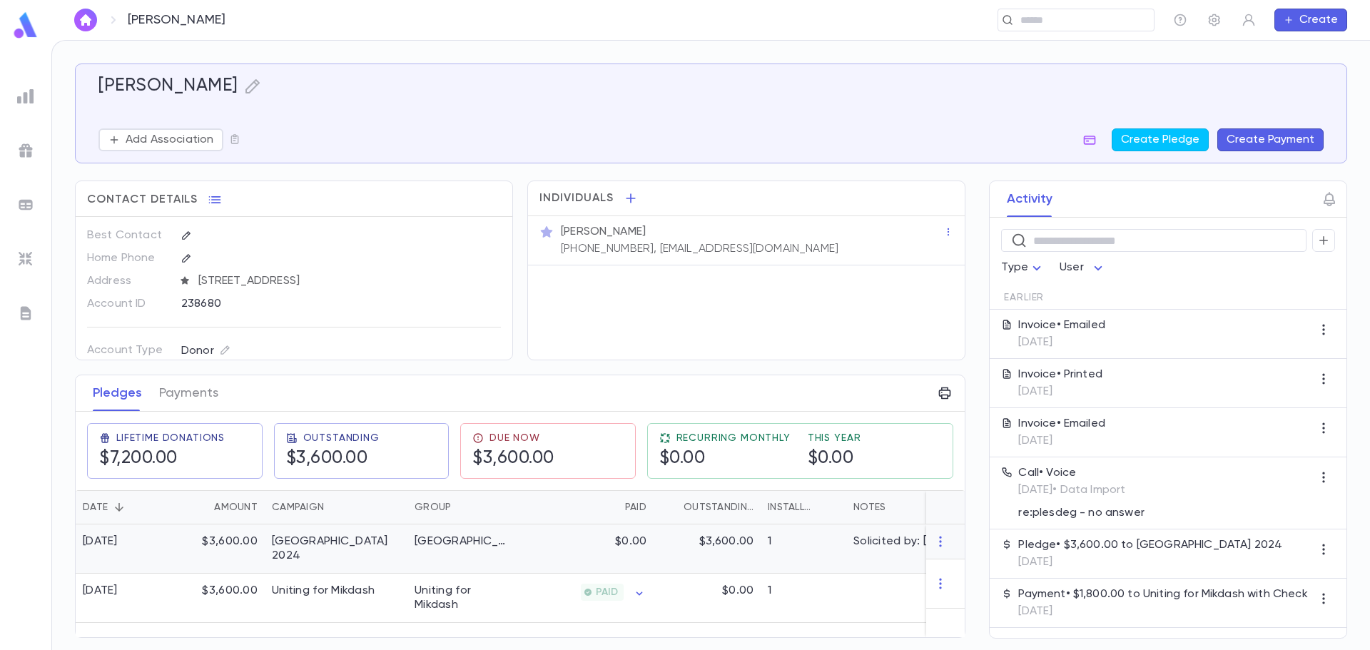
click at [700, 553] on div "$3,600.00" at bounding box center [707, 548] width 107 height 49
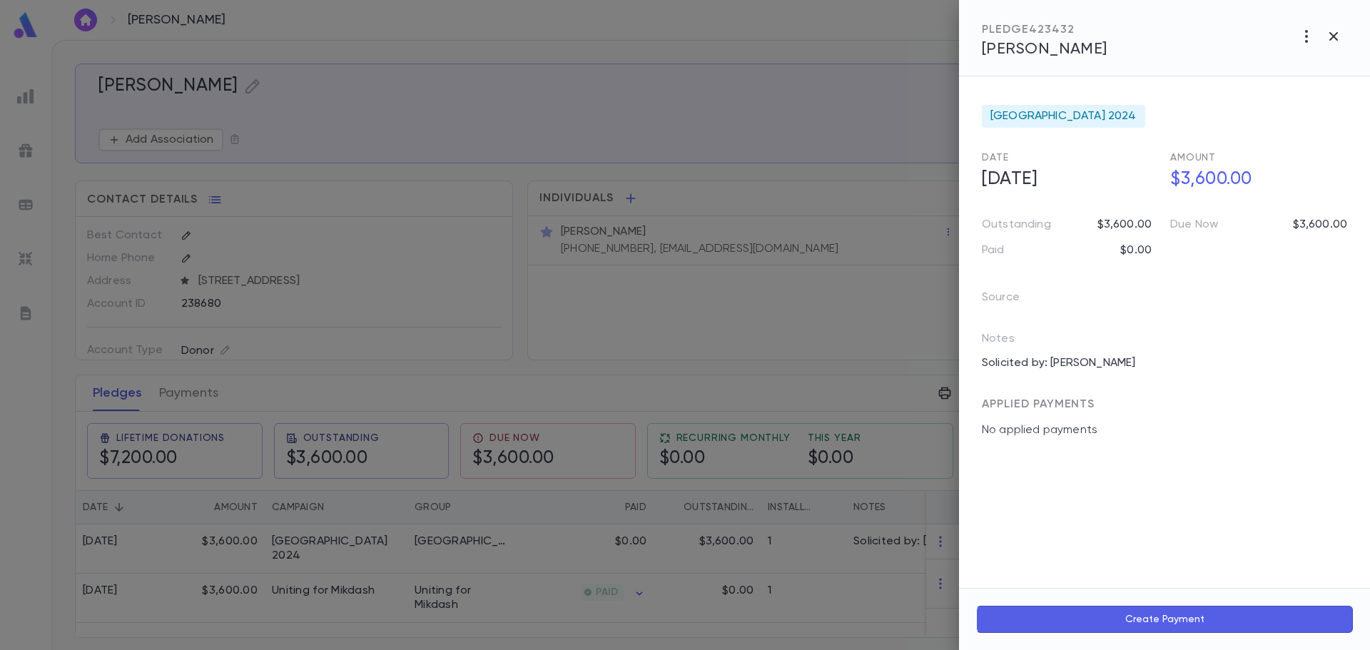
click at [1303, 35] on icon "button" at bounding box center [1306, 36] width 17 height 17
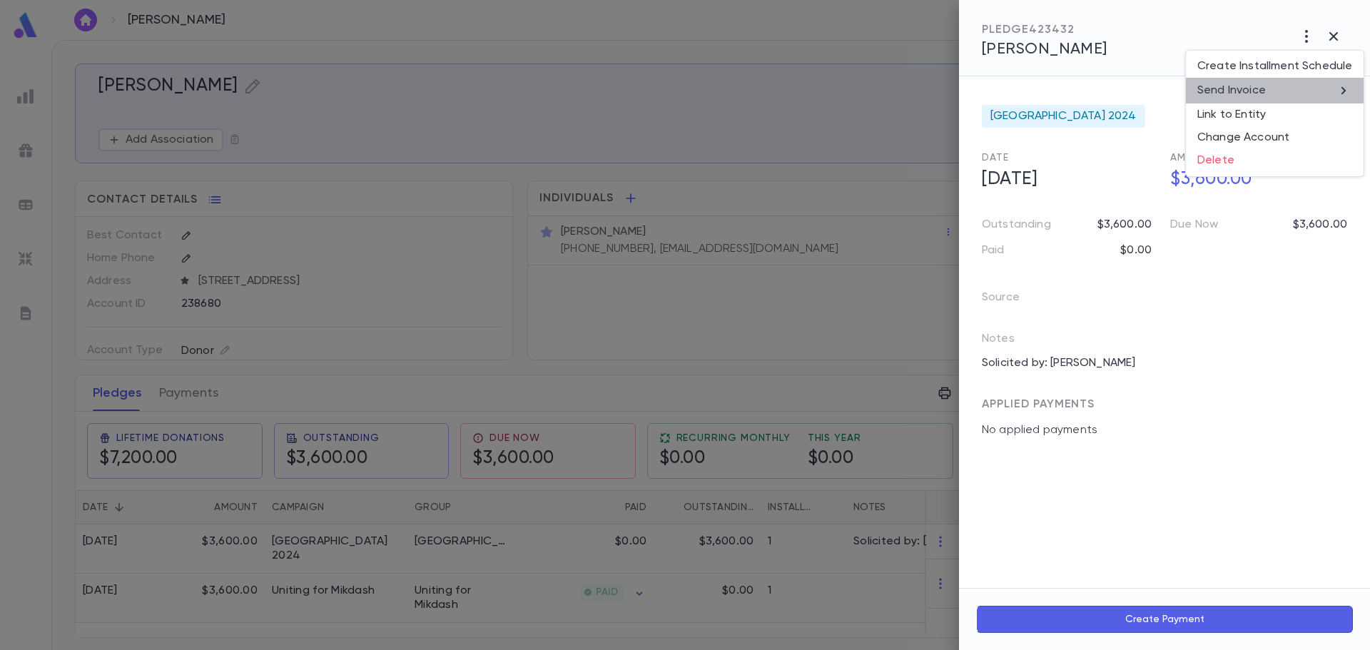
click at [1313, 93] on li "Send Invoice" at bounding box center [1275, 91] width 178 height 26
click at [1328, 91] on li "Email" at bounding box center [1334, 91] width 50 height 26
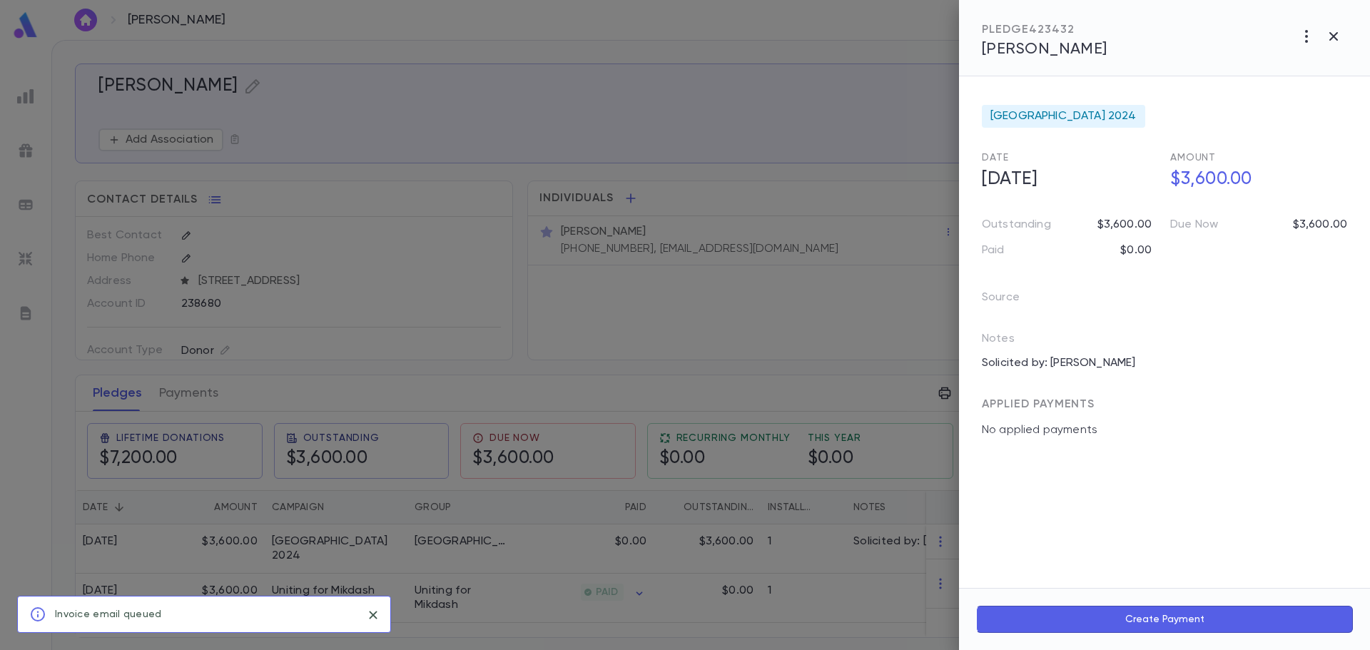
click at [831, 57] on div at bounding box center [685, 325] width 1370 height 650
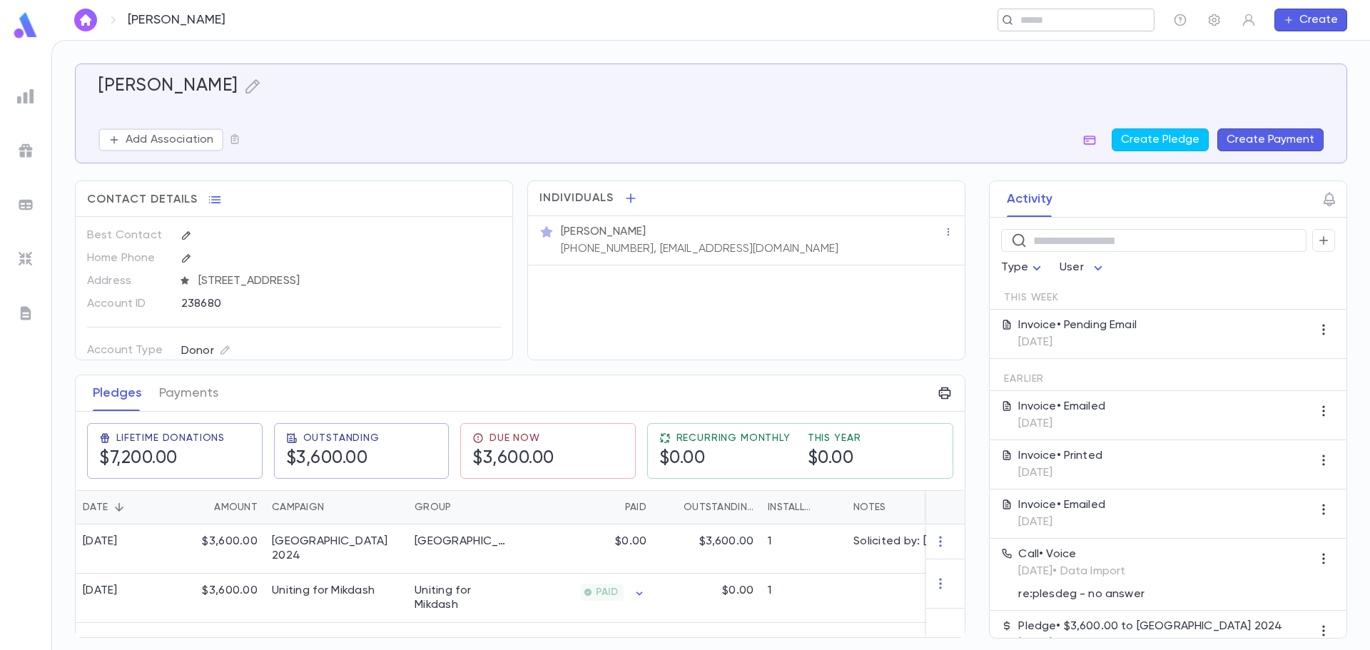
click at [1065, 30] on div "​" at bounding box center [1075, 20] width 157 height 23
paste input "**********"
type input "**********"
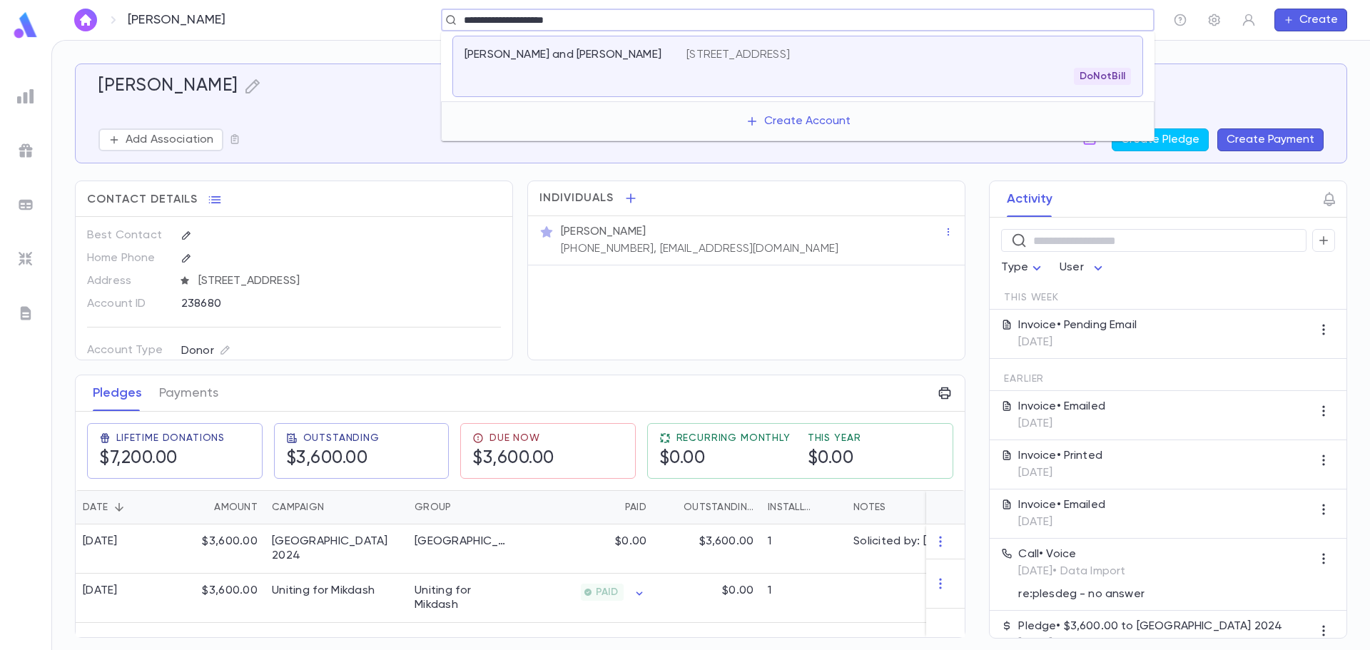
click at [1030, 77] on div "DoNotBill" at bounding box center [908, 76] width 445 height 17
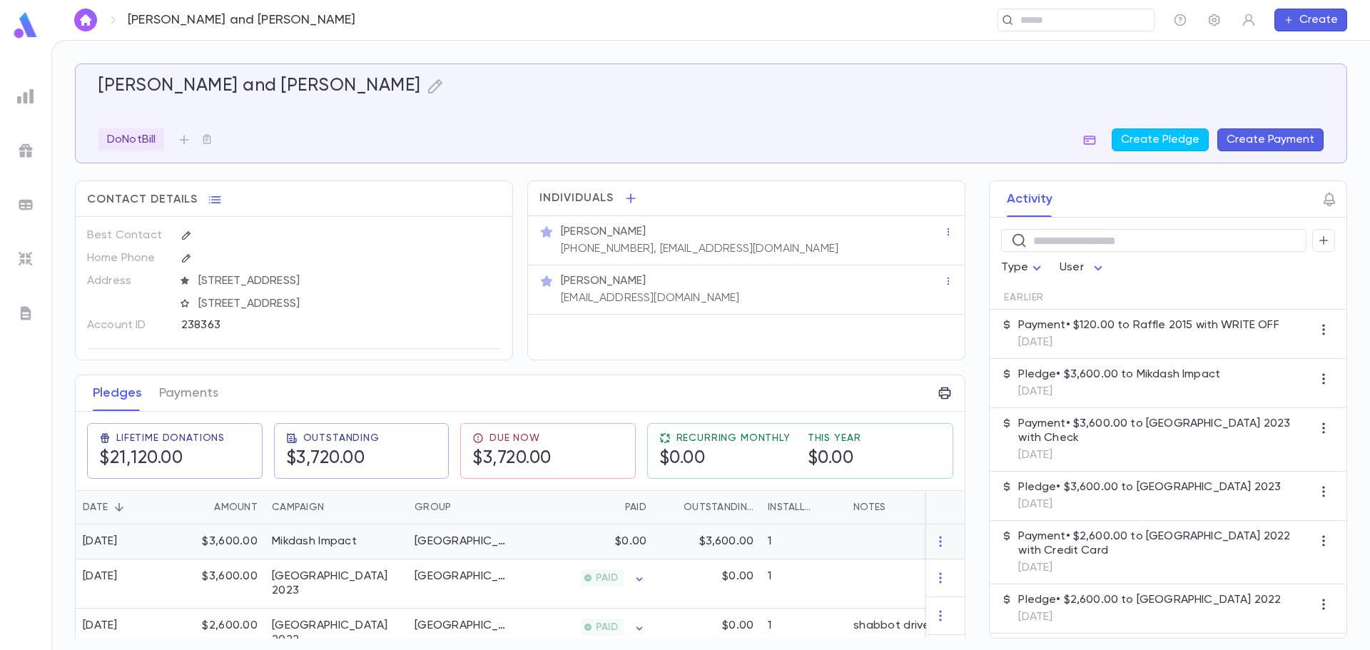
click at [526, 545] on div "$0.00" at bounding box center [583, 541] width 139 height 35
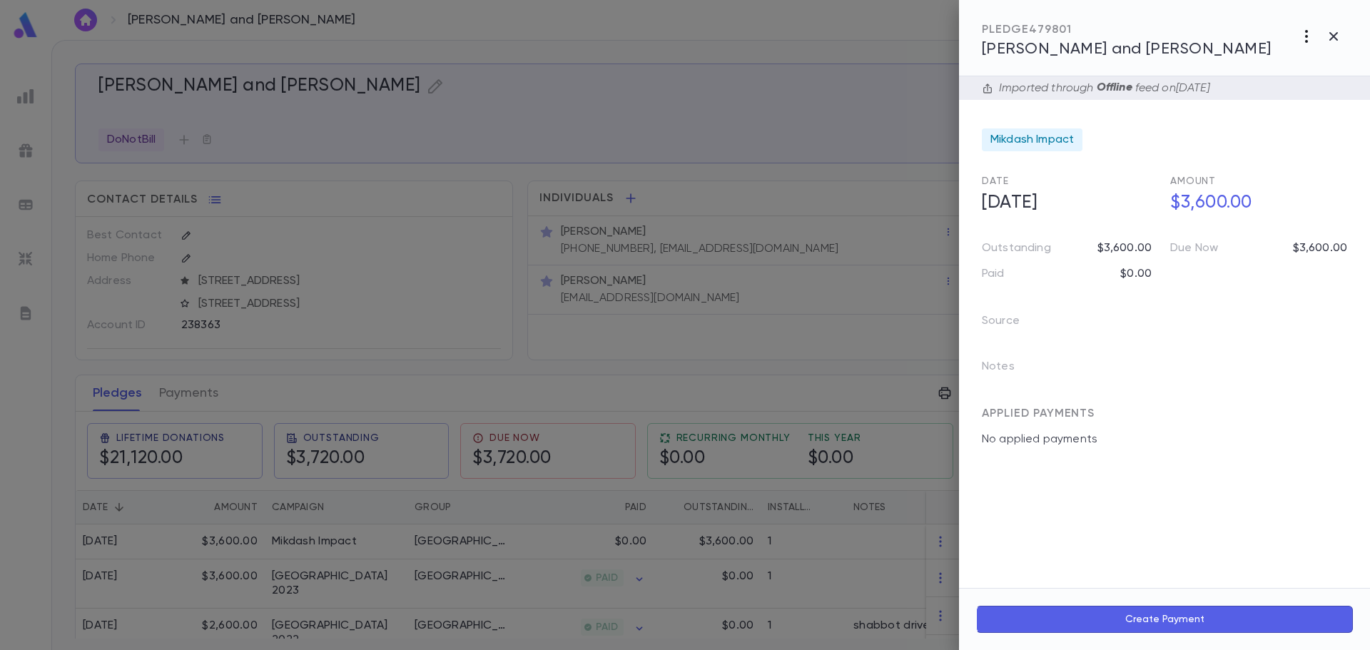
click at [1307, 34] on icon "button" at bounding box center [1306, 36] width 17 height 17
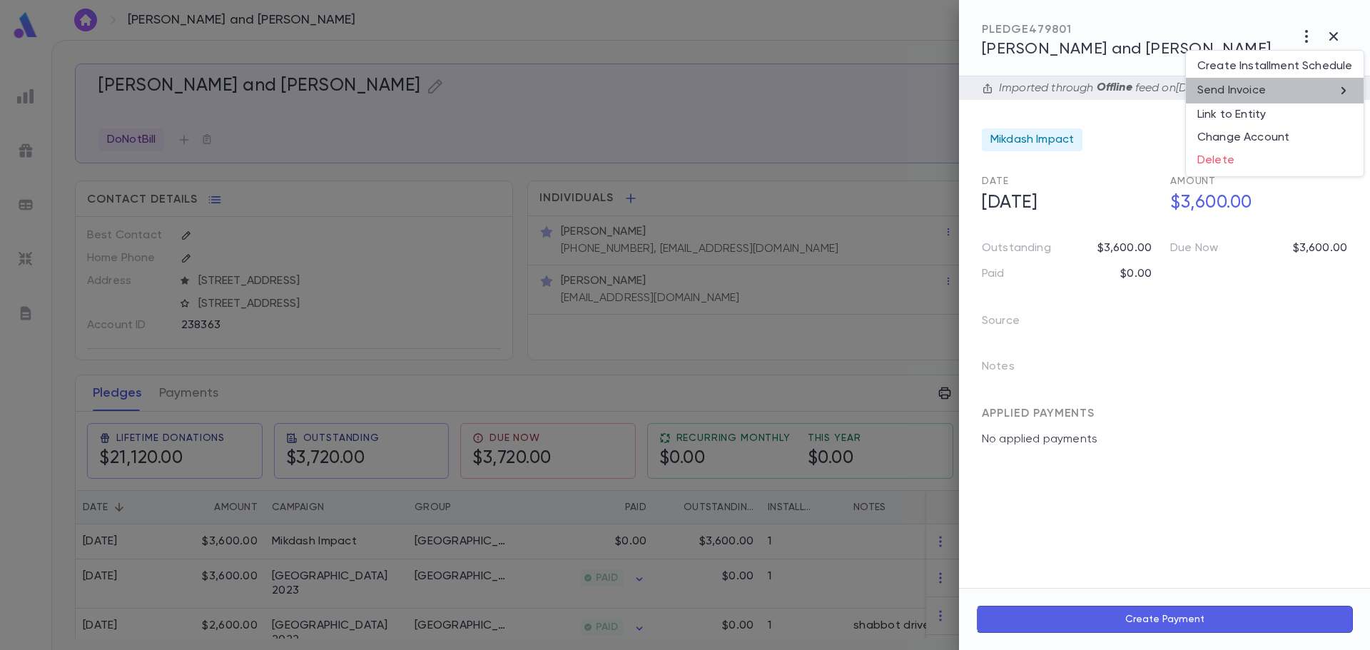
click at [1283, 94] on li "Send Invoice" at bounding box center [1275, 91] width 178 height 26
click at [1349, 93] on li "Email" at bounding box center [1334, 91] width 50 height 26
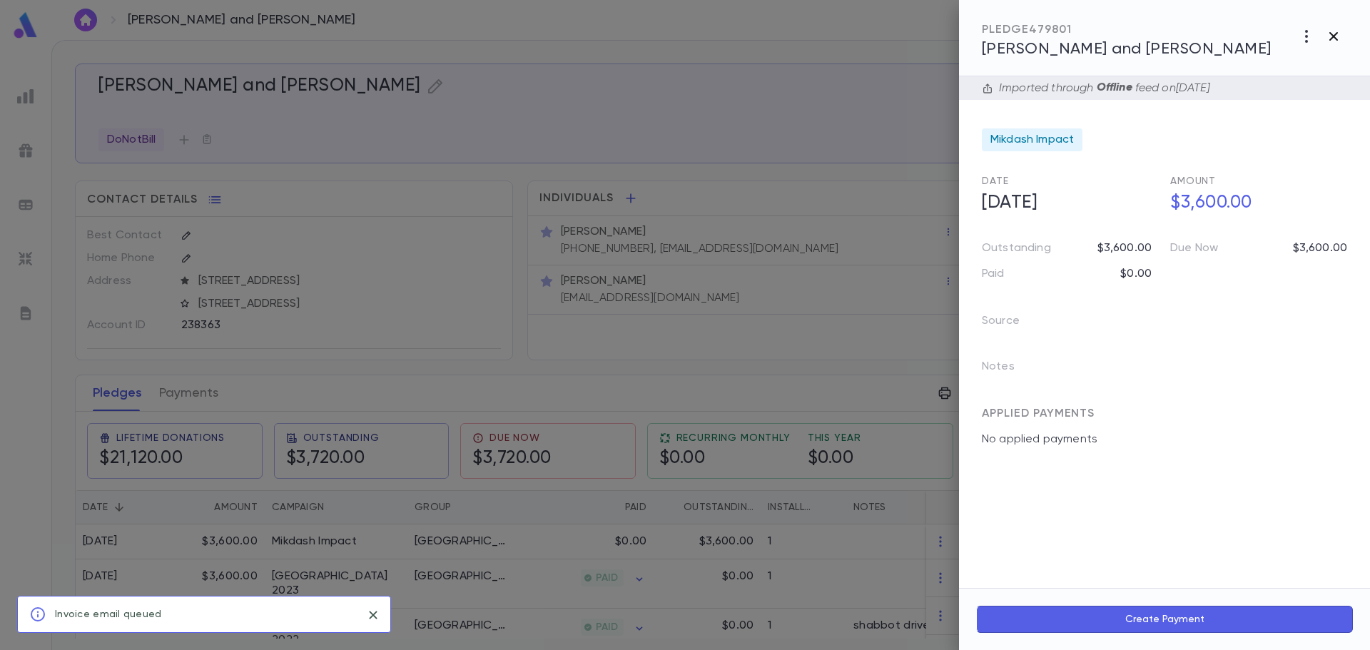
click at [1331, 32] on icon "button" at bounding box center [1333, 36] width 17 height 17
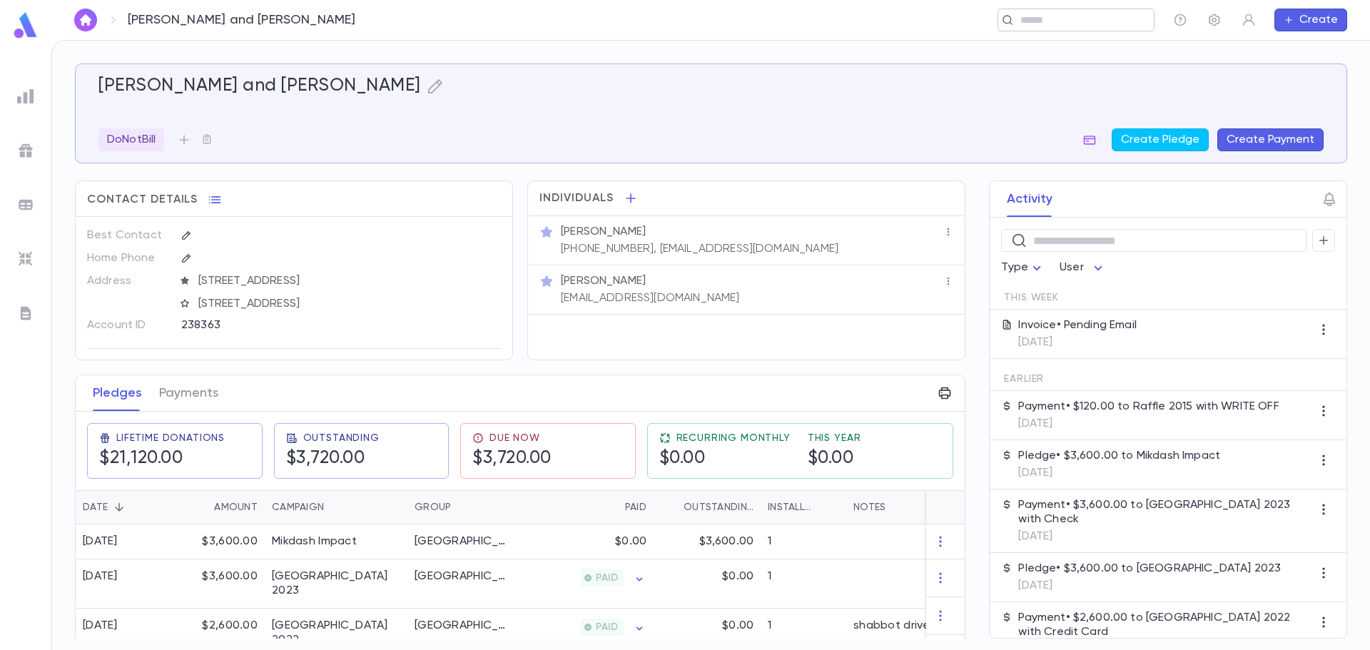
click at [1055, 28] on div "​" at bounding box center [1075, 20] width 157 height 23
paste input "**********"
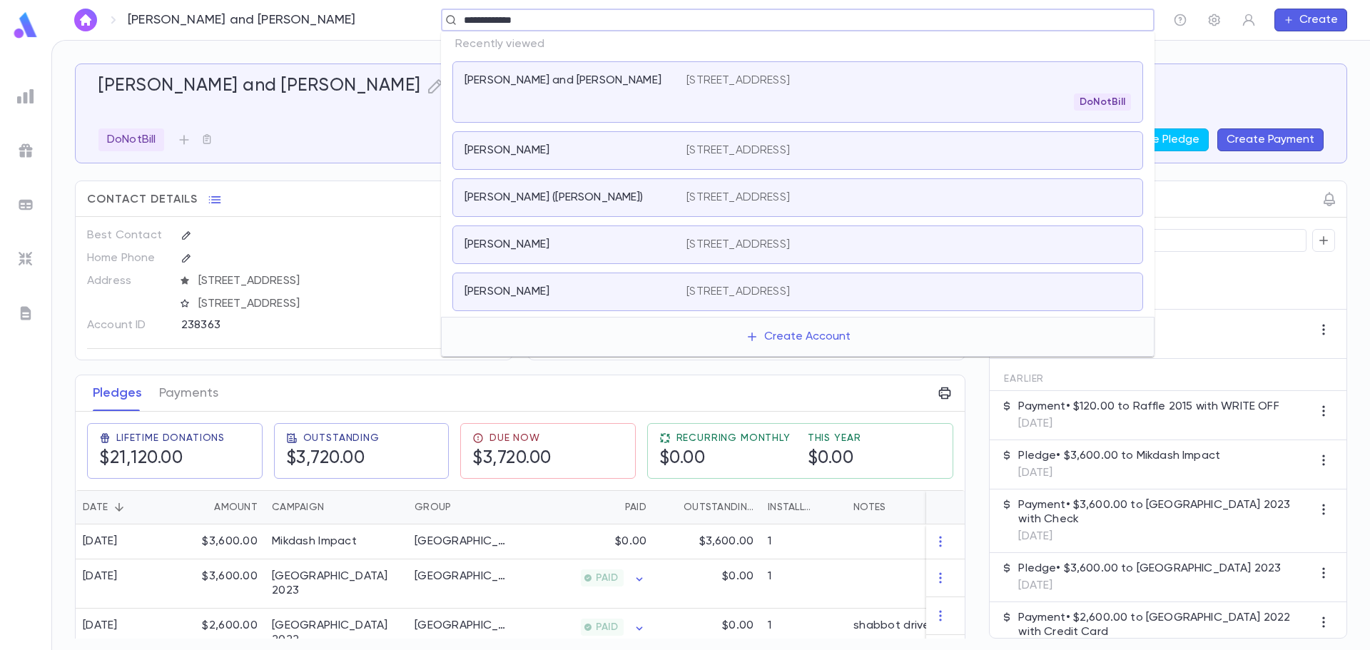
type input "**********"
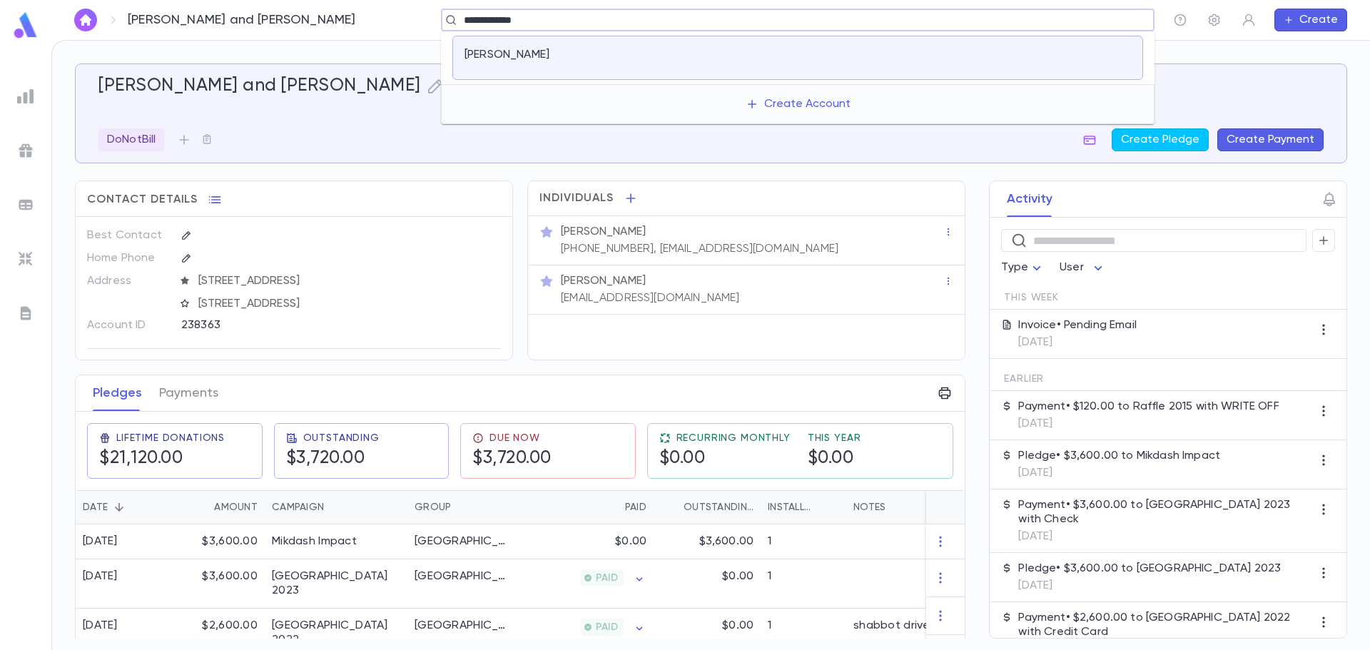
click at [917, 71] on div "[PERSON_NAME]" at bounding box center [797, 58] width 691 height 44
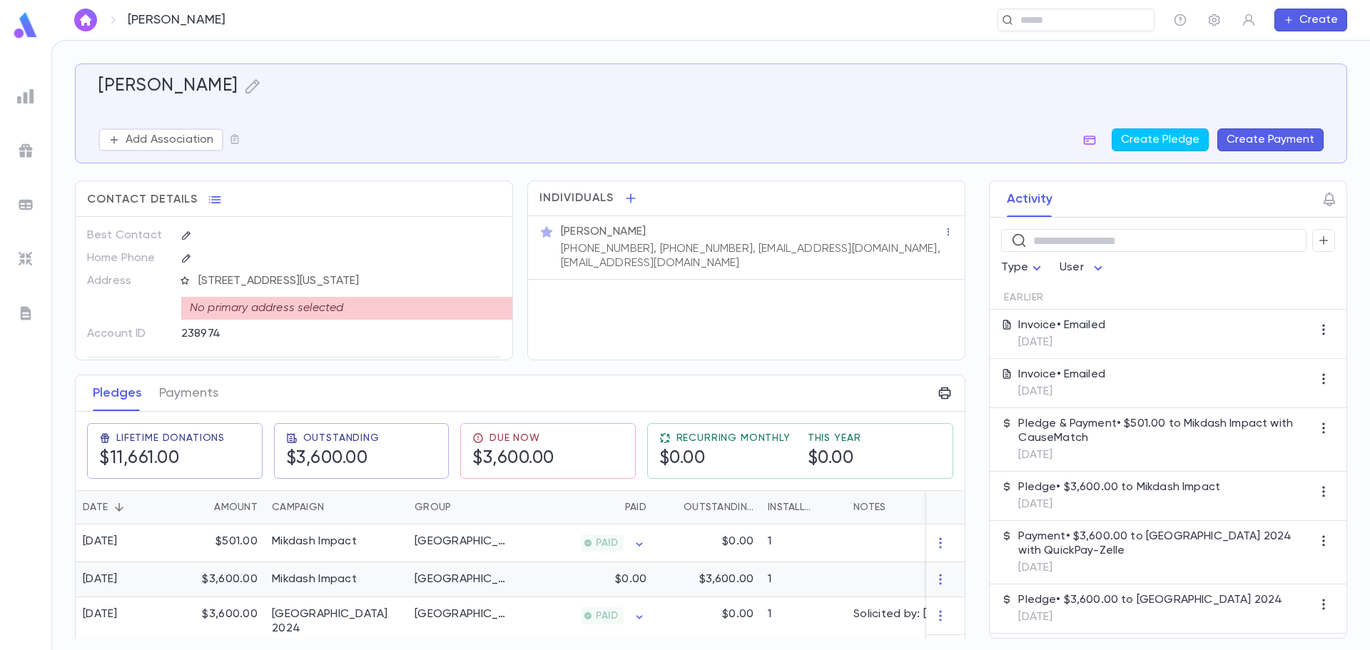
click at [313, 580] on div "Mikdash Impact" at bounding box center [314, 579] width 85 height 14
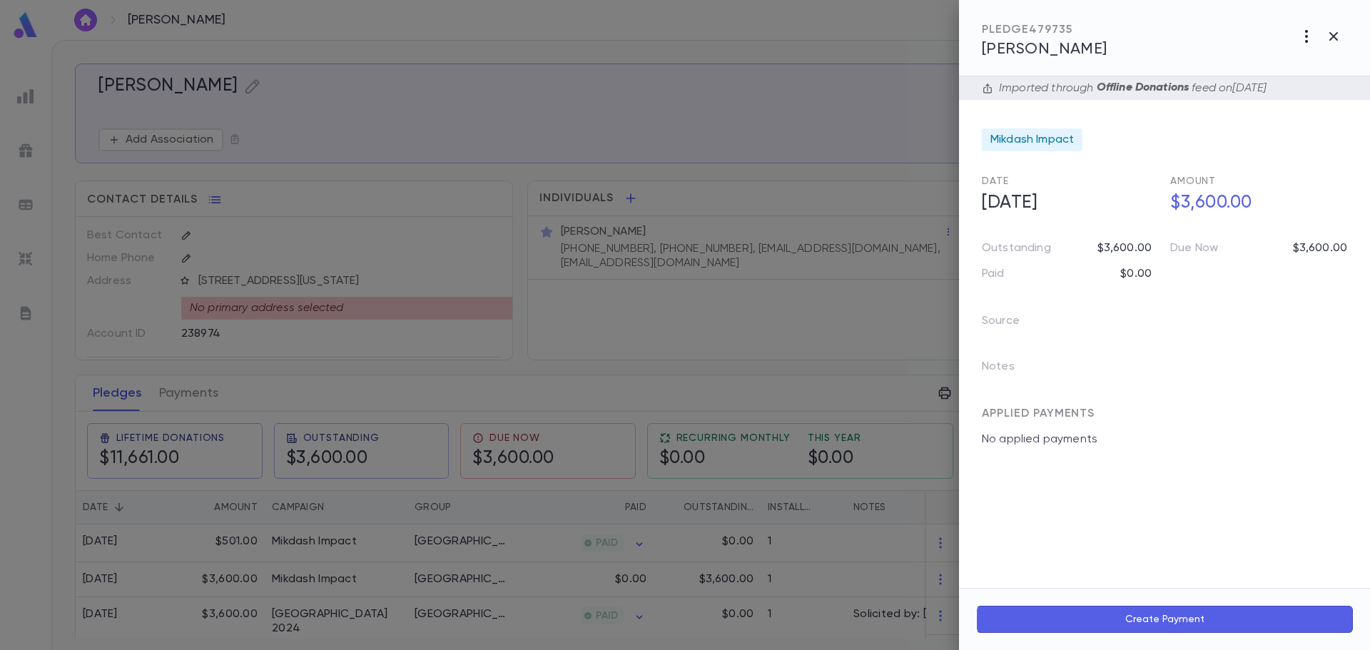
click at [1307, 40] on icon "button" at bounding box center [1306, 36] width 17 height 17
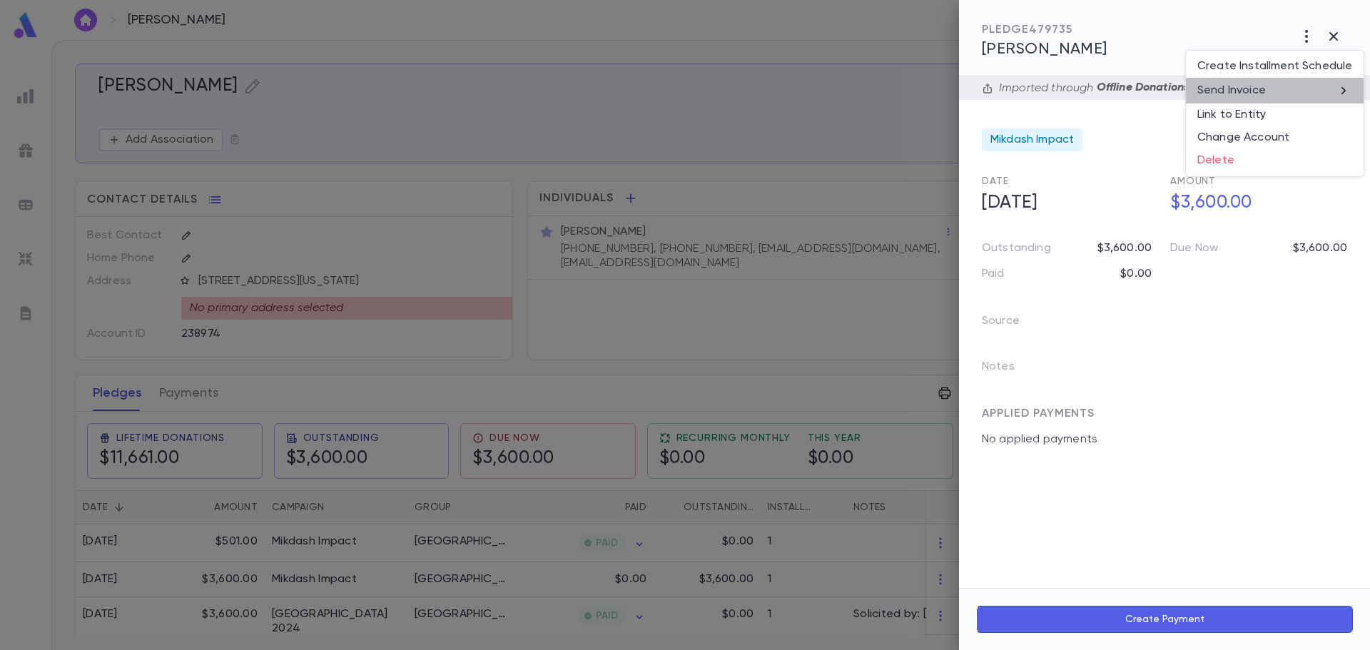
click at [1280, 100] on li "Send Invoice" at bounding box center [1275, 91] width 178 height 26
click at [1337, 93] on li "Email" at bounding box center [1334, 91] width 50 height 26
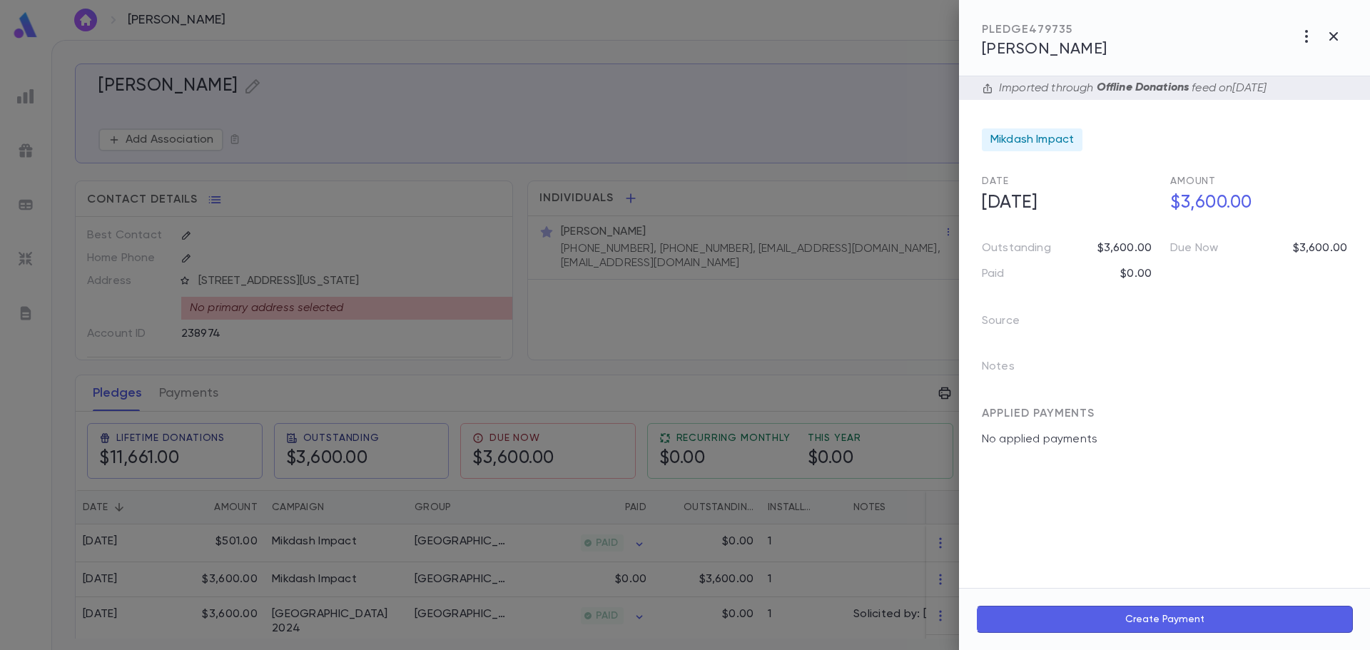
click at [864, 36] on div at bounding box center [685, 325] width 1370 height 650
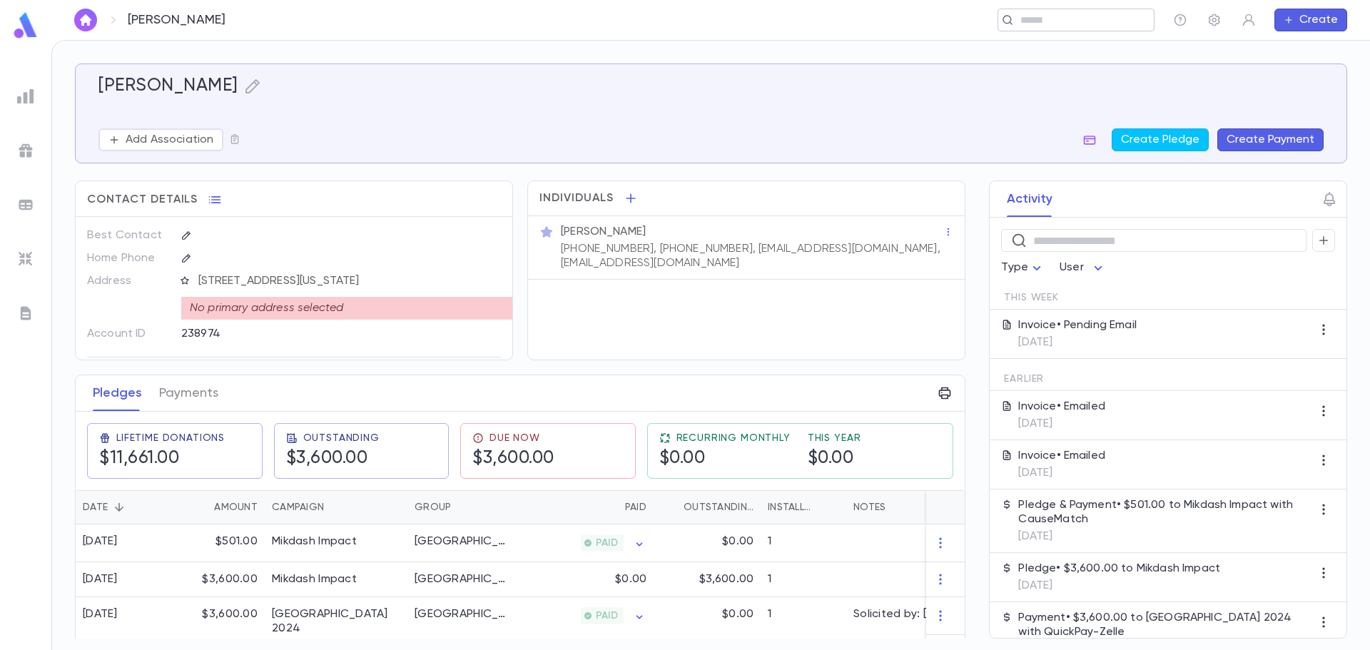
click at [1037, 21] on input "text" at bounding box center [1071, 21] width 111 height 14
type input "********"
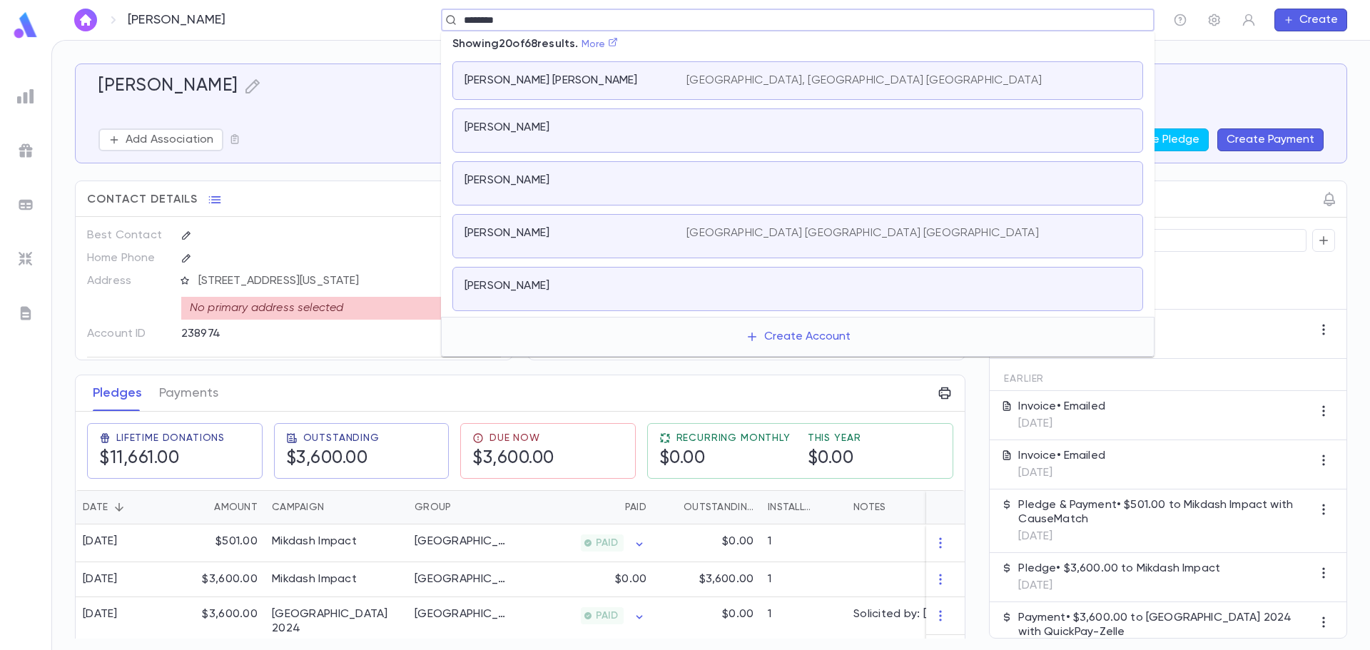
click at [606, 44] on link "More" at bounding box center [600, 44] width 37 height 10
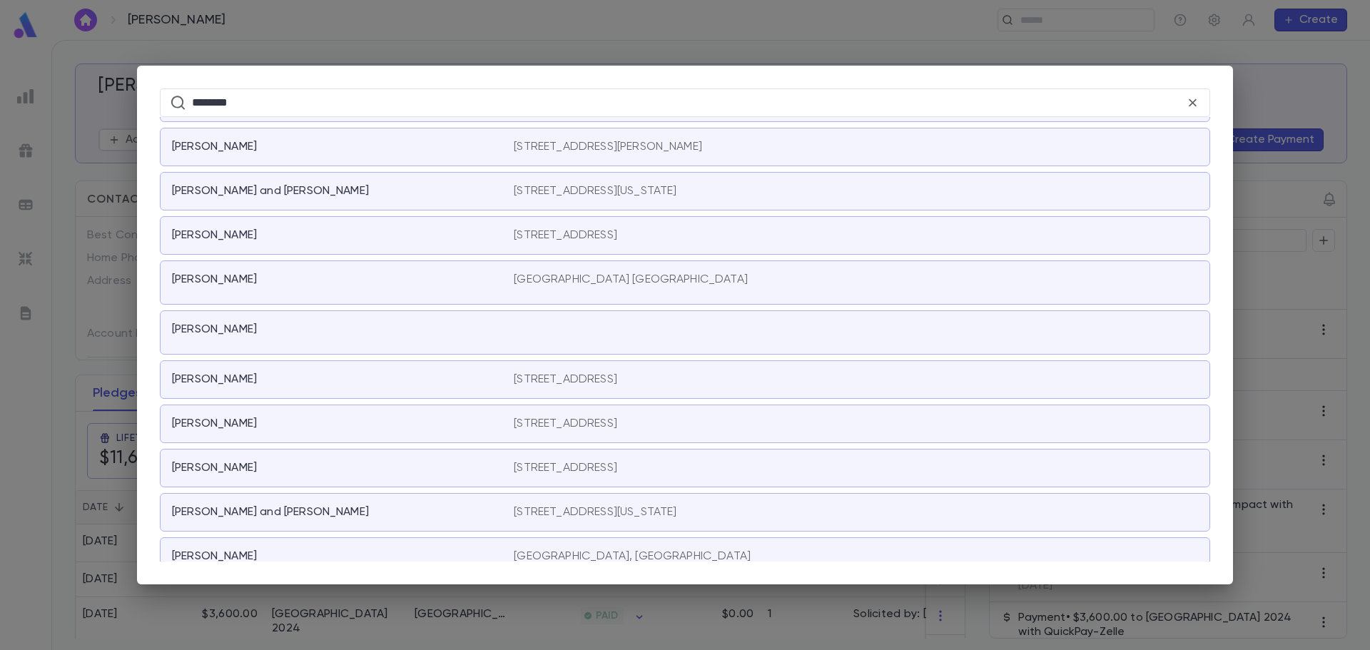
scroll to position [2681, 0]
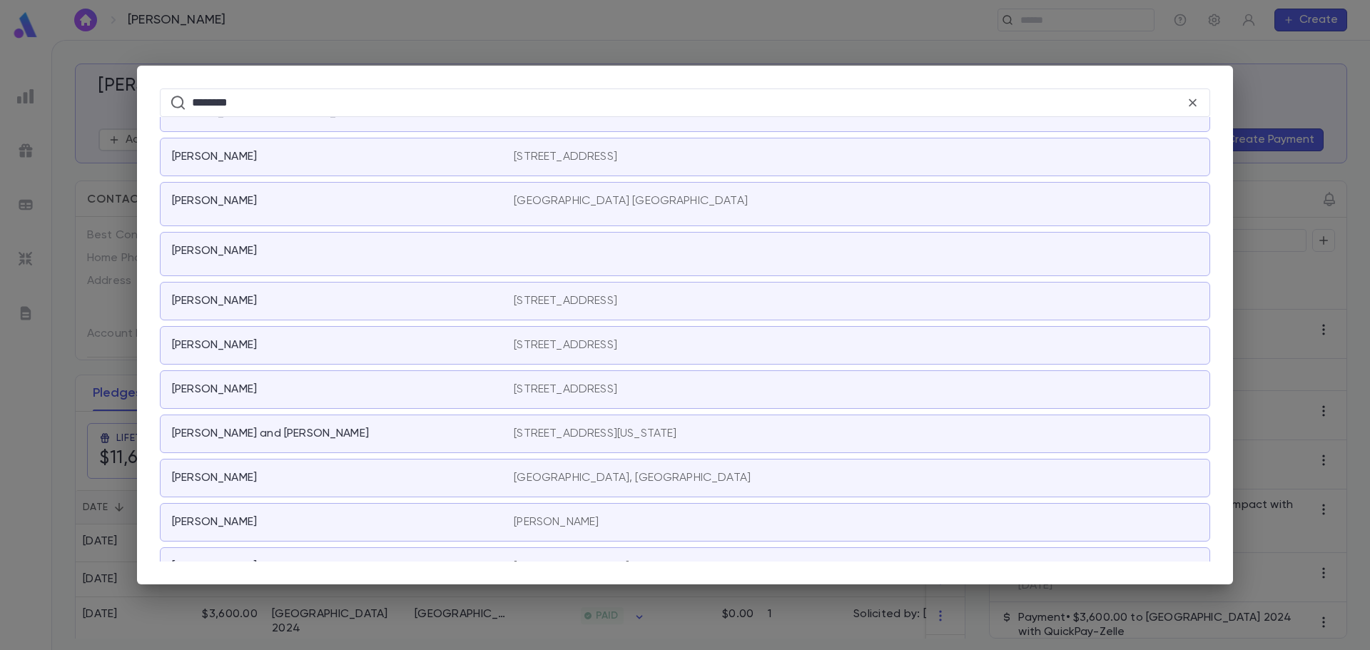
click at [430, 525] on div "[PERSON_NAME]" at bounding box center [334, 522] width 325 height 14
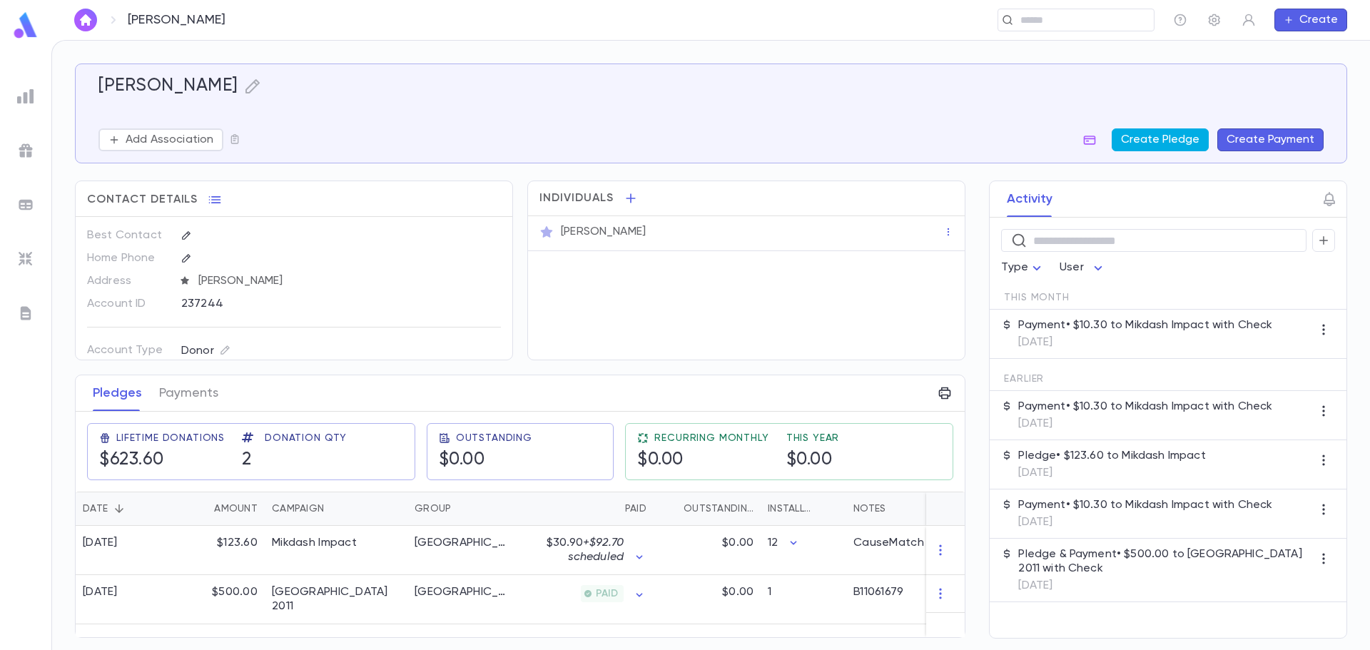
click at [1204, 143] on button "Create Pledge" at bounding box center [1160, 139] width 97 height 23
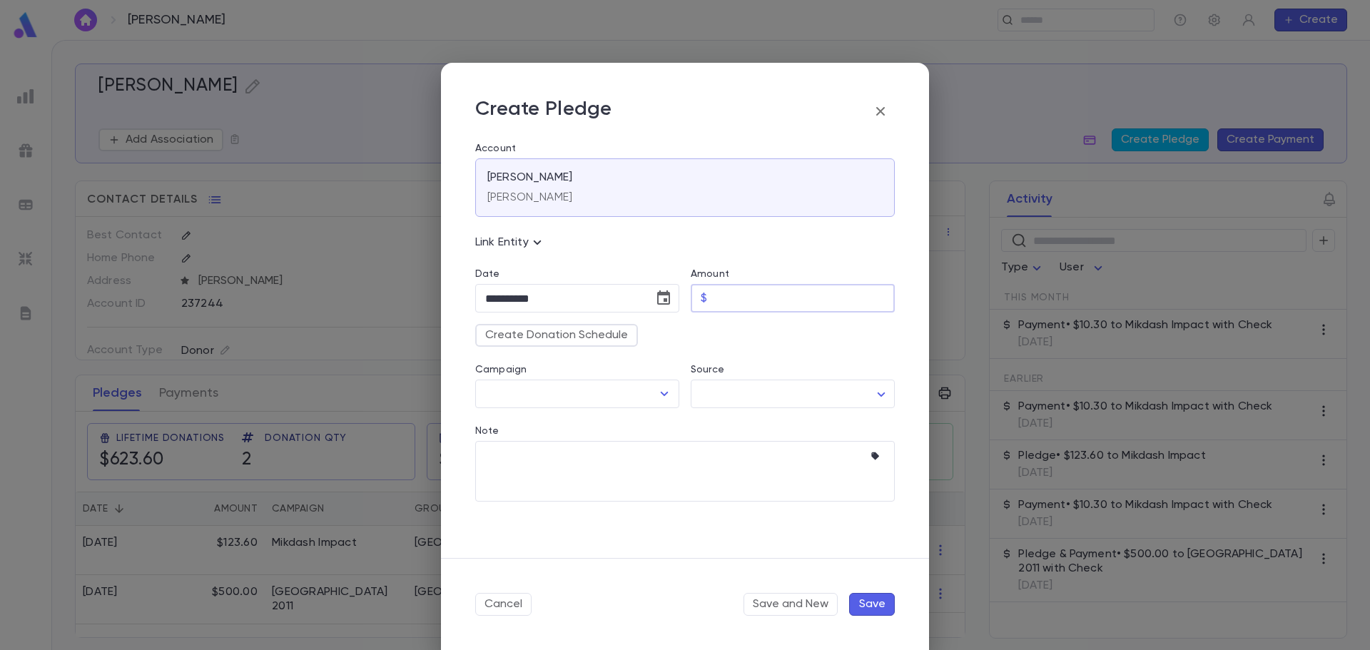
click at [735, 306] on input "Amount" at bounding box center [804, 299] width 182 height 28
type input "********"
click at [585, 396] on input "Campaign" at bounding box center [567, 393] width 170 height 27
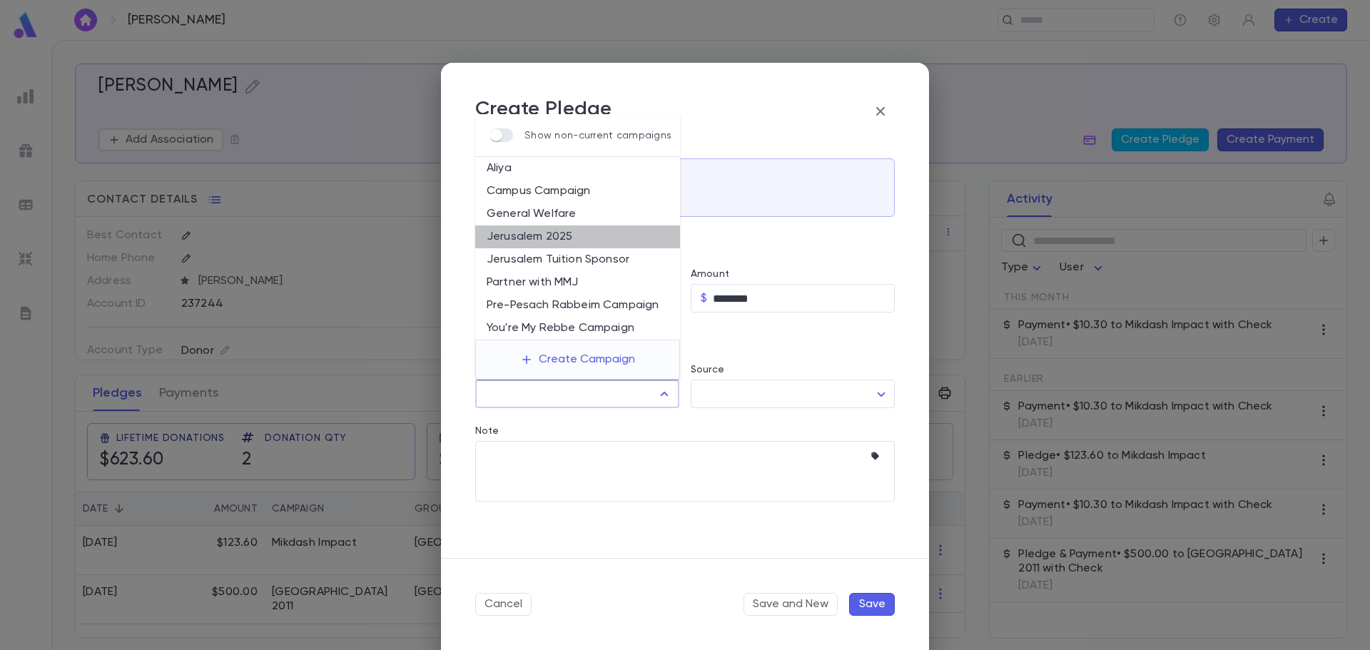
click at [557, 235] on li "Jerusalem 2025" at bounding box center [577, 236] width 205 height 23
type input "**********"
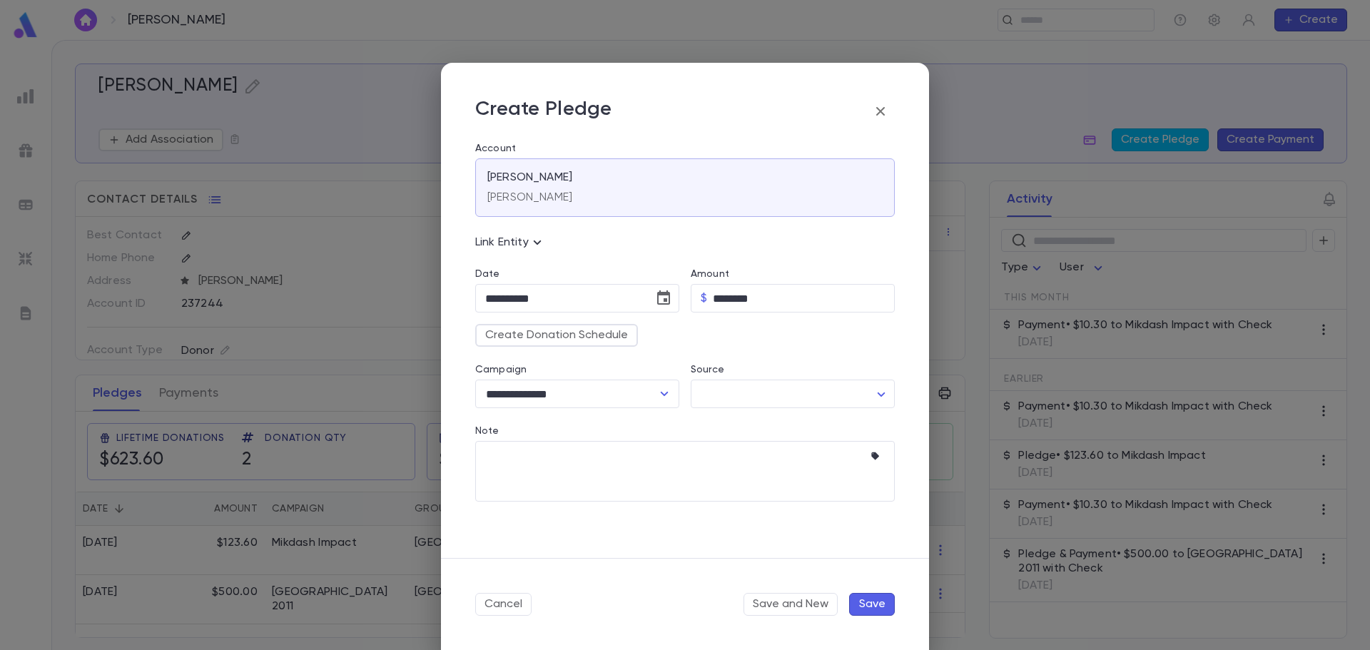
click at [878, 614] on button "Save" at bounding box center [872, 604] width 46 height 23
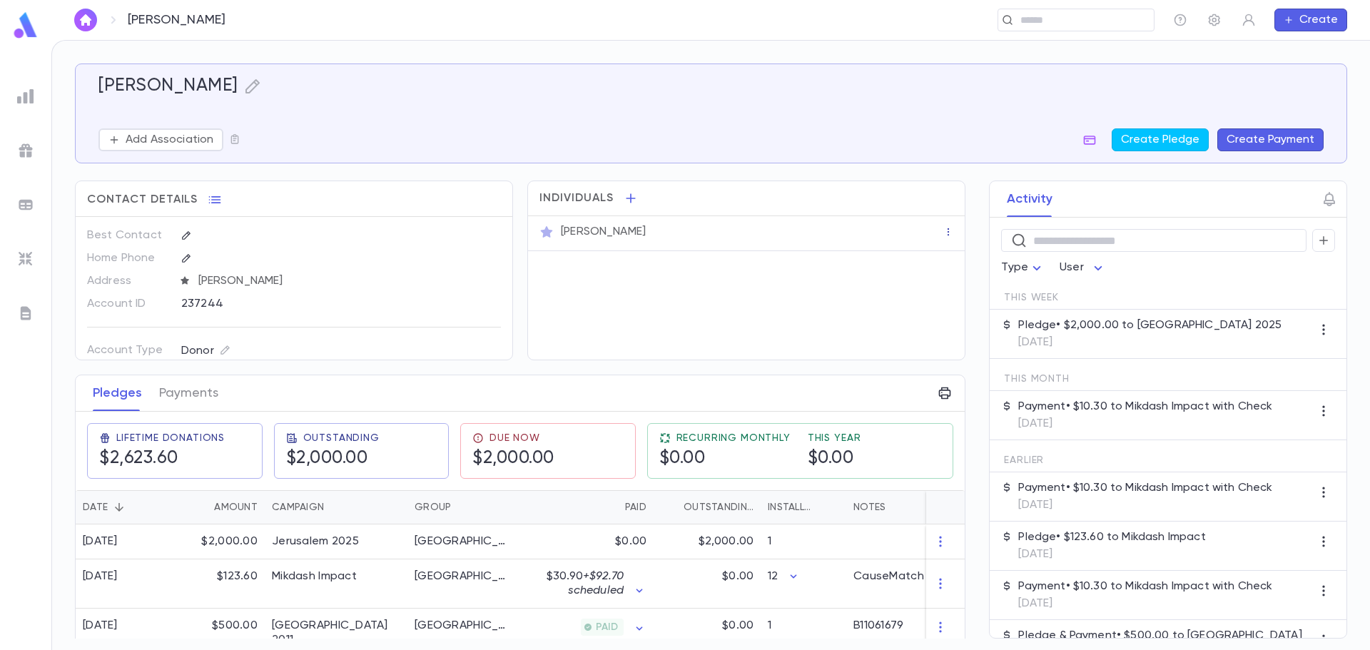
click at [943, 234] on icon "button" at bounding box center [948, 232] width 10 height 10
click at [895, 235] on div at bounding box center [685, 325] width 1370 height 650
click at [878, 235] on div "[PERSON_NAME]" at bounding box center [752, 232] width 382 height 14
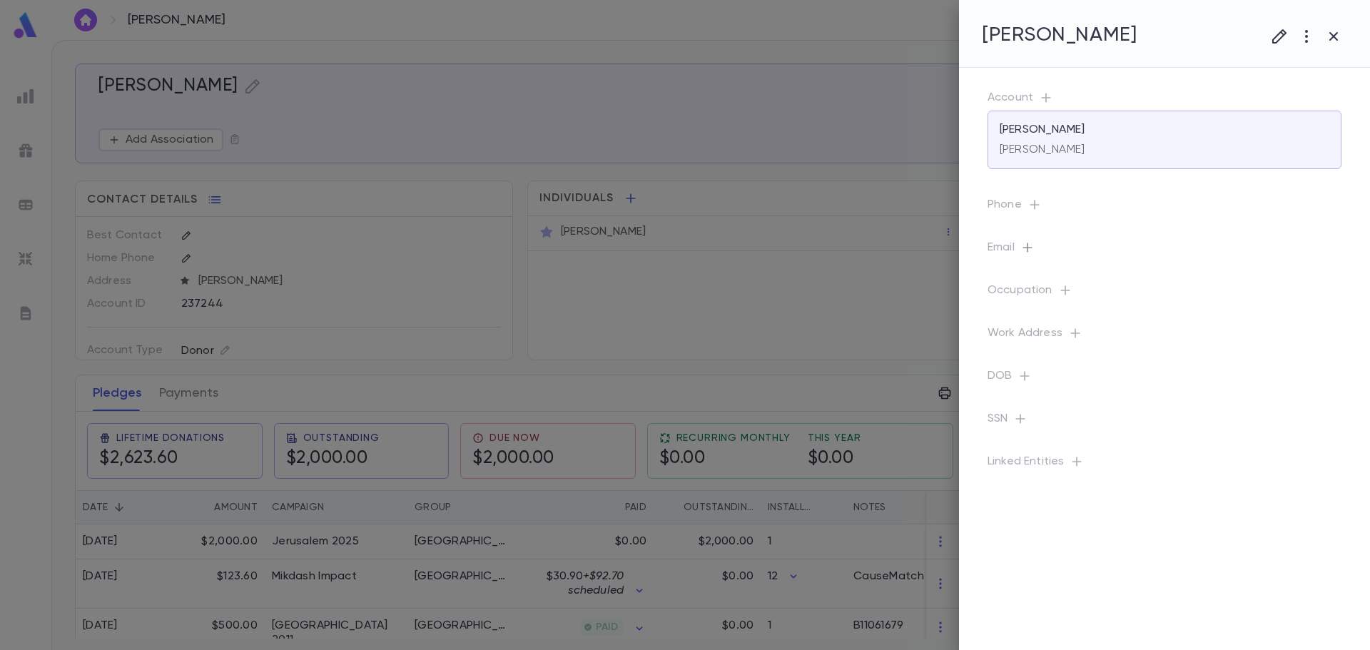
click at [1027, 245] on icon "button" at bounding box center [1027, 247] width 14 height 14
click at [1075, 294] on div "​" at bounding box center [1150, 302] width 231 height 34
click at [1079, 300] on input "text" at bounding box center [1153, 309] width 225 height 22
type input "**********"
click at [1245, 380] on button "Save" at bounding box center [1245, 378] width 46 height 23
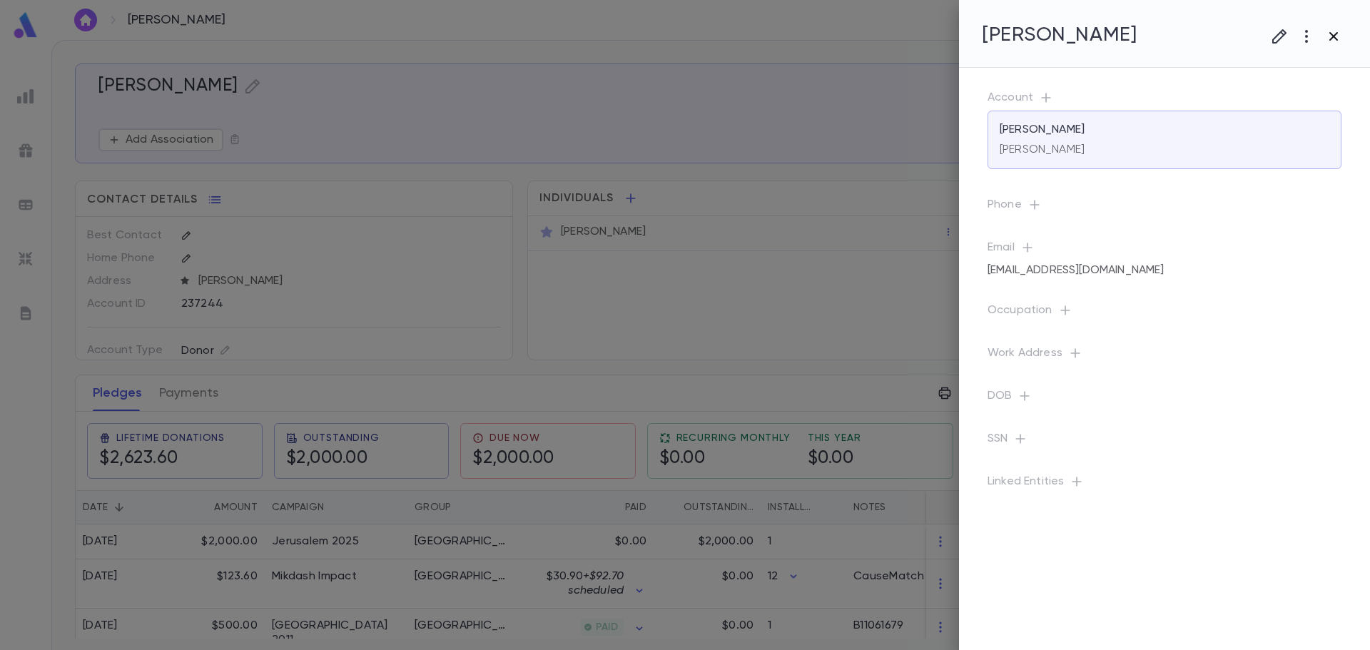
click at [1333, 36] on icon "button" at bounding box center [1333, 36] width 9 height 9
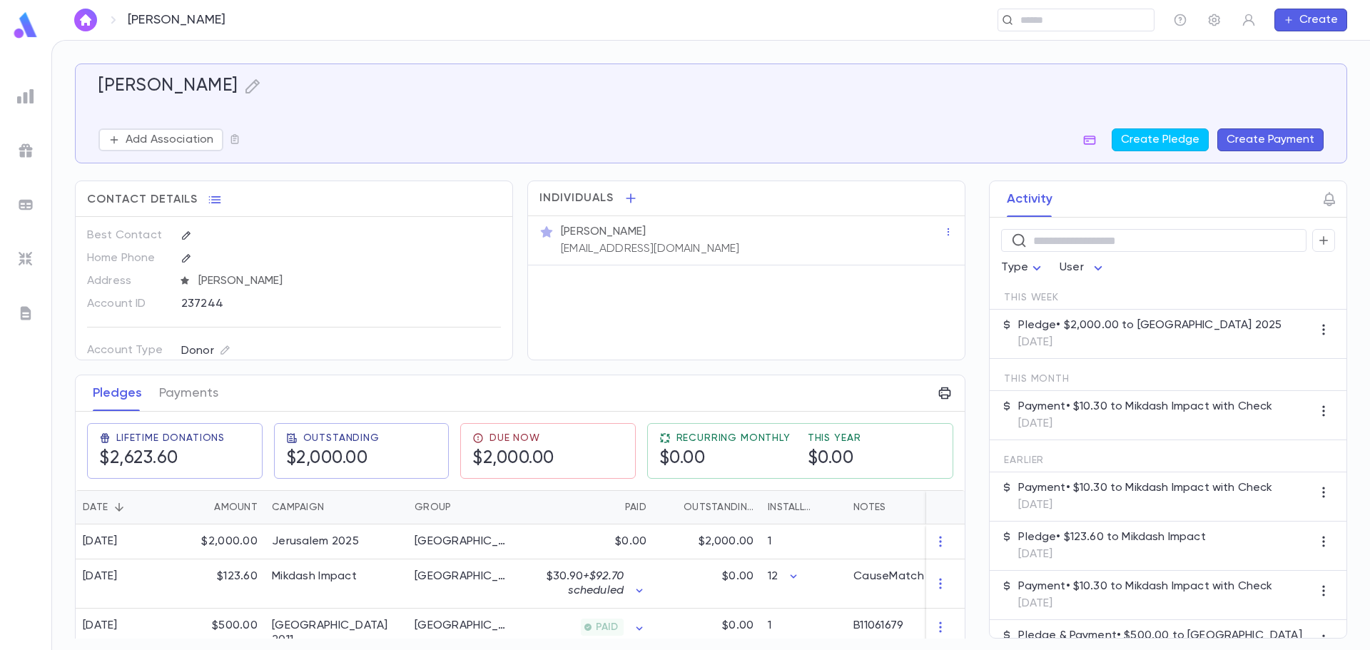
click at [1092, 337] on p "[DATE]" at bounding box center [1149, 342] width 263 height 14
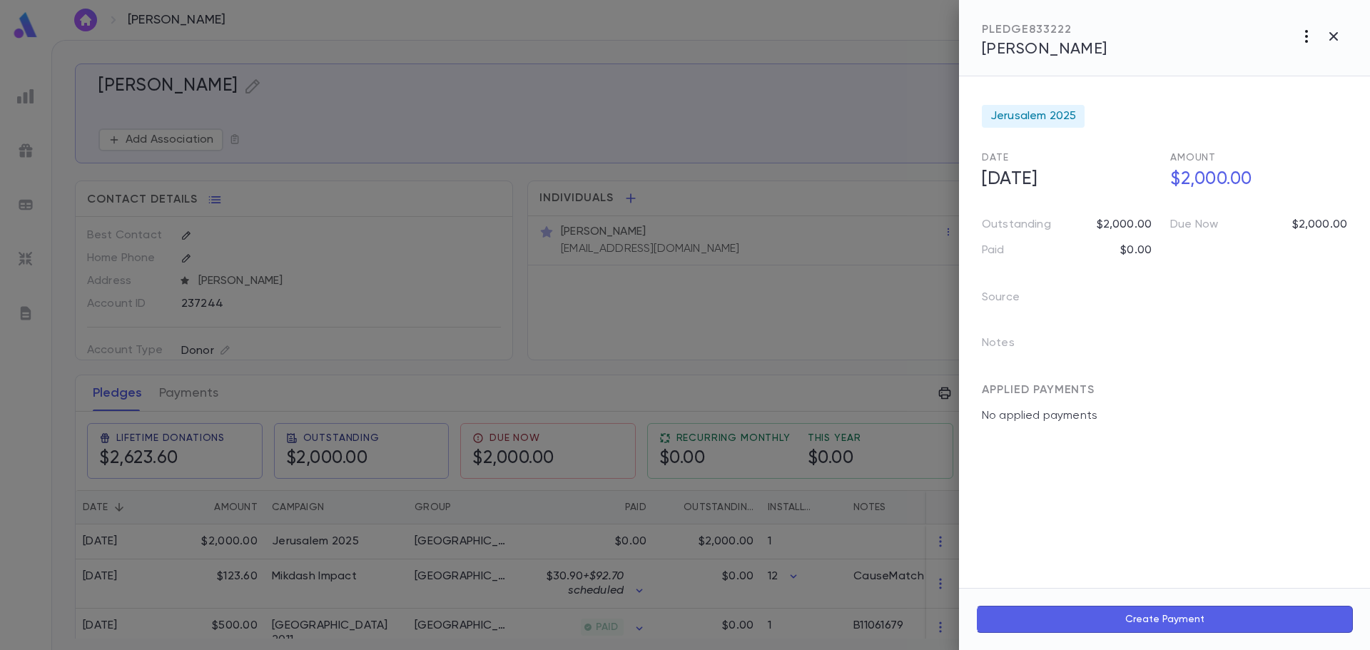
click at [1307, 41] on icon "button" at bounding box center [1306, 36] width 3 height 13
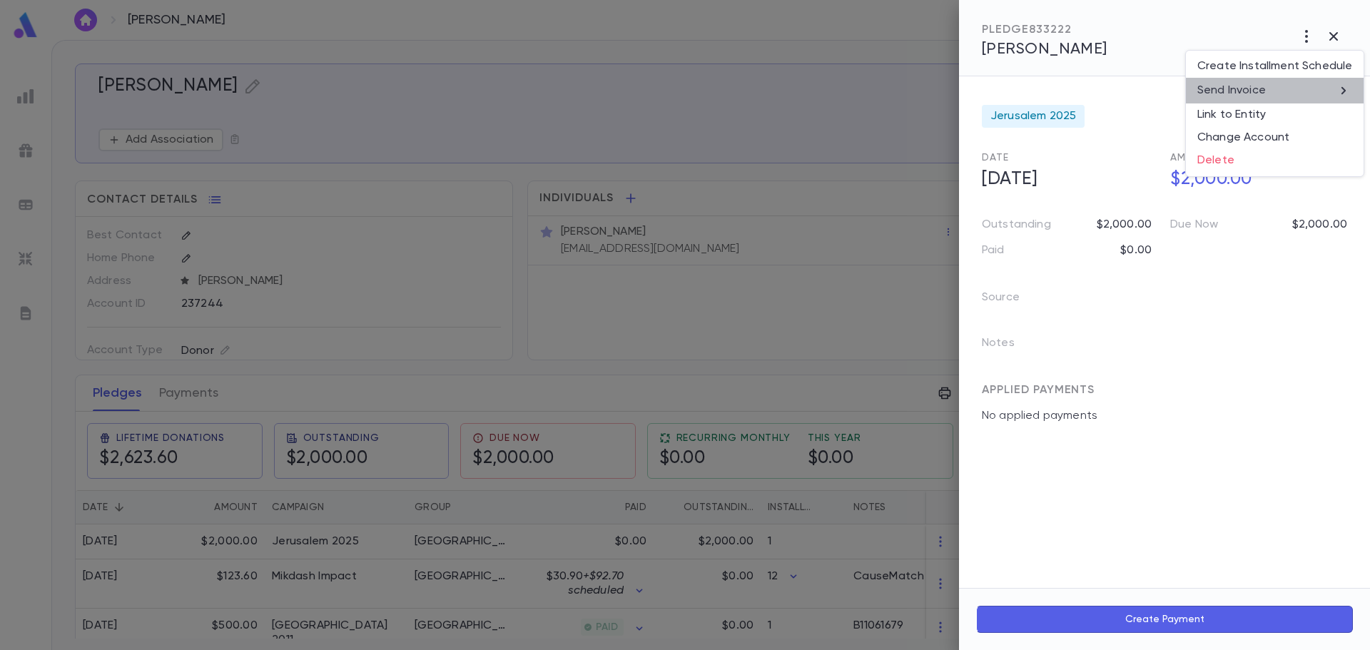
click at [1286, 96] on li "Send Invoice" at bounding box center [1275, 91] width 178 height 26
click at [1332, 92] on li "Email" at bounding box center [1334, 91] width 50 height 26
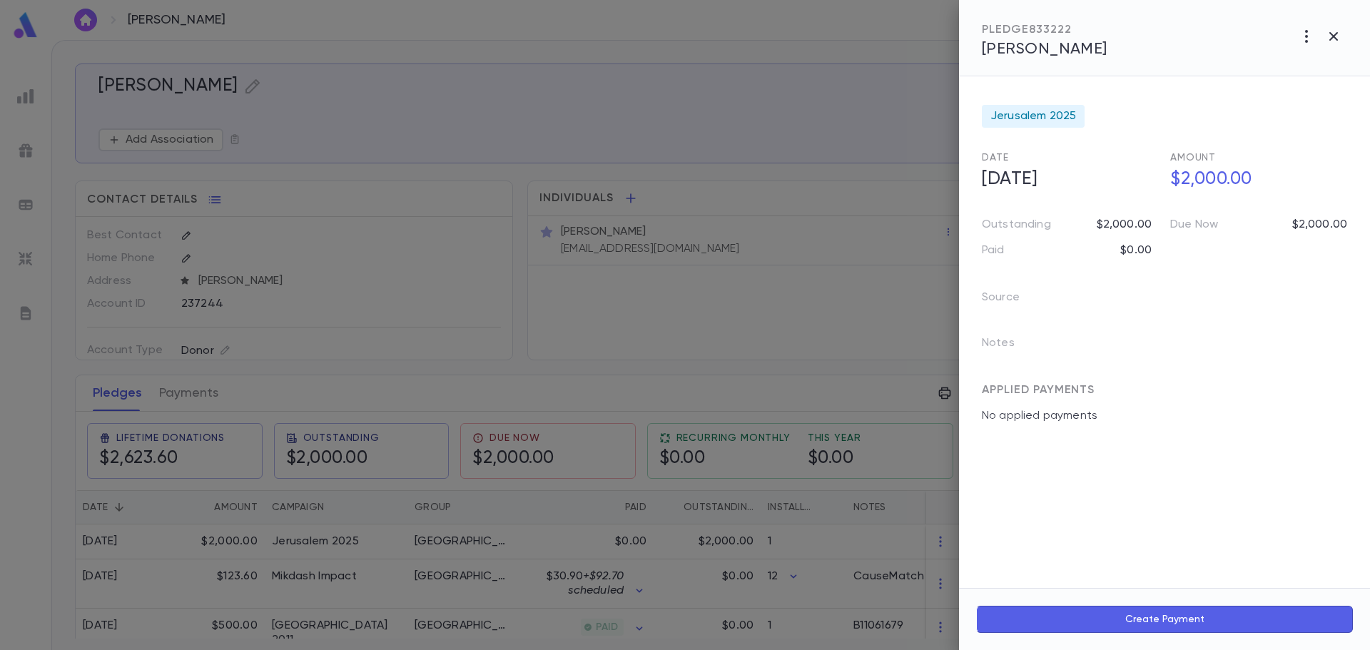
click at [683, 308] on div at bounding box center [685, 325] width 1370 height 650
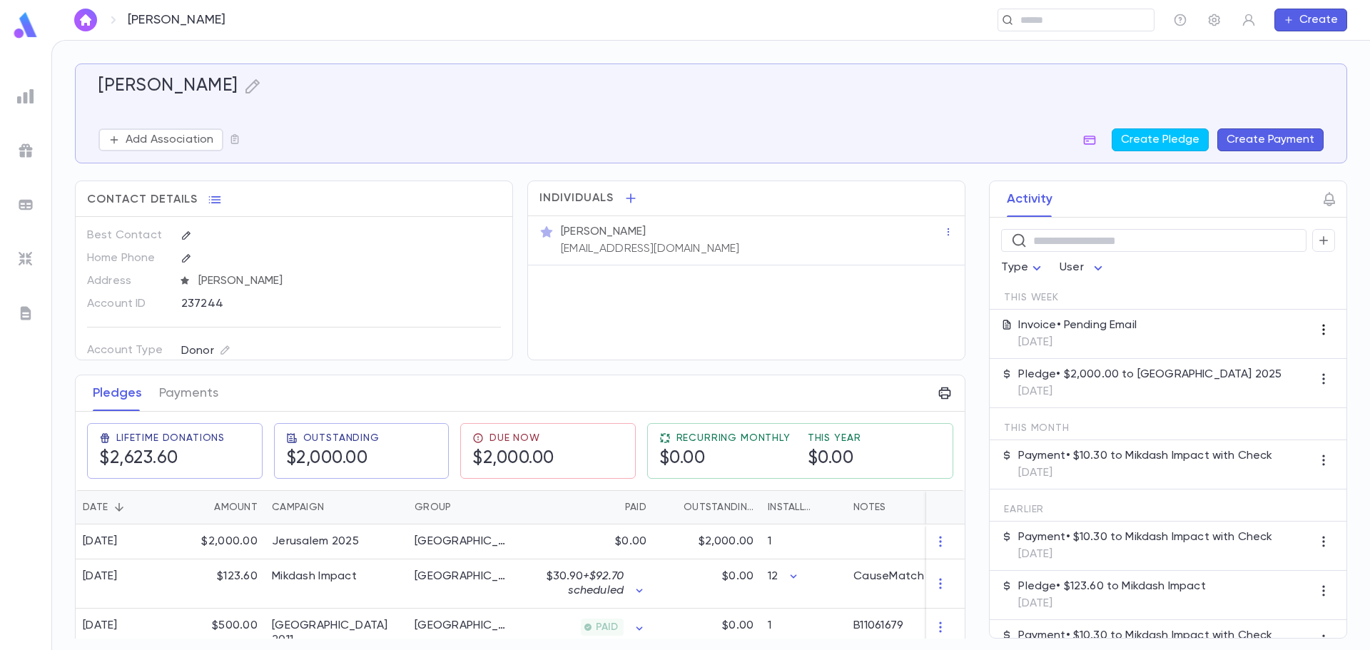
click at [1320, 328] on icon "button" at bounding box center [1323, 330] width 14 height 14
click at [1290, 337] on div at bounding box center [685, 325] width 1370 height 650
click at [1096, 350] on div "Invoice • Pending Email [DATE]" at bounding box center [1168, 334] width 357 height 49
click at [1081, 334] on div "Invoice • Pending Email [DATE]" at bounding box center [1077, 333] width 118 height 31
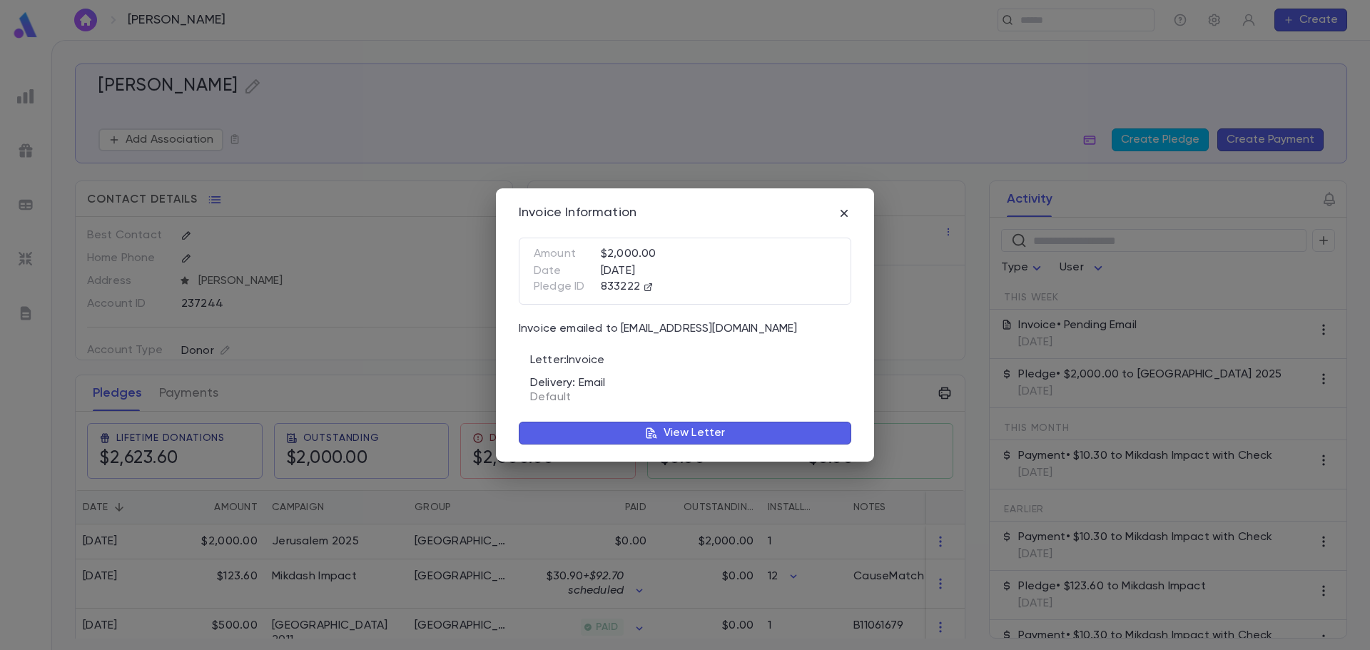
click at [1081, 334] on div "Invoice Information Amount $2,000.00 Date [DATE] Pledge ID 833222 Invoice email…" at bounding box center [685, 325] width 1370 height 650
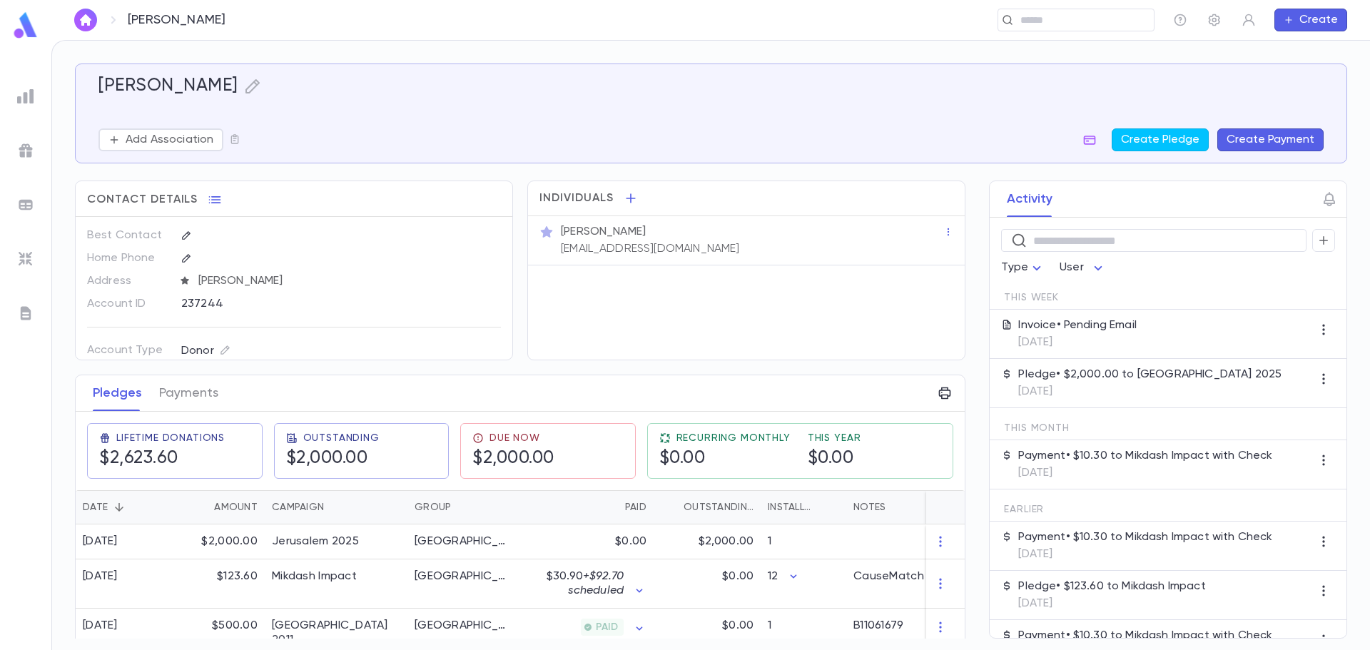
click at [1045, 331] on p "Invoice • Pending Email" at bounding box center [1077, 325] width 118 height 14
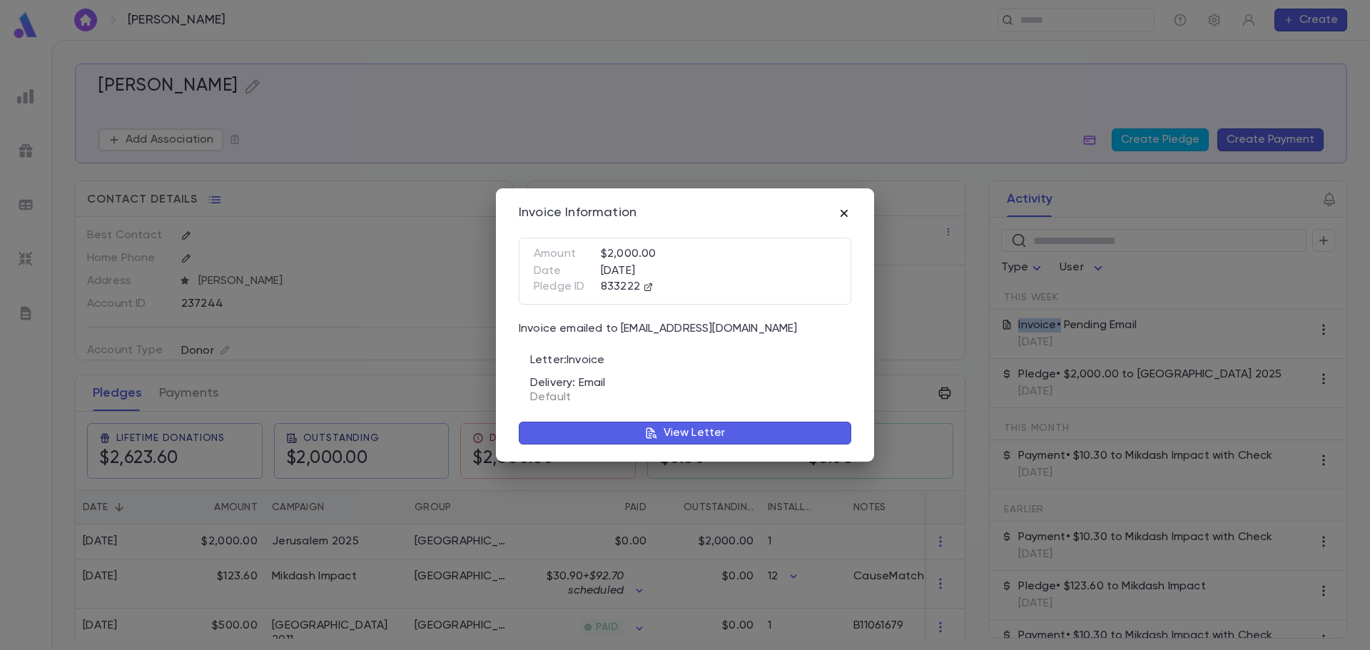
click at [847, 215] on icon "button" at bounding box center [844, 213] width 14 height 14
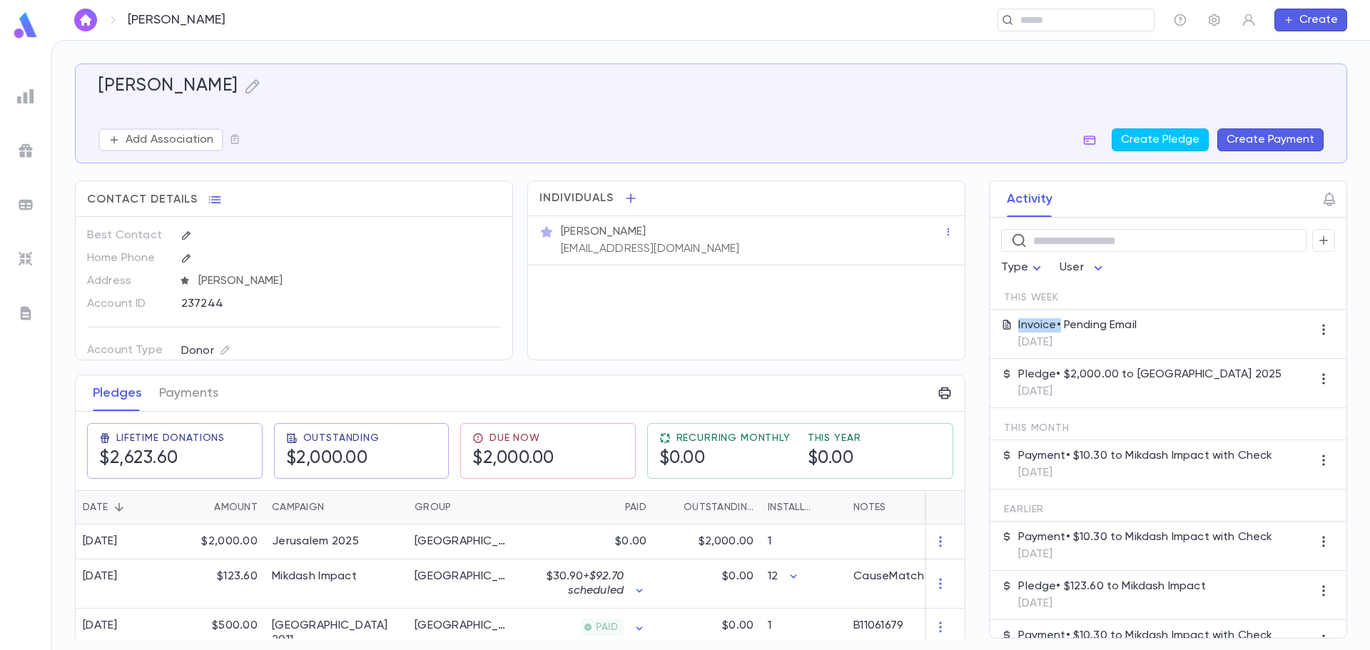
click at [1058, 320] on p "Invoice • Pending Email" at bounding box center [1077, 325] width 118 height 14
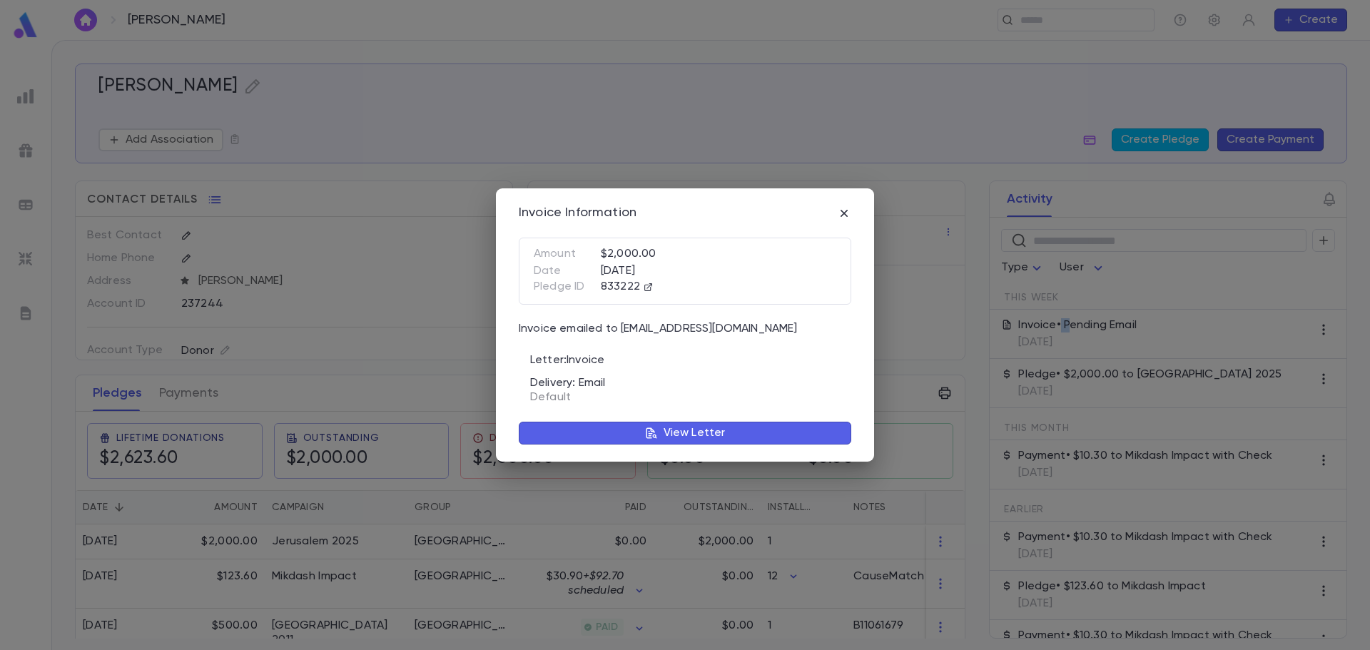
click at [716, 432] on p "View Letter" at bounding box center [695, 433] width 62 height 14
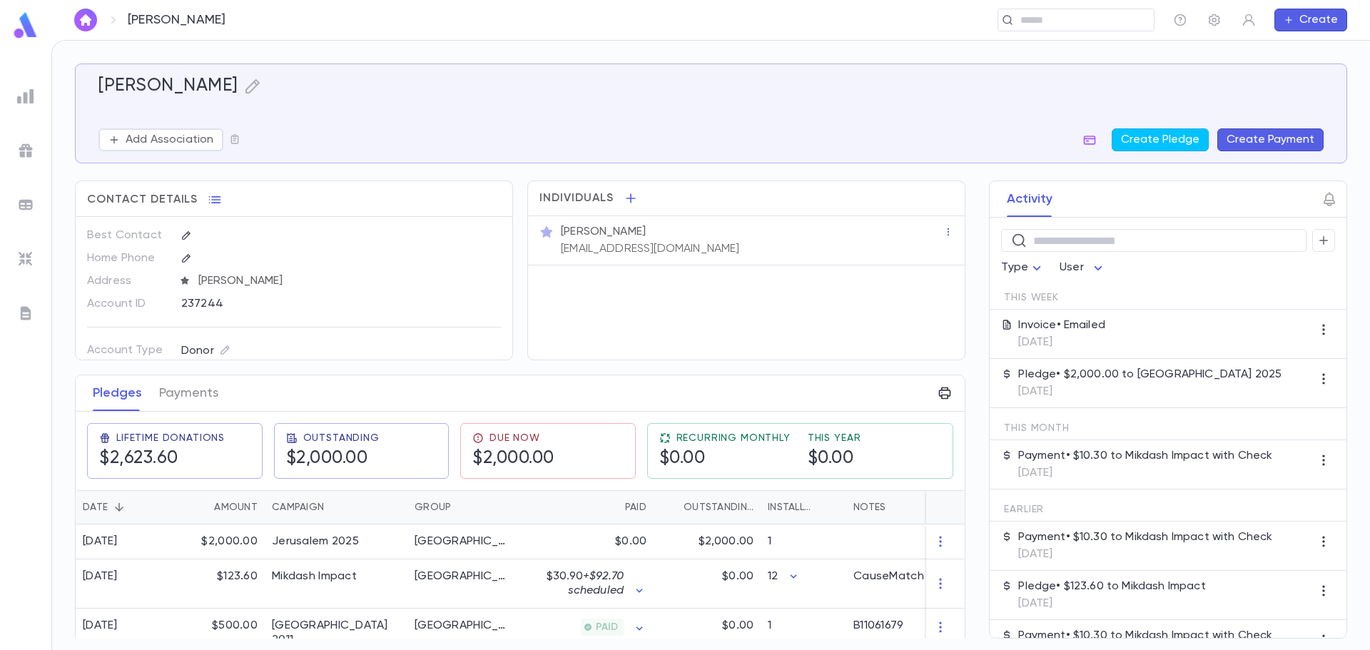
drag, startPoint x: 711, startPoint y: 250, endPoint x: 692, endPoint y: 256, distance: 19.6
click at [692, 256] on div "[PERSON_NAME] [EMAIL_ADDRESS][DOMAIN_NAME]" at bounding box center [746, 240] width 437 height 49
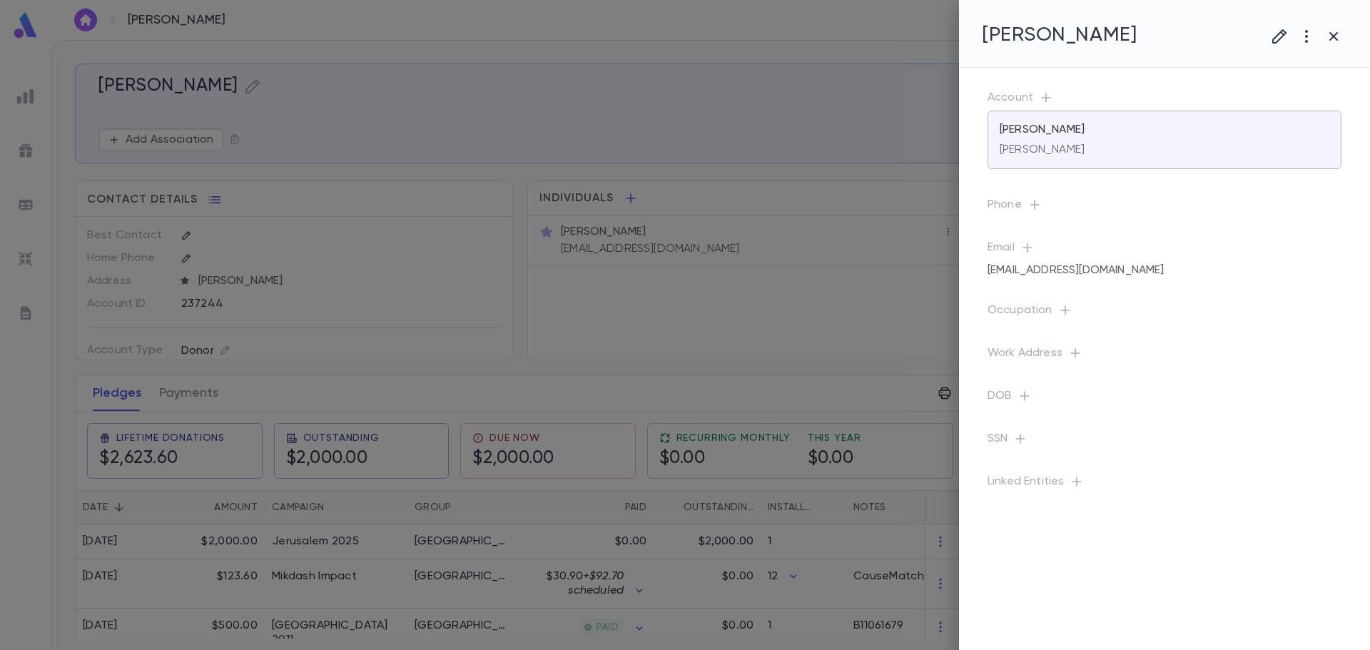
copy div "[EMAIL_ADDRESS][DOMAIN_NAME]"
click at [752, 44] on div at bounding box center [685, 325] width 1370 height 650
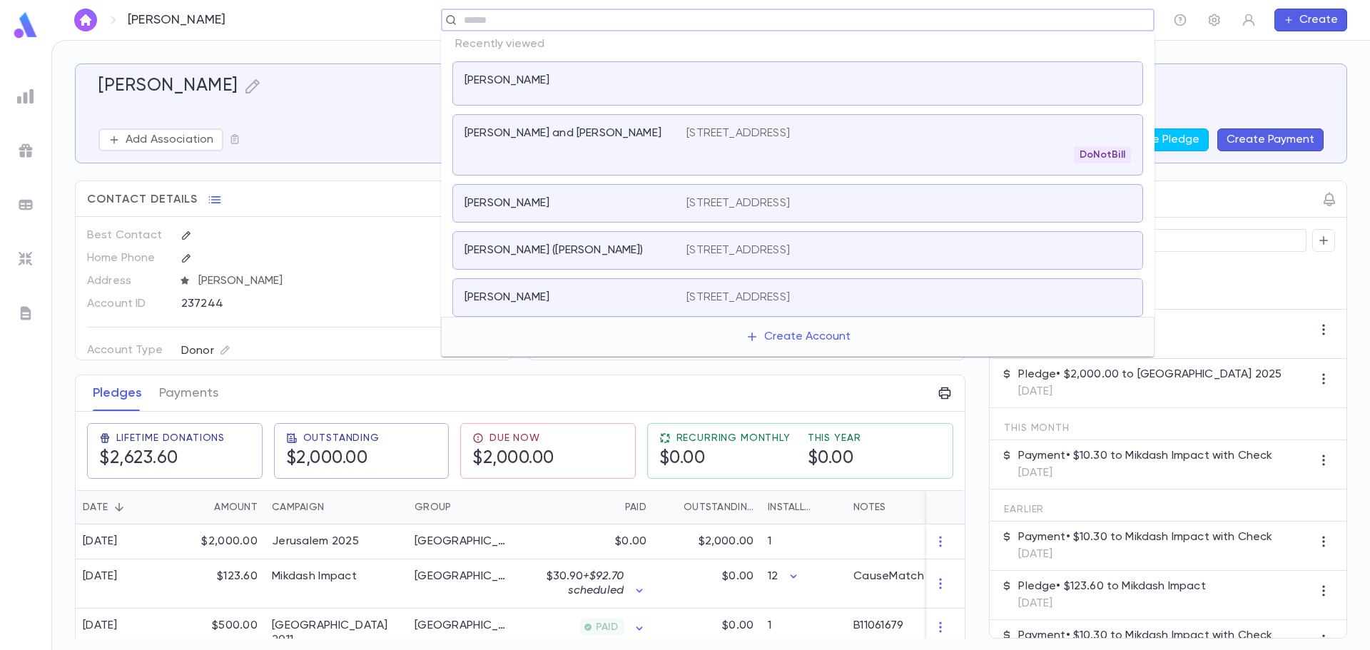
click at [1035, 14] on input "text" at bounding box center [792, 21] width 667 height 14
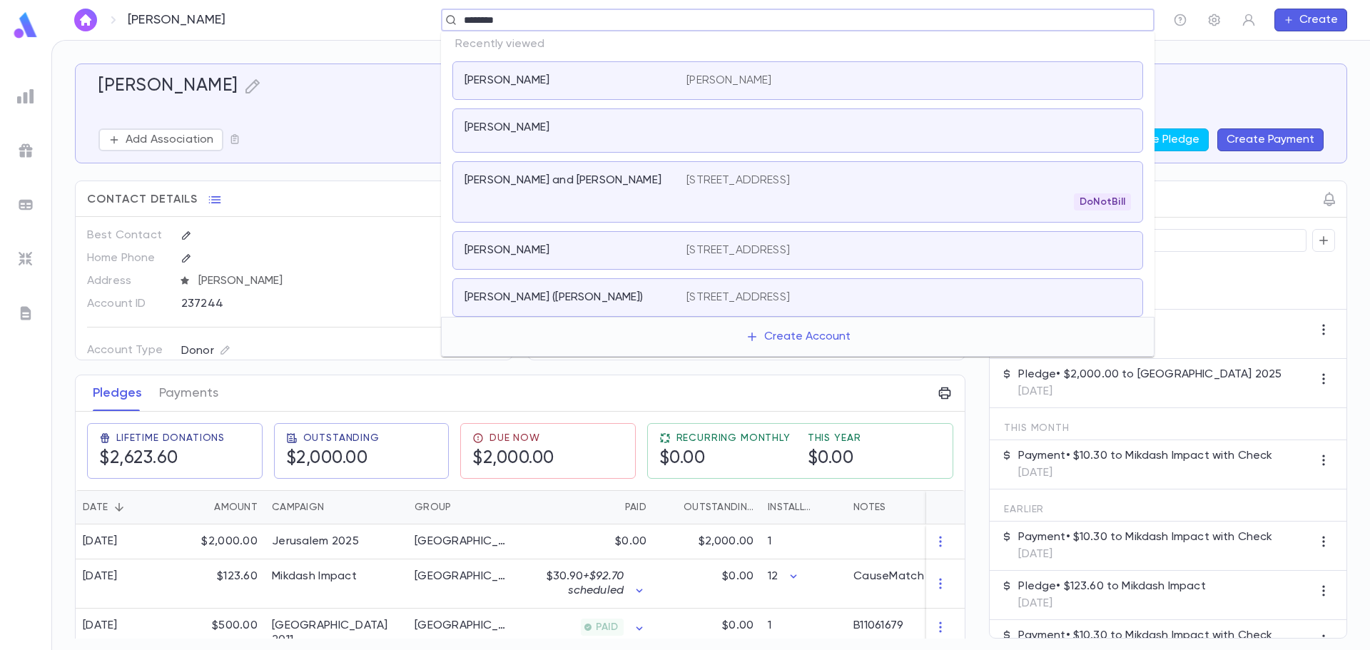
type input "********"
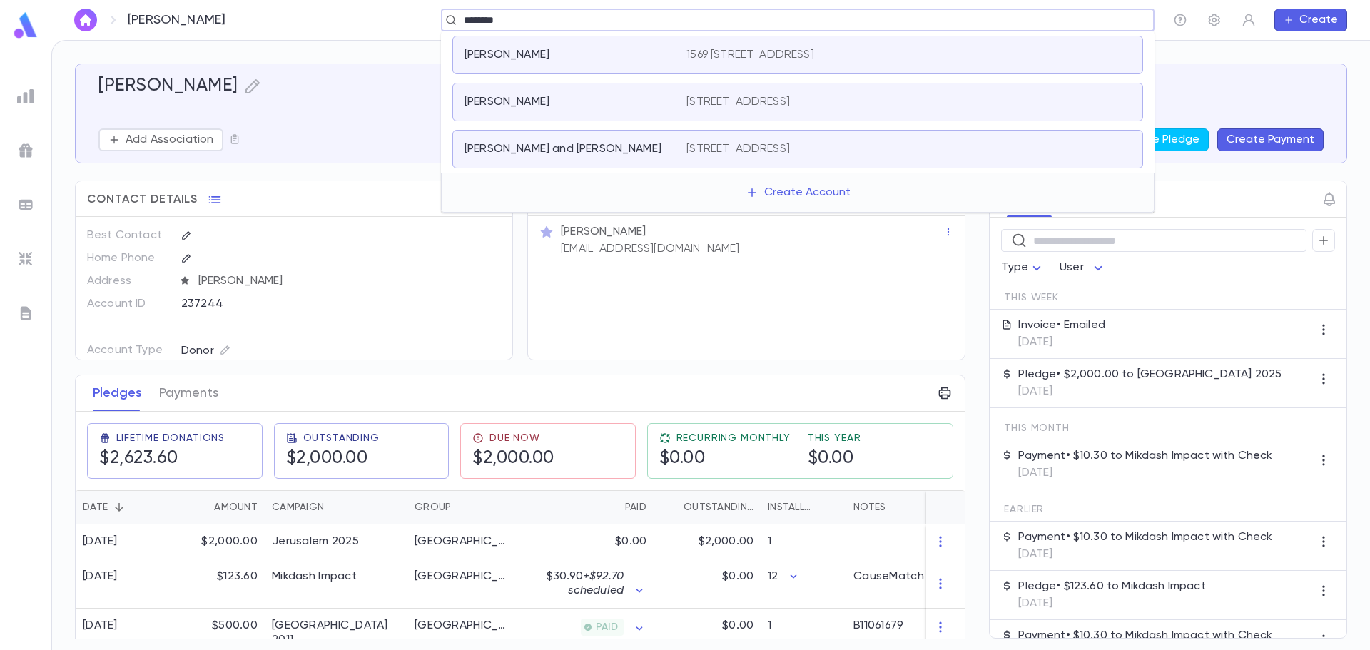
click at [763, 62] on div "[PERSON_NAME] [STREET_ADDRESS]" at bounding box center [797, 55] width 691 height 39
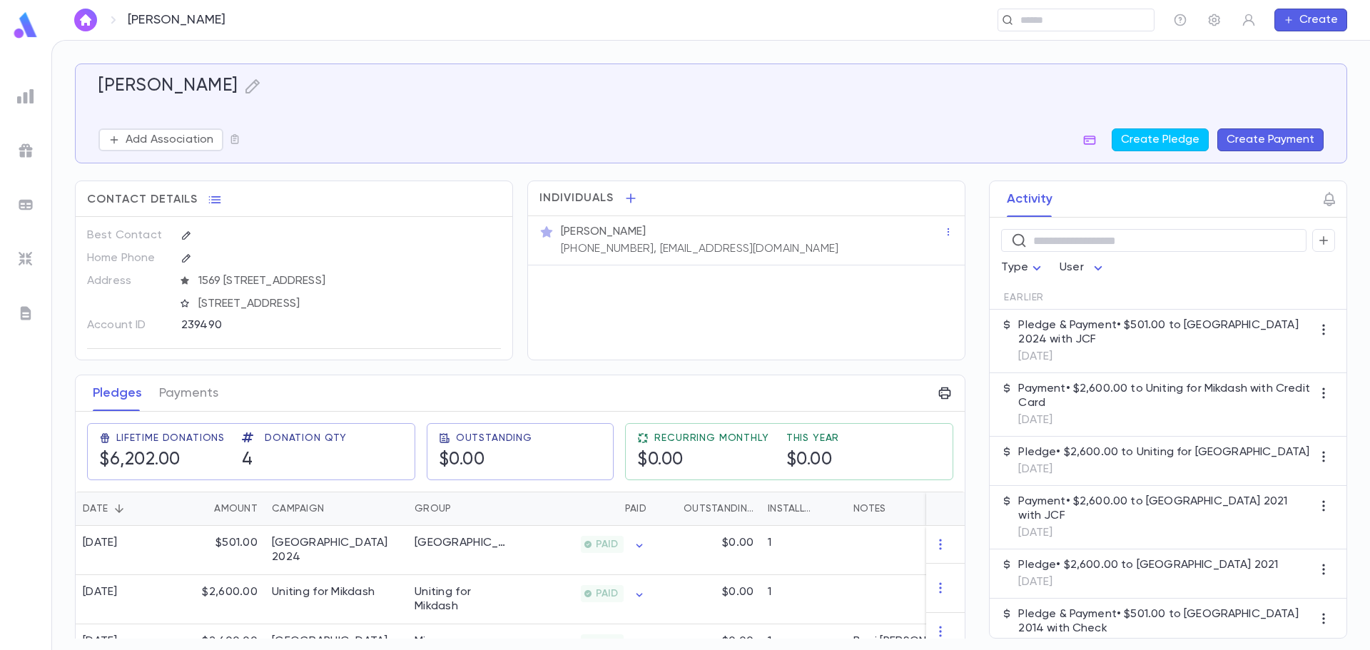
click at [1262, 141] on button "Create Payment" at bounding box center [1270, 139] width 106 height 23
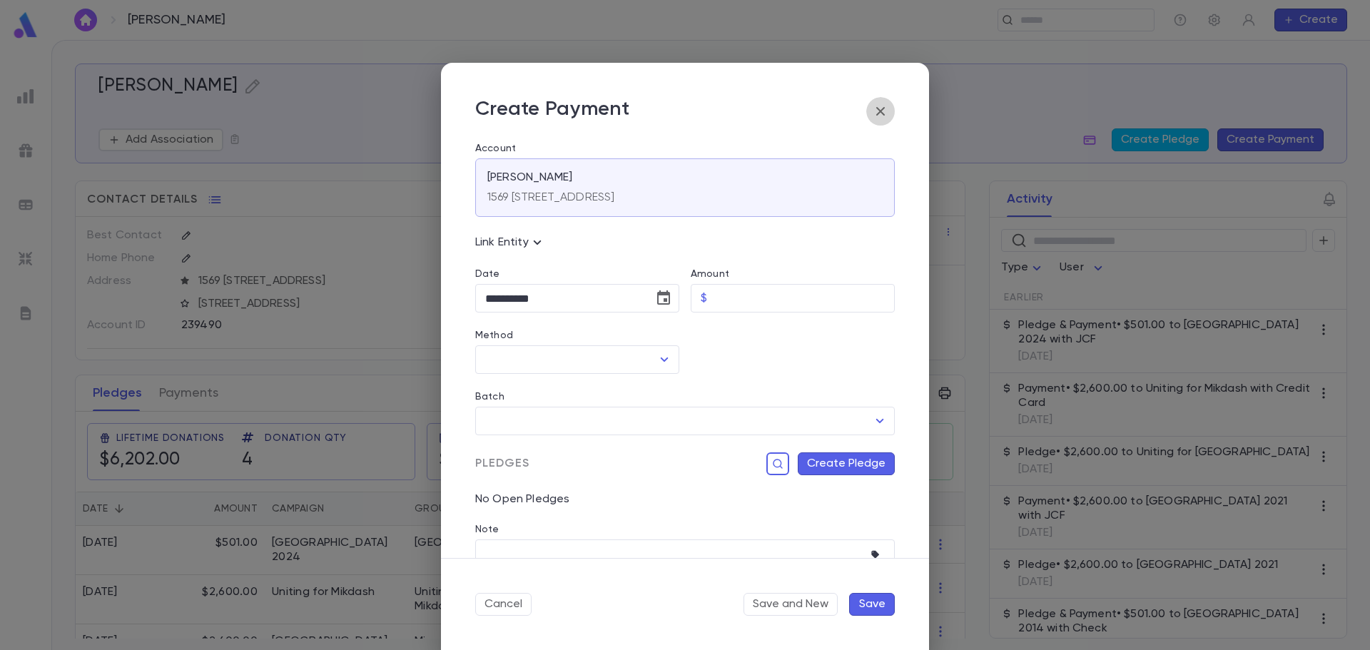
click at [883, 113] on icon "button" at bounding box center [880, 111] width 9 height 9
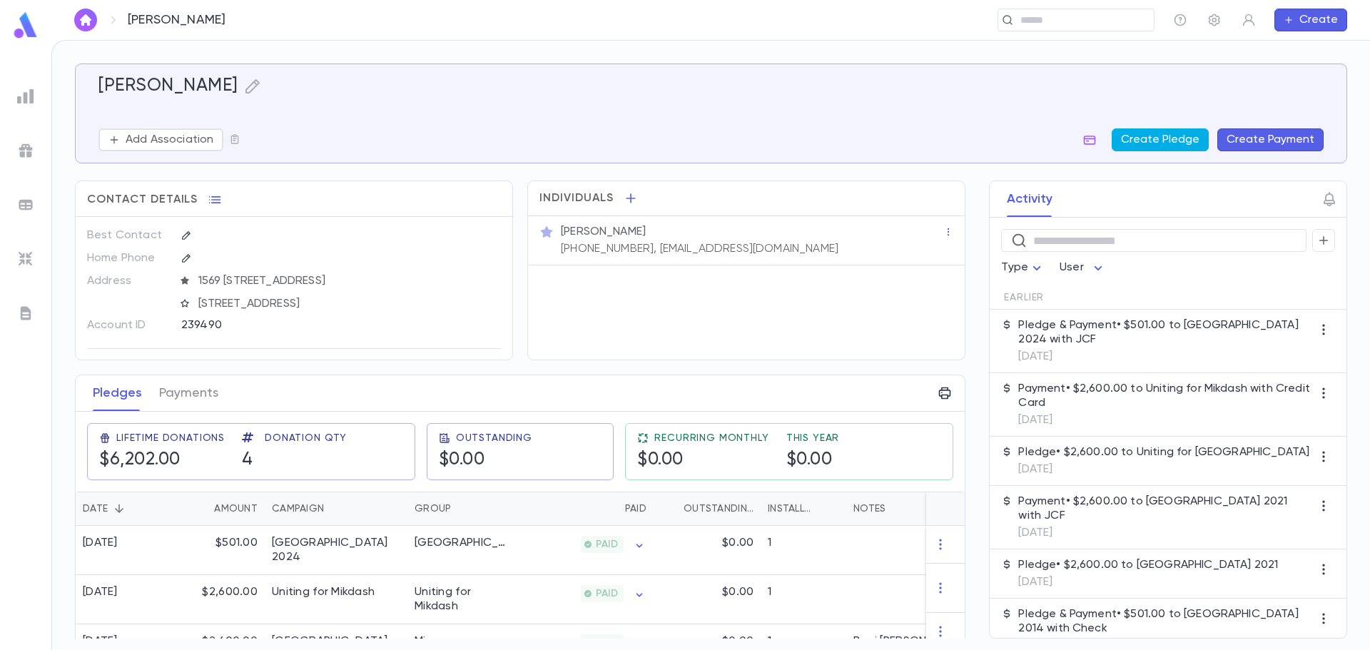
click at [1156, 141] on button "Create Pledge" at bounding box center [1160, 139] width 97 height 23
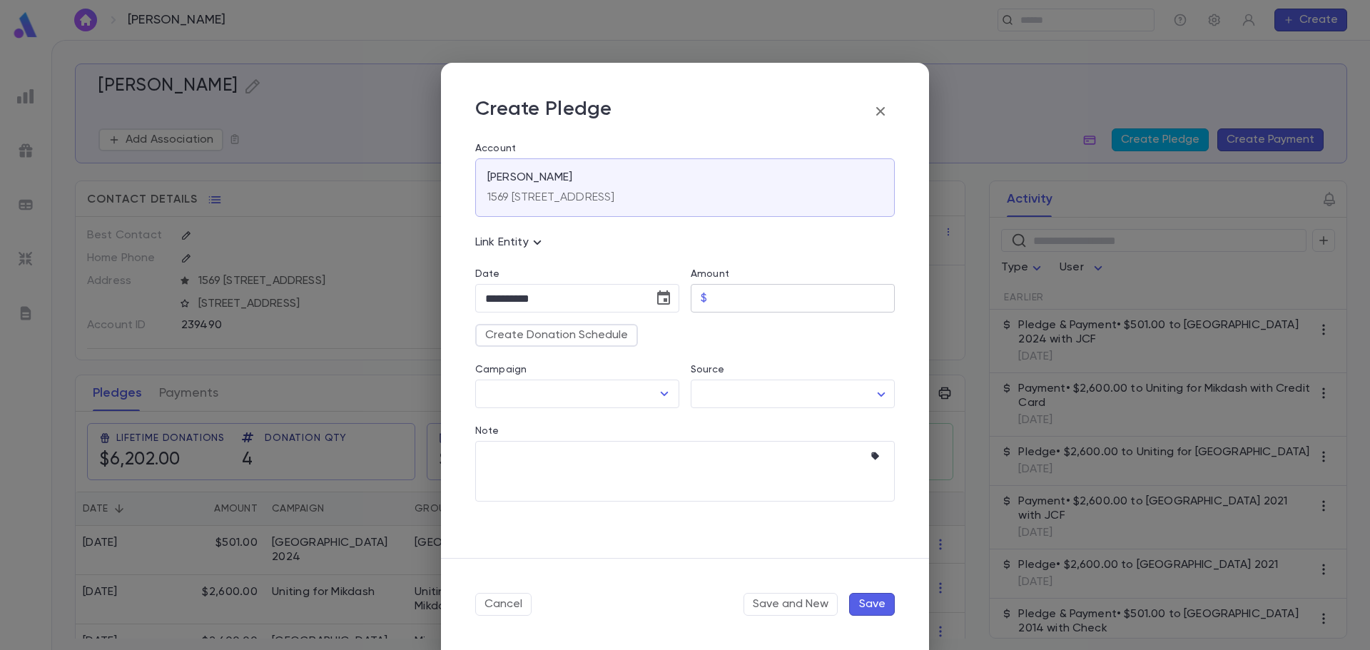
click at [748, 293] on input "Amount" at bounding box center [804, 299] width 182 height 28
type input "********"
click at [600, 396] on input "Campaign" at bounding box center [567, 393] width 170 height 27
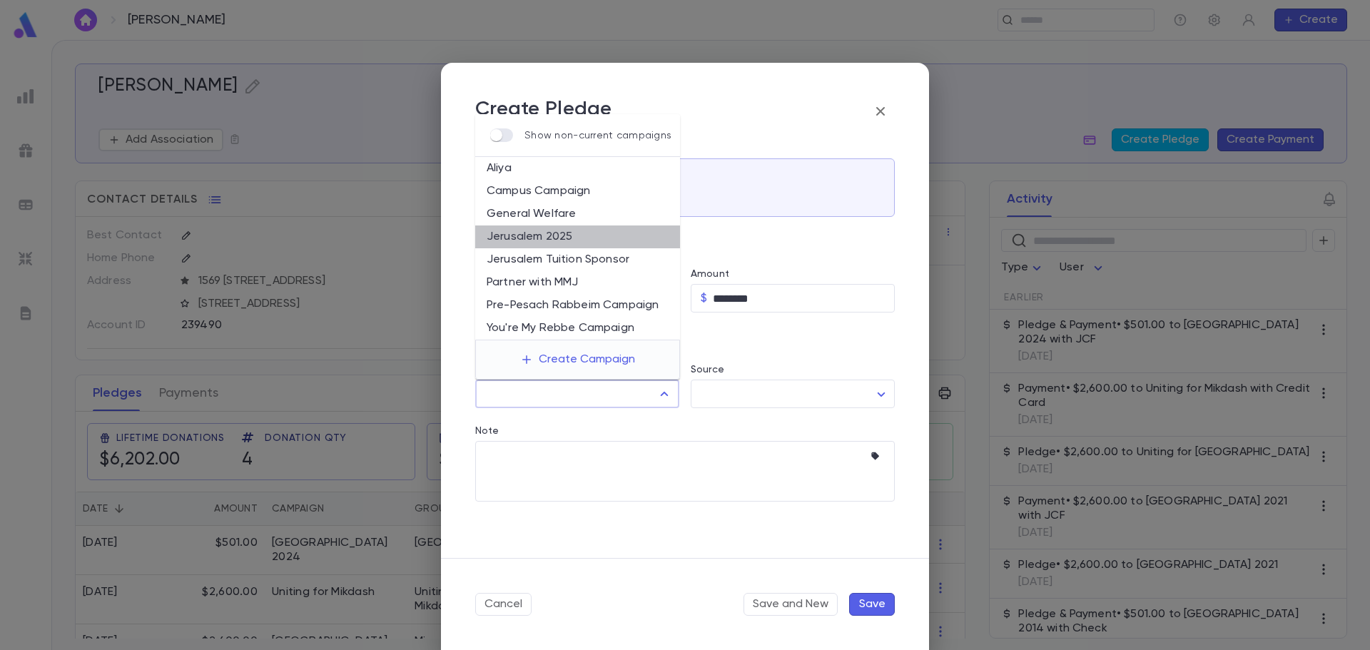
click at [541, 230] on li "Jerusalem 2025" at bounding box center [577, 236] width 205 height 23
type input "**********"
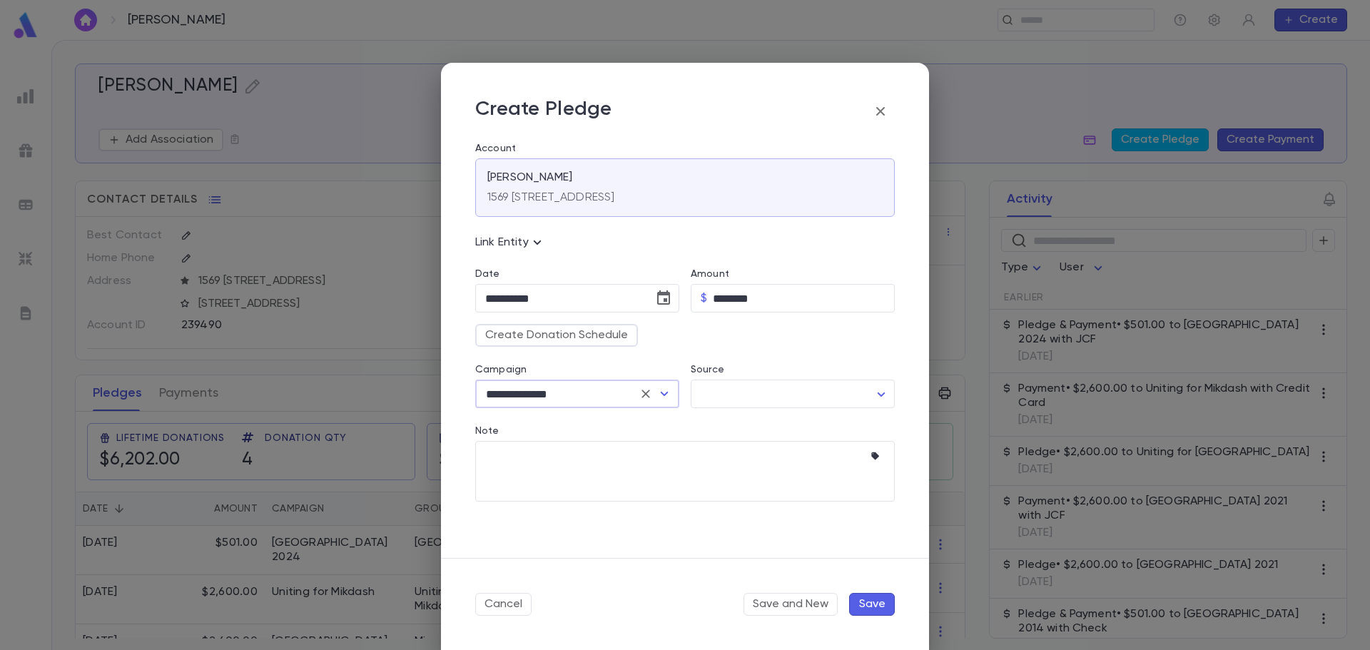
click at [873, 601] on button "Save" at bounding box center [872, 604] width 46 height 23
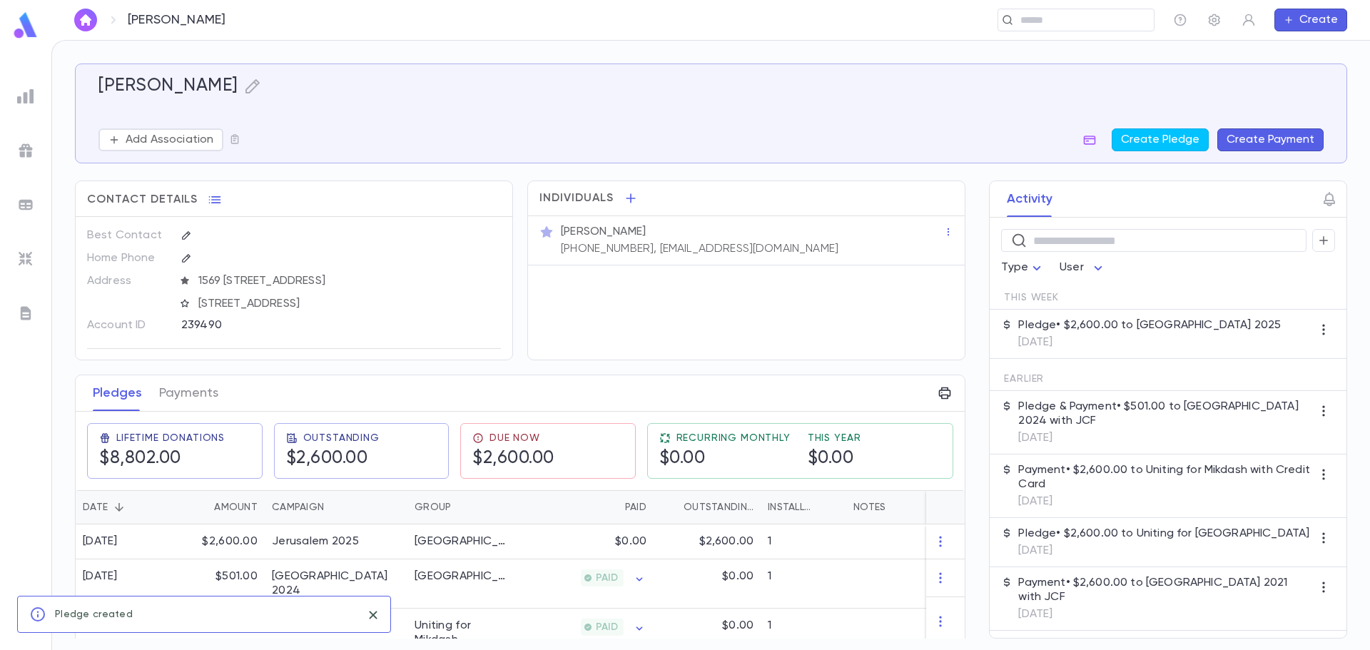
click at [1239, 345] on div "Pledge • $2,600.00 to [GEOGRAPHIC_DATA] 2025 [DATE]" at bounding box center [1168, 334] width 357 height 49
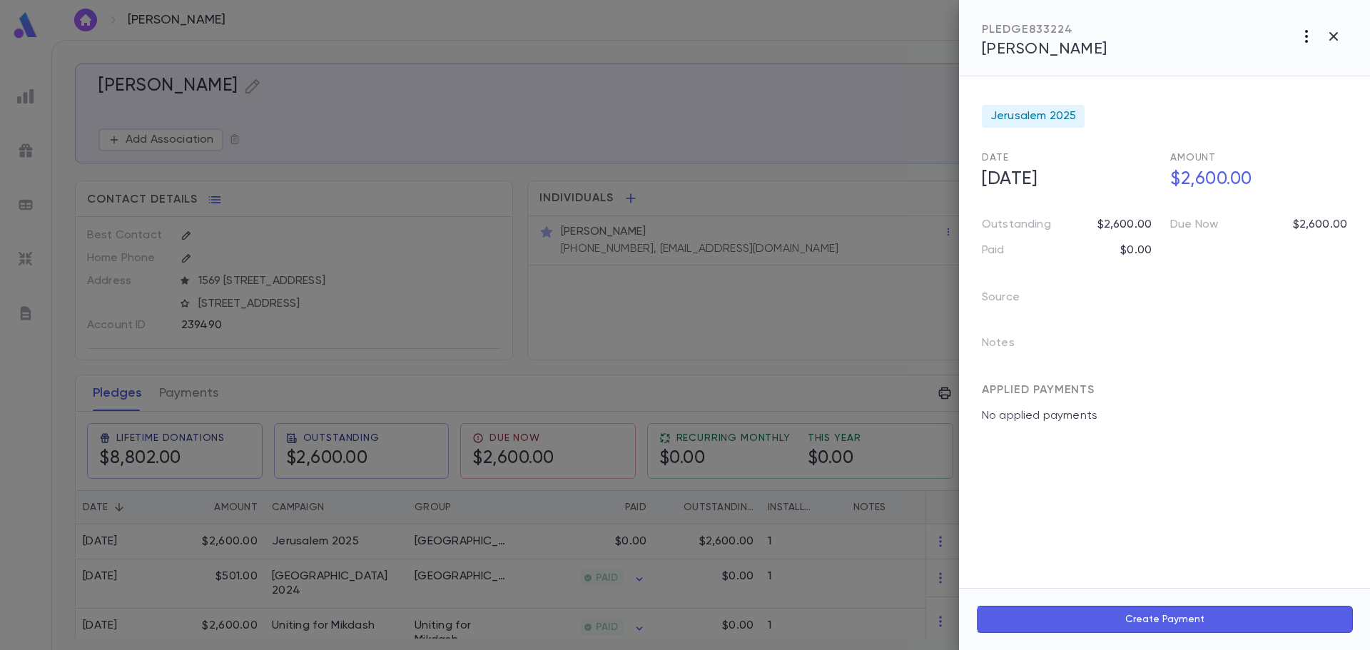
click at [1306, 37] on icon "button" at bounding box center [1306, 36] width 3 height 13
click at [1314, 86] on li "Send Invoice" at bounding box center [1275, 91] width 178 height 26
click at [1334, 86] on li "Email" at bounding box center [1334, 91] width 50 height 26
